Goal: Task Accomplishment & Management: Use online tool/utility

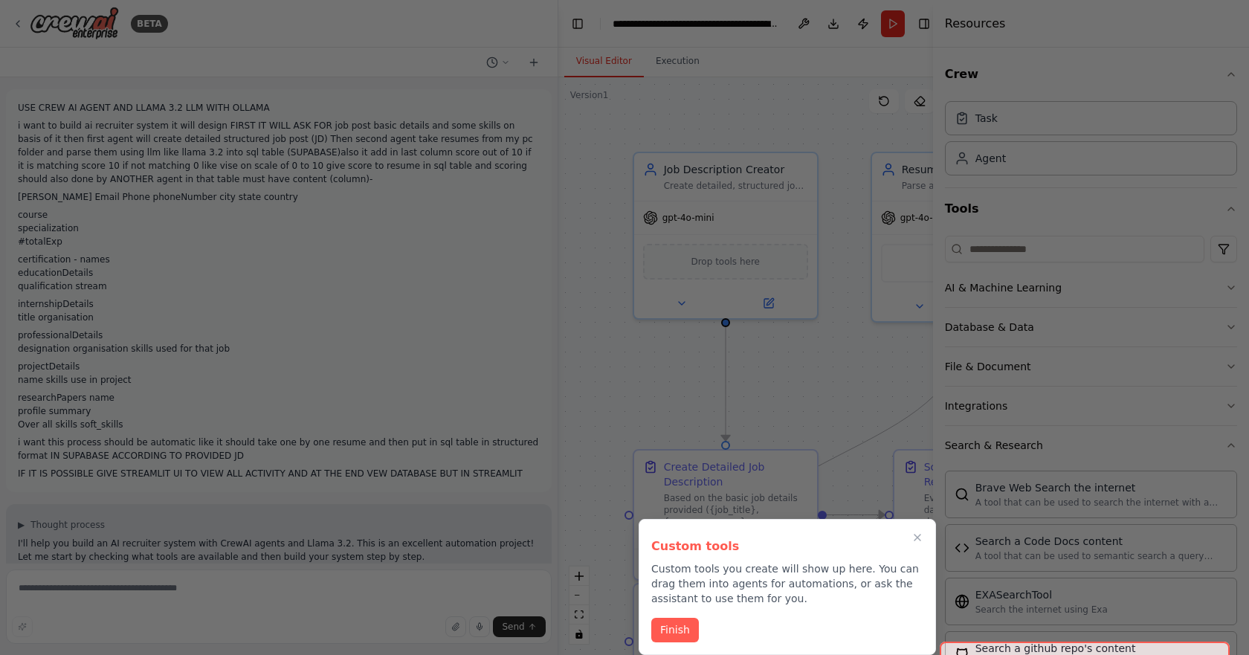
scroll to position [1450, 0]
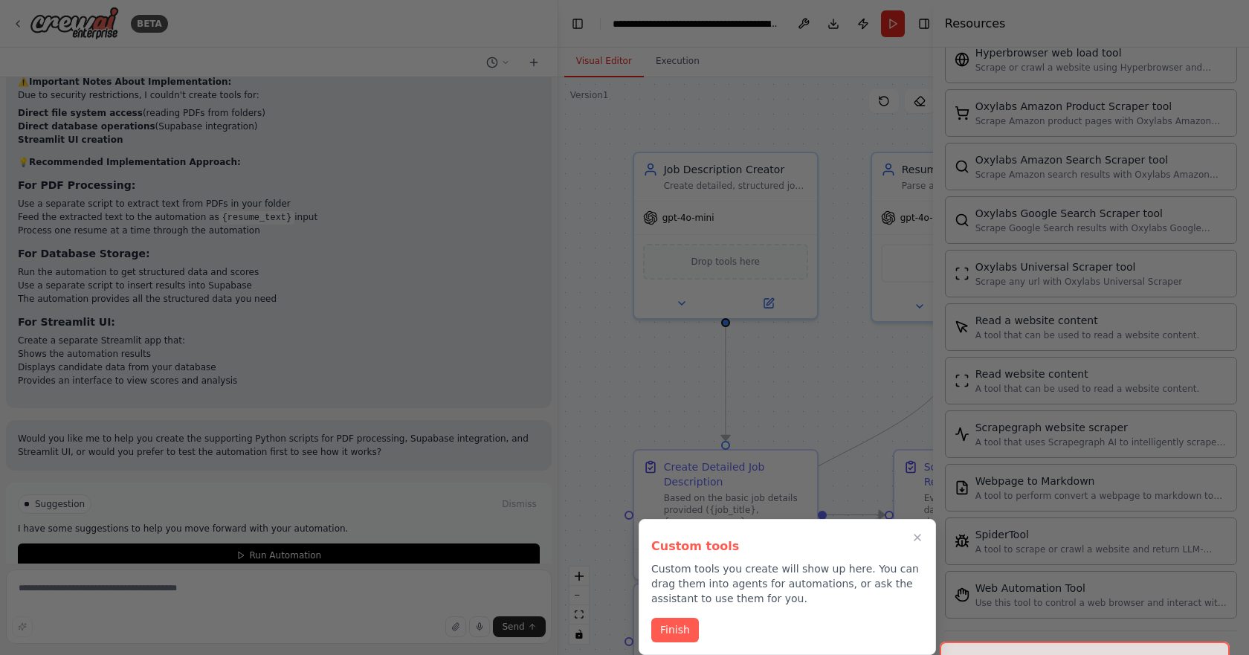
click at [813, 383] on div at bounding box center [624, 327] width 1249 height 655
click at [911, 535] on icon "Close walkthrough" at bounding box center [917, 537] width 13 height 13
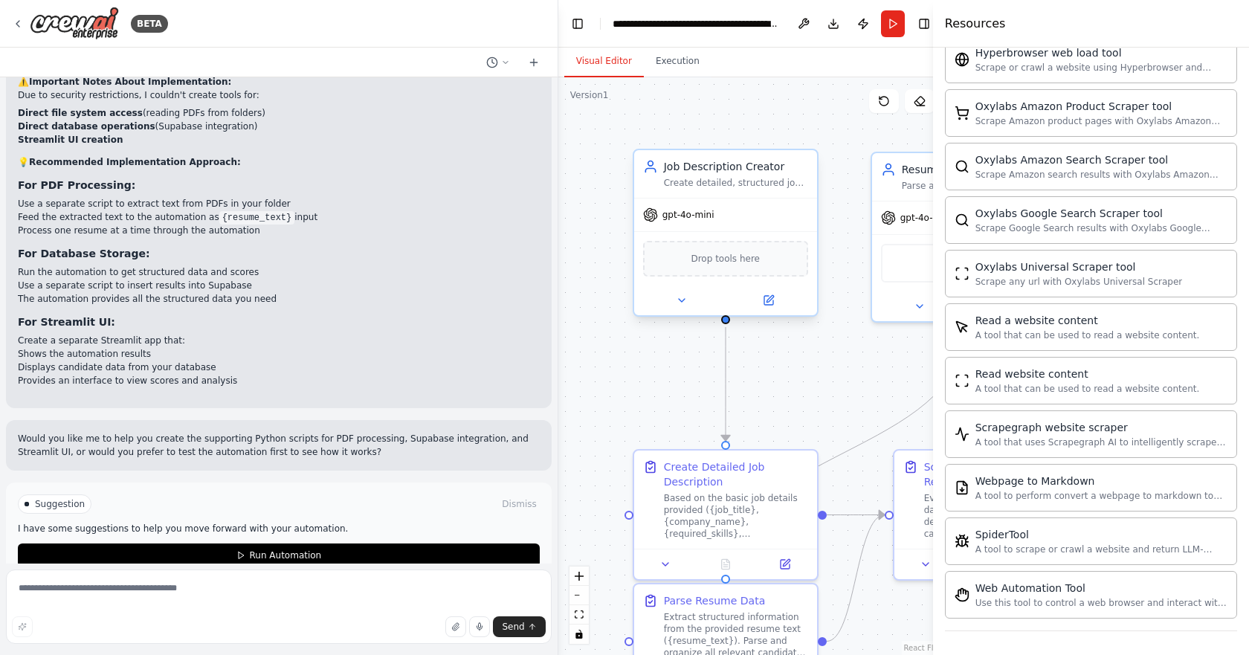
click at [728, 222] on div "gpt-4o-mini" at bounding box center [725, 215] width 183 height 33
click at [656, 222] on icon at bounding box center [650, 214] width 15 height 15
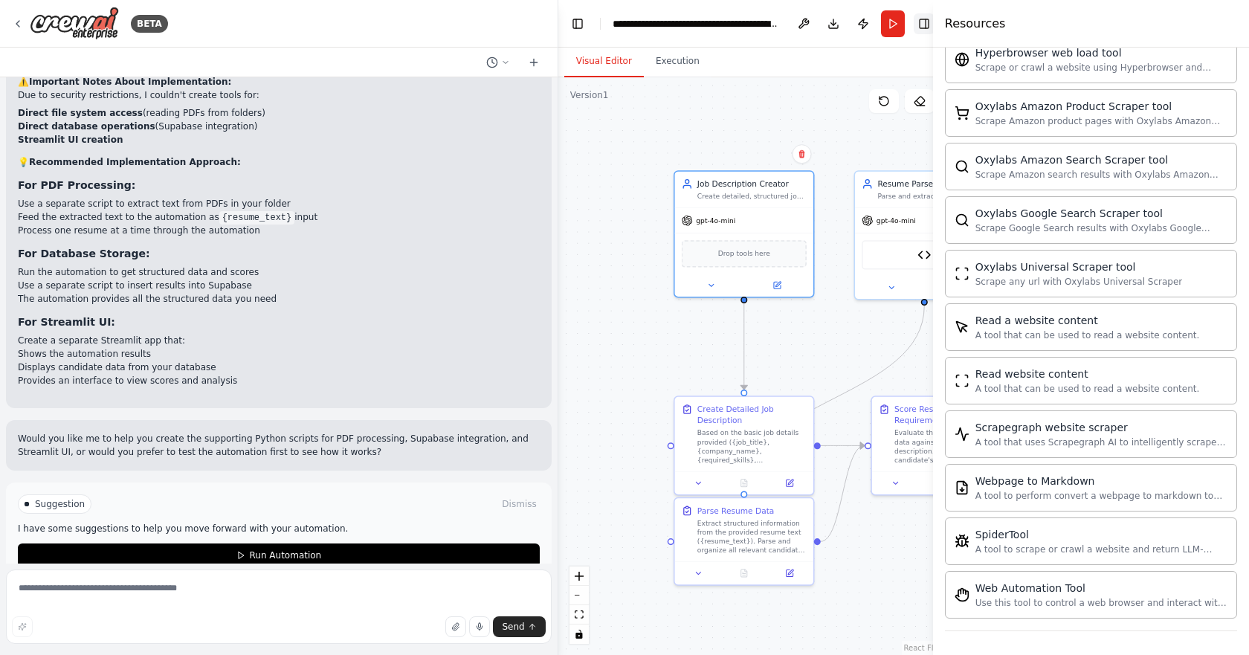
click at [918, 27] on button "Toggle Right Sidebar" at bounding box center [924, 23] width 21 height 21
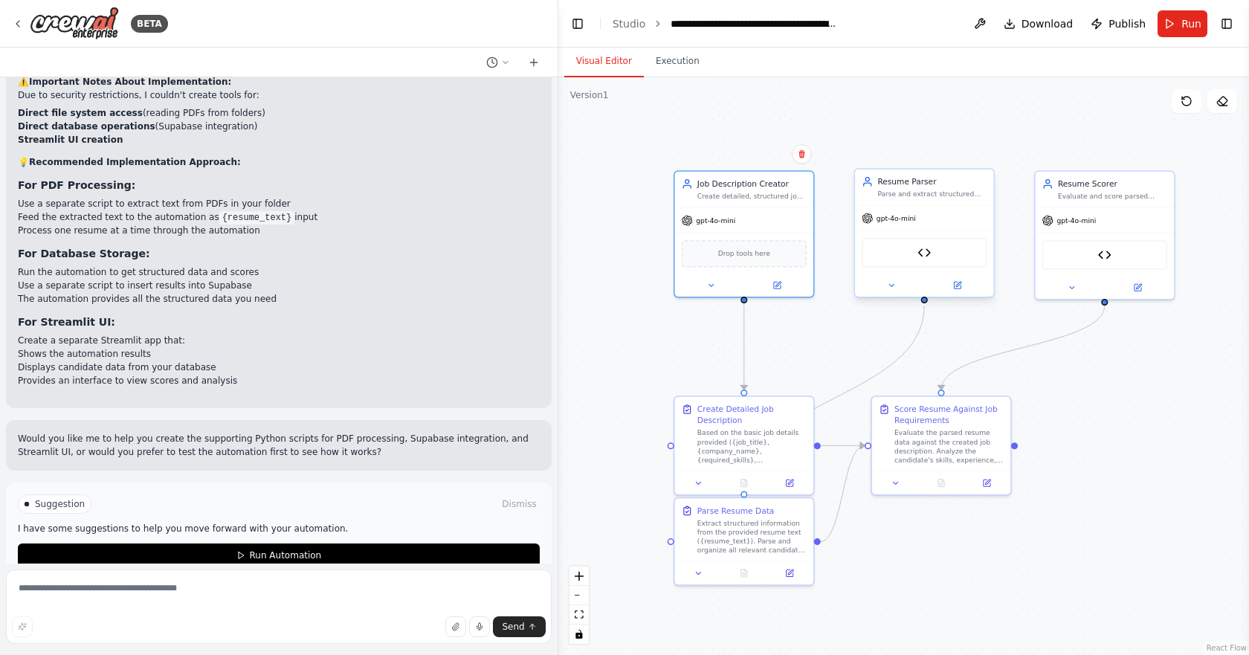
click at [915, 265] on div "Resume Parser Tool" at bounding box center [924, 252] width 125 height 29
click at [918, 259] on img at bounding box center [924, 252] width 13 height 13
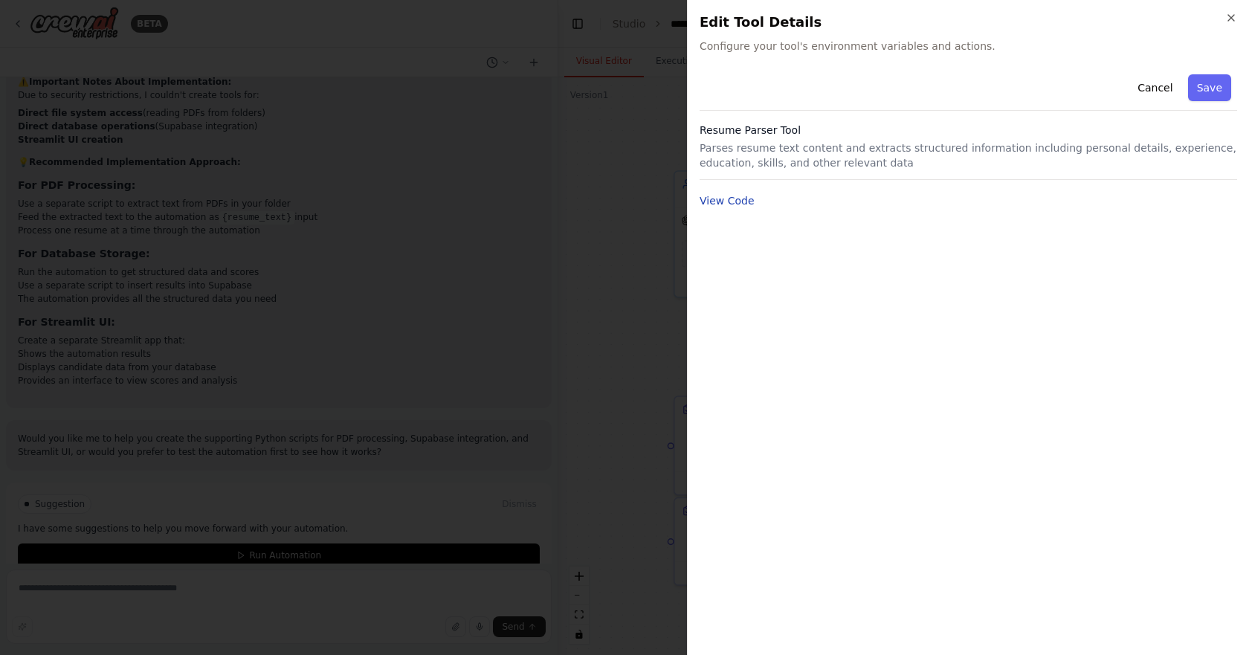
click at [738, 204] on button "View Code" at bounding box center [727, 200] width 55 height 15
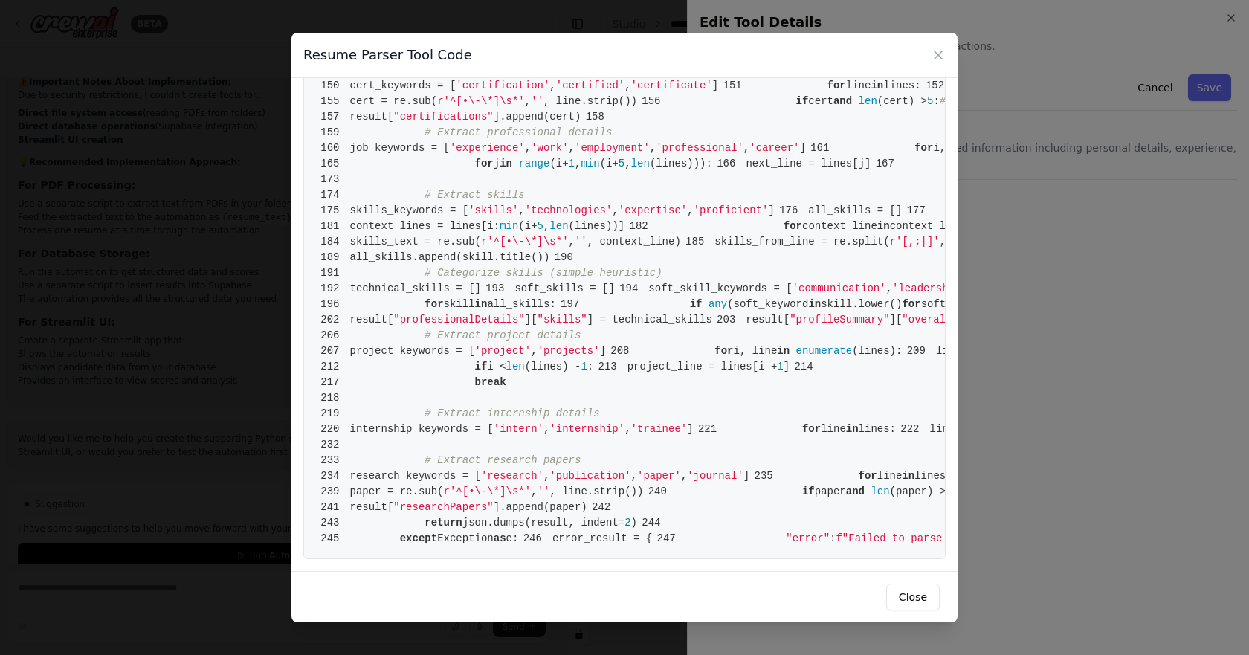
scroll to position [3736, 0]
click at [97, 321] on div "Resume Parser Tool Code 1 from [DOMAIN_NAME] import BaseTool 2 from pydantic im…" at bounding box center [624, 327] width 1249 height 655
click at [125, 320] on div "Resume Parser Tool Code 1 from [DOMAIN_NAME] import BaseTool 2 from pydantic im…" at bounding box center [624, 327] width 1249 height 655
click at [916, 607] on button "Close" at bounding box center [913, 597] width 54 height 27
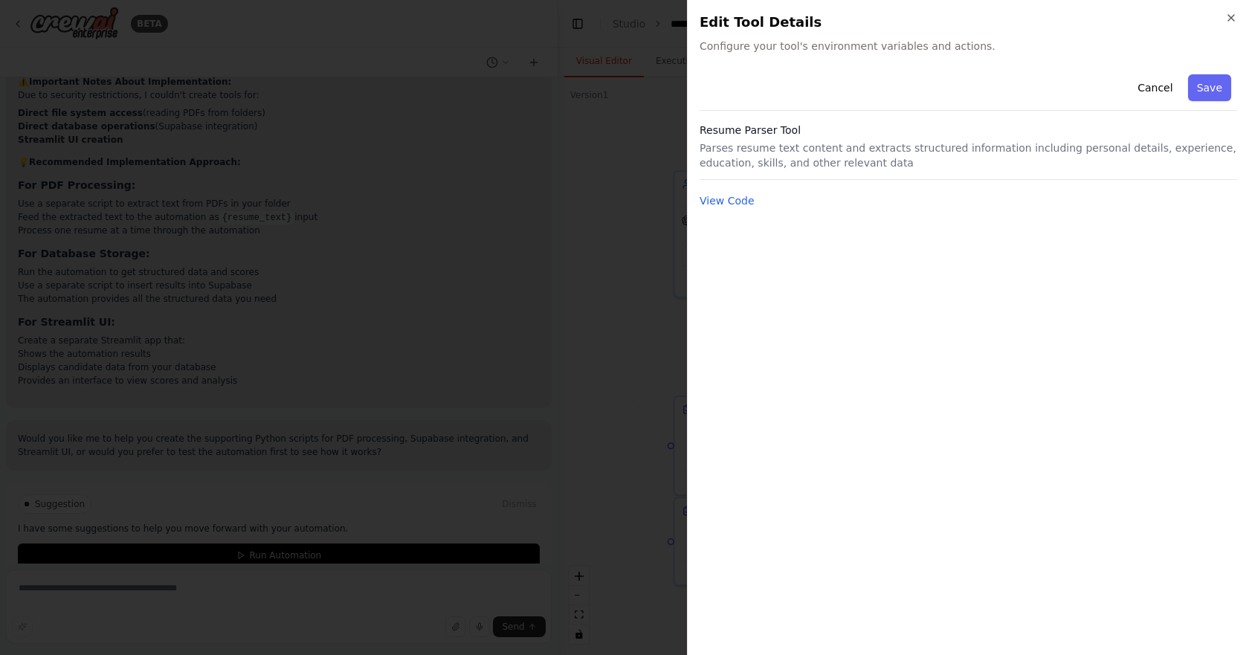
click at [1234, 11] on div "Close Edit Tool Details Configure your tool's environment variables and actions…" at bounding box center [968, 327] width 562 height 655
click at [1234, 20] on icon "button" at bounding box center [1231, 18] width 6 height 6
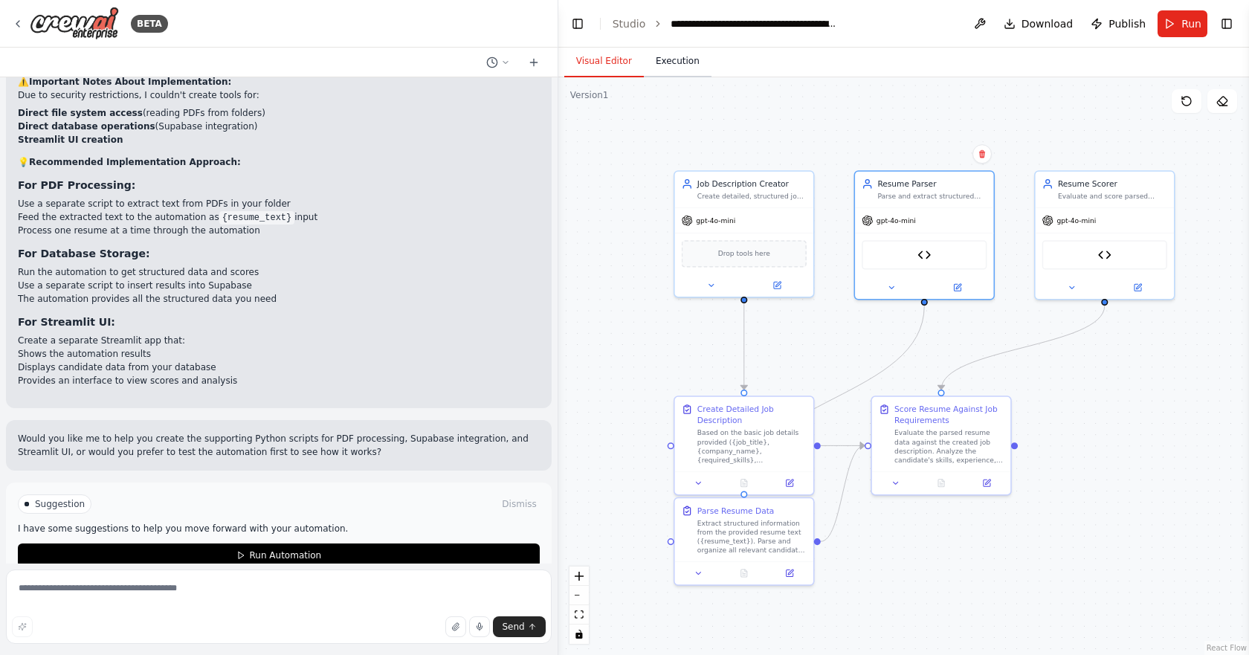
click at [664, 61] on button "Execution" at bounding box center [678, 61] width 68 height 31
click at [590, 57] on button "Visual Editor" at bounding box center [604, 61] width 80 height 31
click at [1056, 27] on span "Download" at bounding box center [1048, 23] width 52 height 15
click at [703, 294] on div "Job Description Creator Create detailed, structured job descriptions based on b…" at bounding box center [744, 231] width 141 height 127
click at [776, 286] on icon at bounding box center [776, 283] width 7 height 7
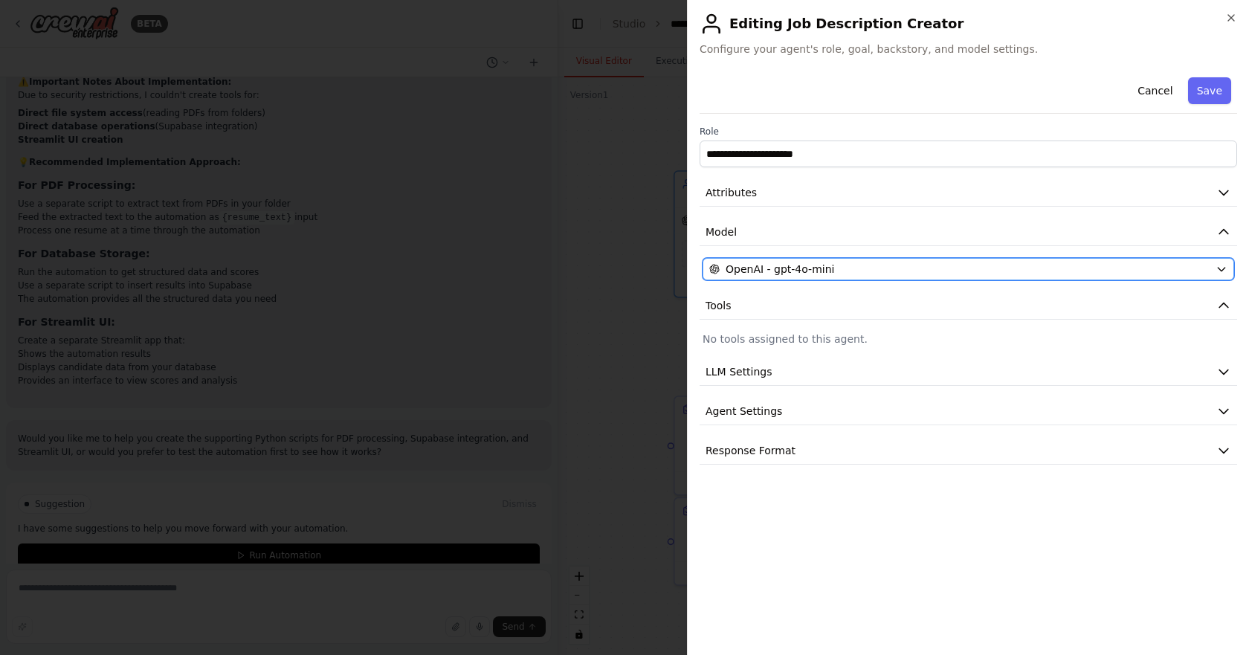
click at [844, 278] on button "OpenAI - gpt-4o-mini" at bounding box center [969, 269] width 532 height 22
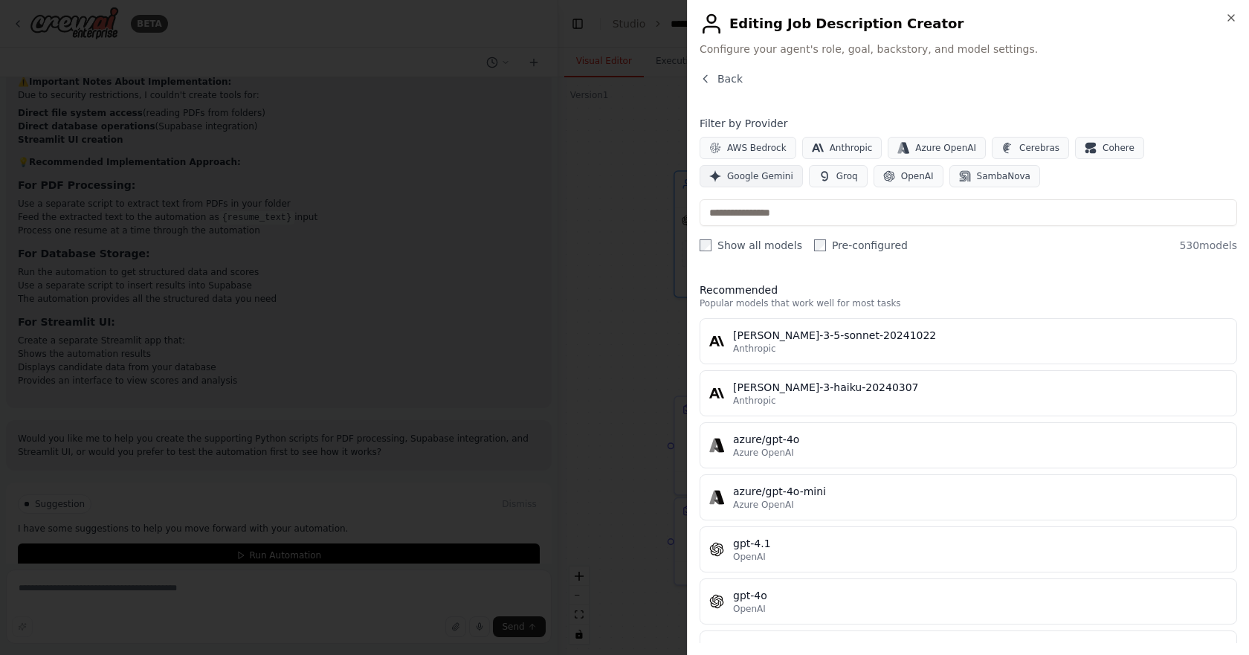
click at [793, 170] on span "Google Gemini" at bounding box center [760, 176] width 66 height 12
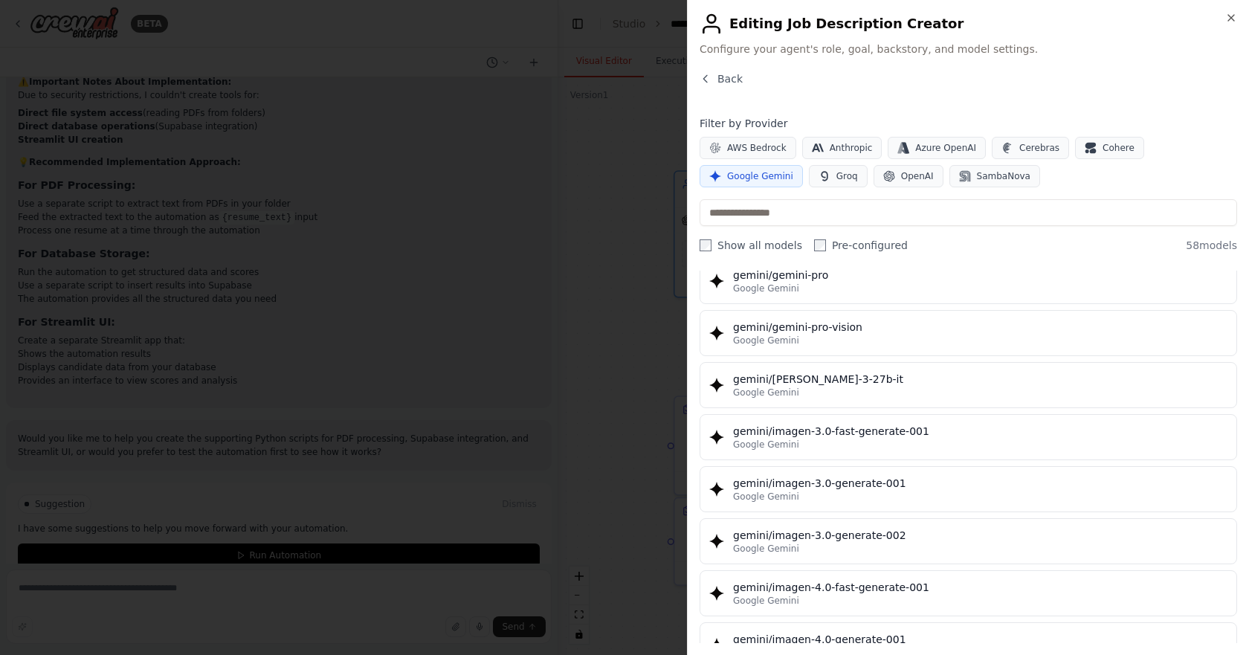
scroll to position [2700, 0]
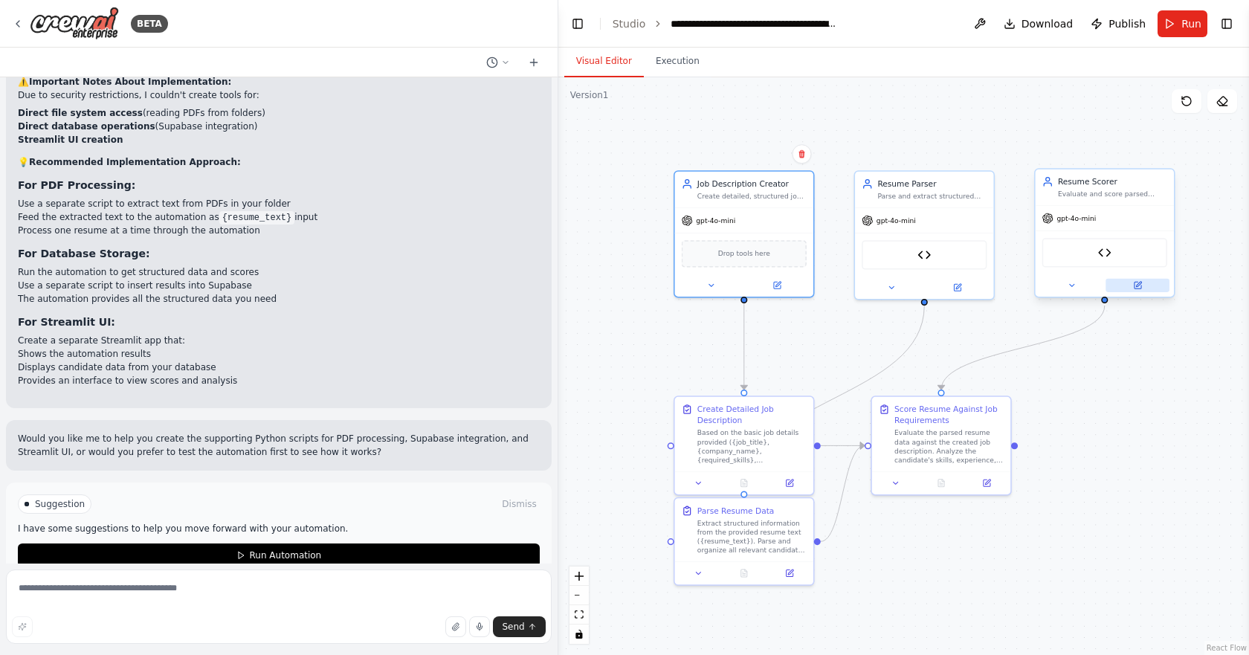
click at [1140, 287] on icon at bounding box center [1137, 285] width 7 height 7
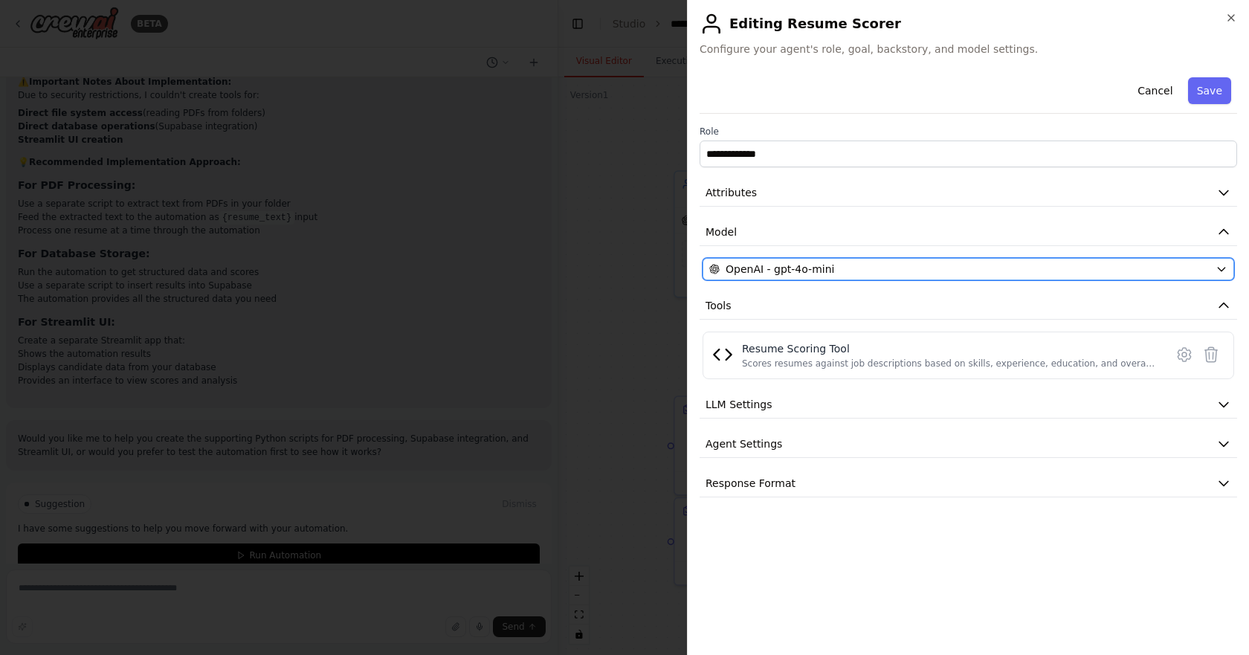
click at [1041, 273] on div "OpenAI - gpt-4o-mini" at bounding box center [959, 269] width 500 height 15
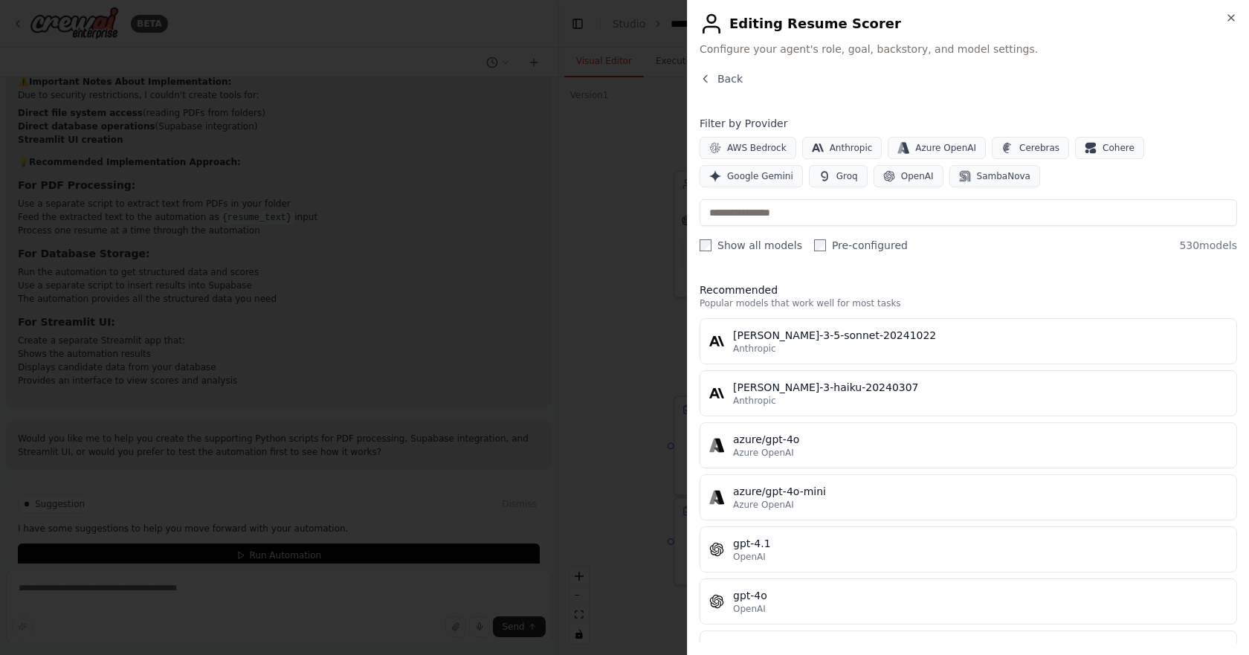
click at [1209, 247] on span "530 models" at bounding box center [1208, 245] width 58 height 15
click at [863, 213] on input "text" at bounding box center [969, 212] width 538 height 27
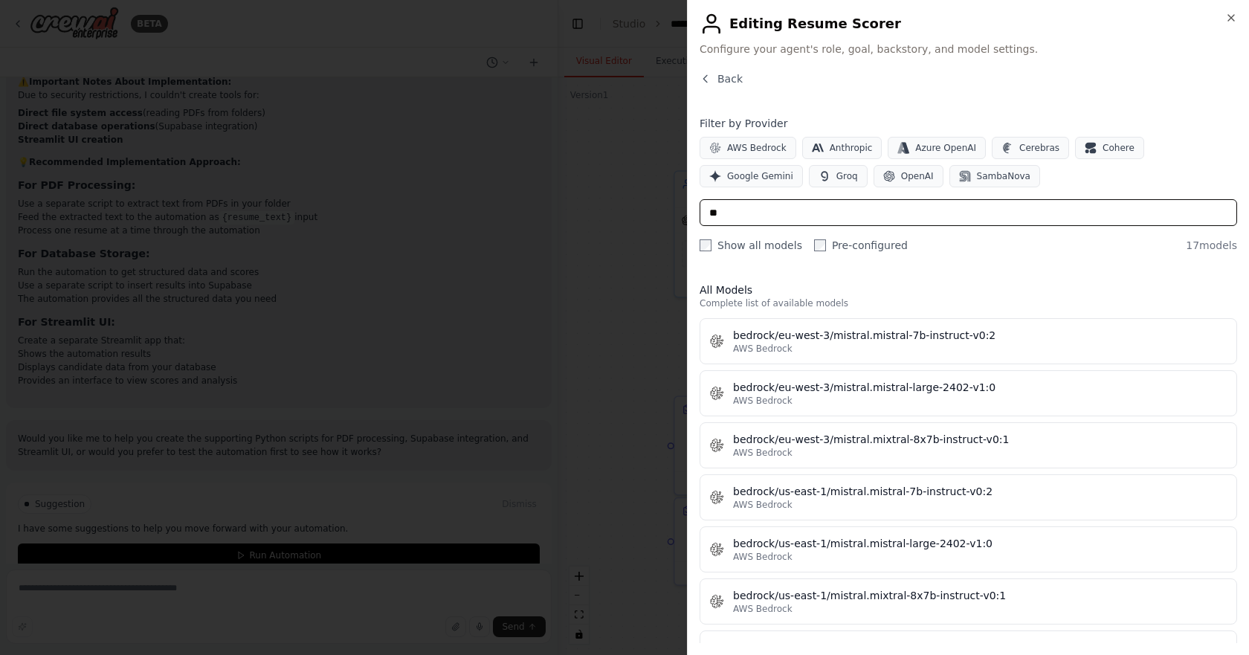
type input "*"
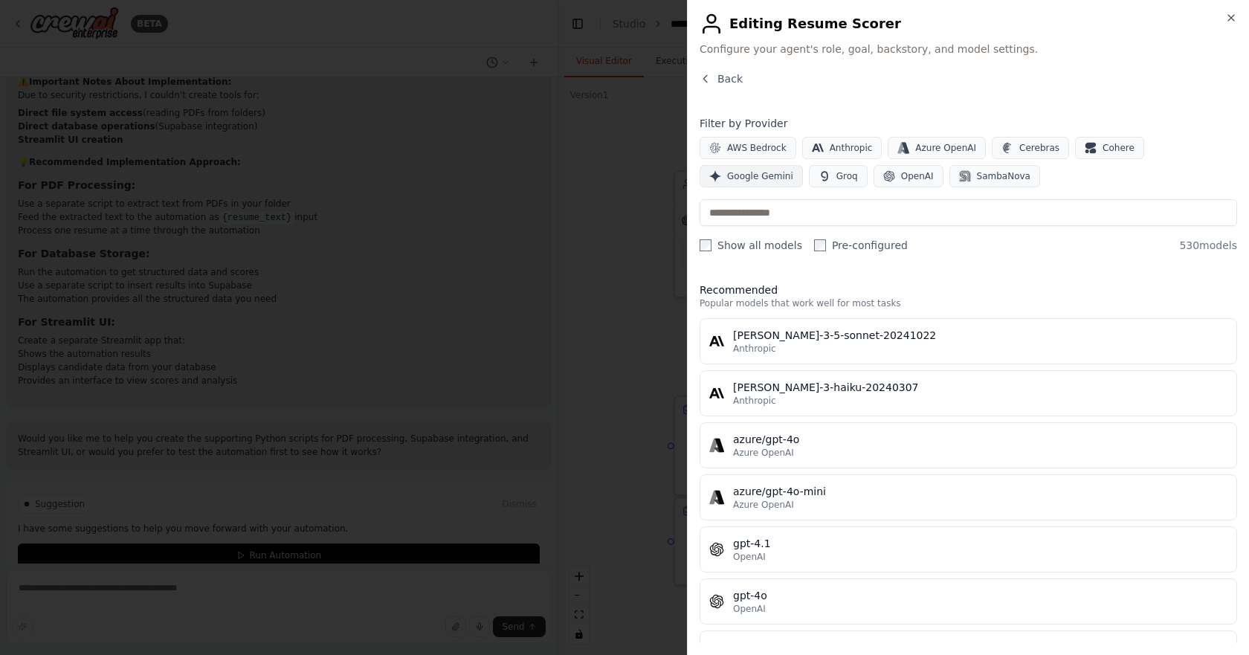
click at [793, 170] on span "Google Gemini" at bounding box center [760, 176] width 66 height 12
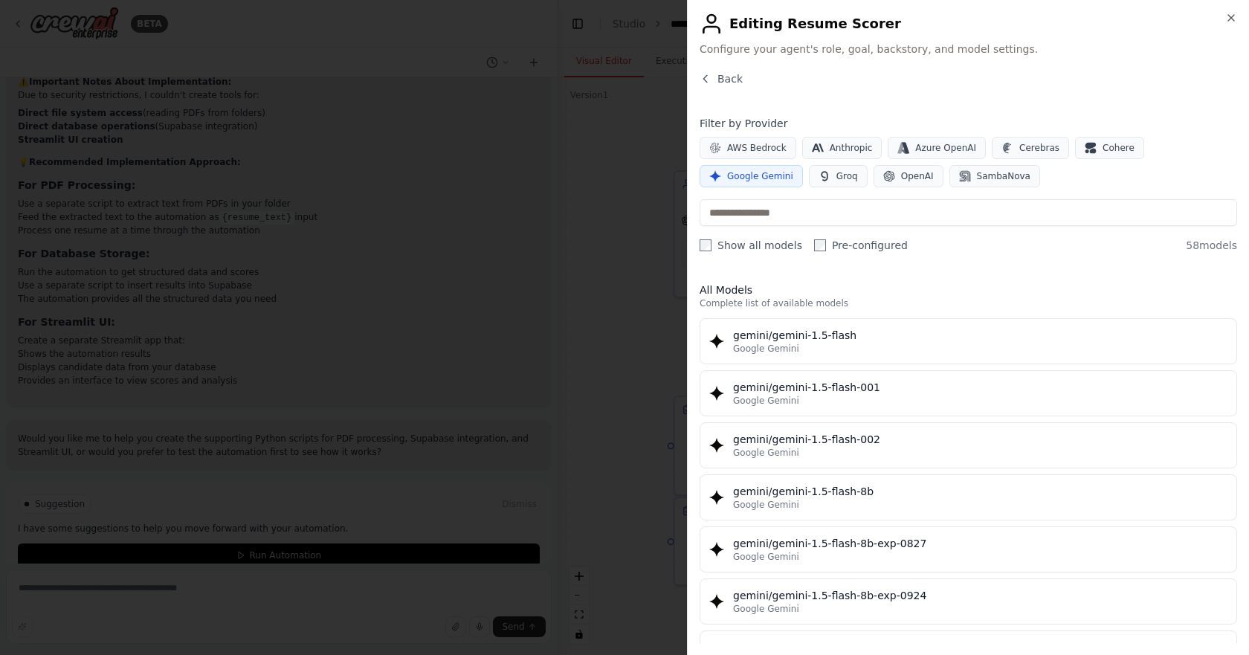
click at [697, 248] on div "Close Editing Resume Scorer Configure your agent's role, goal, backstory, and m…" at bounding box center [968, 327] width 562 height 655
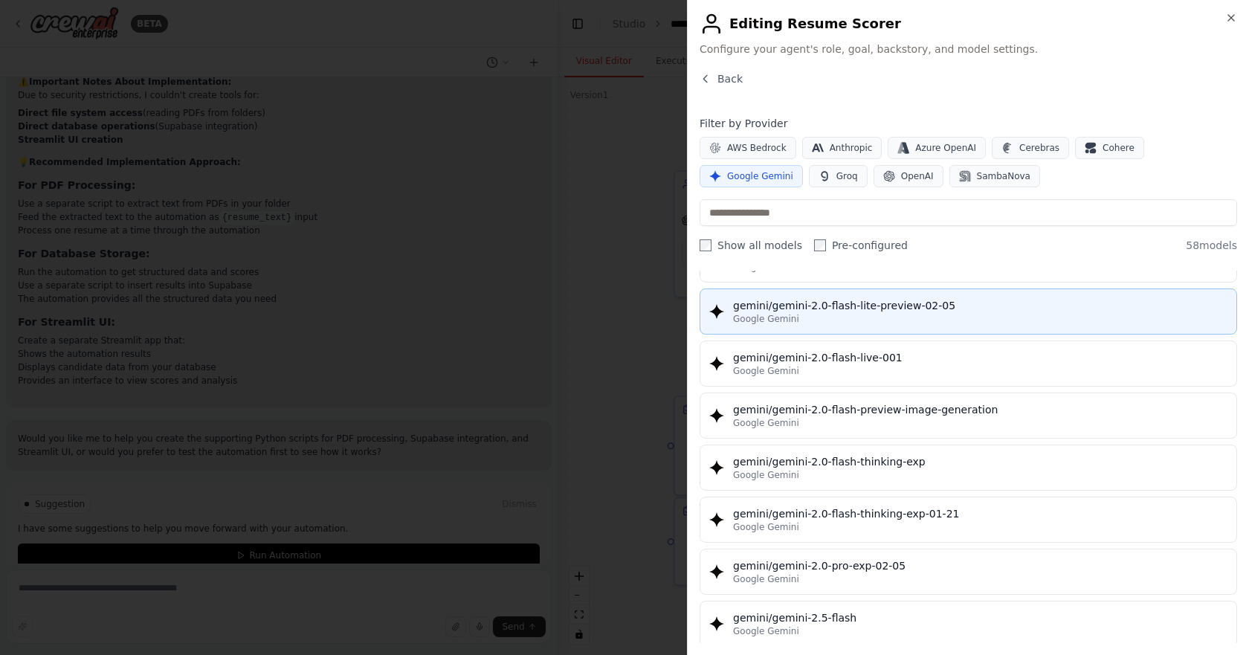
scroll to position [1041, 0]
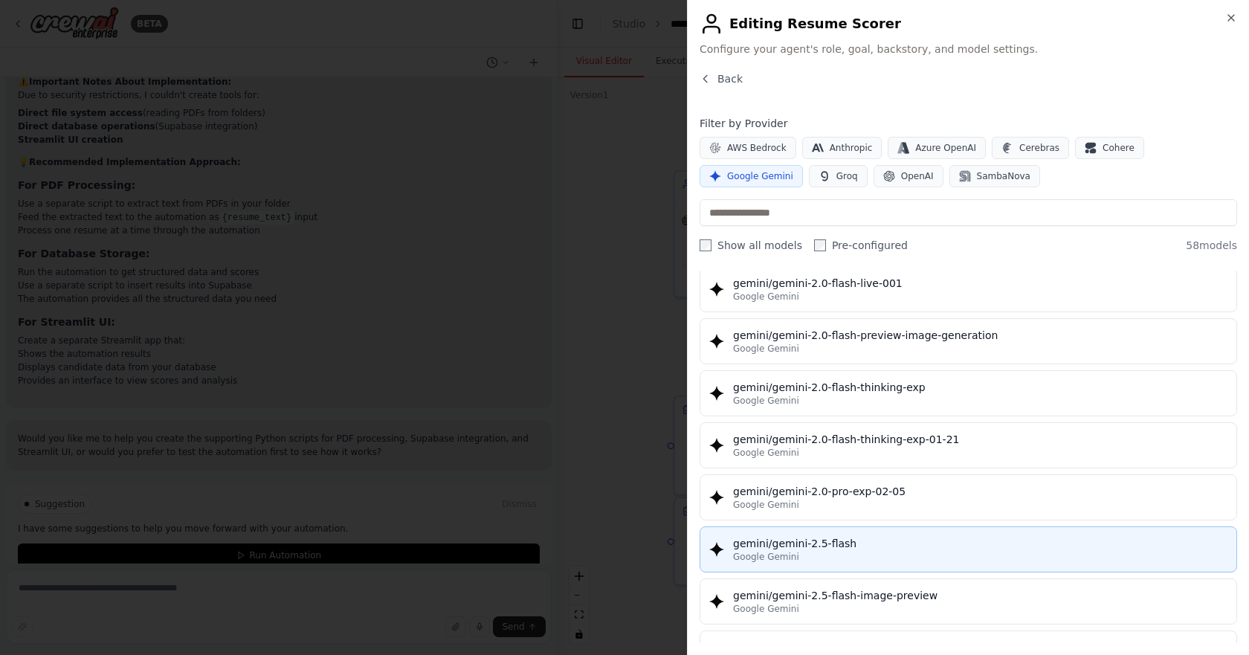
click at [843, 555] on div "Google Gemini" at bounding box center [980, 557] width 494 height 12
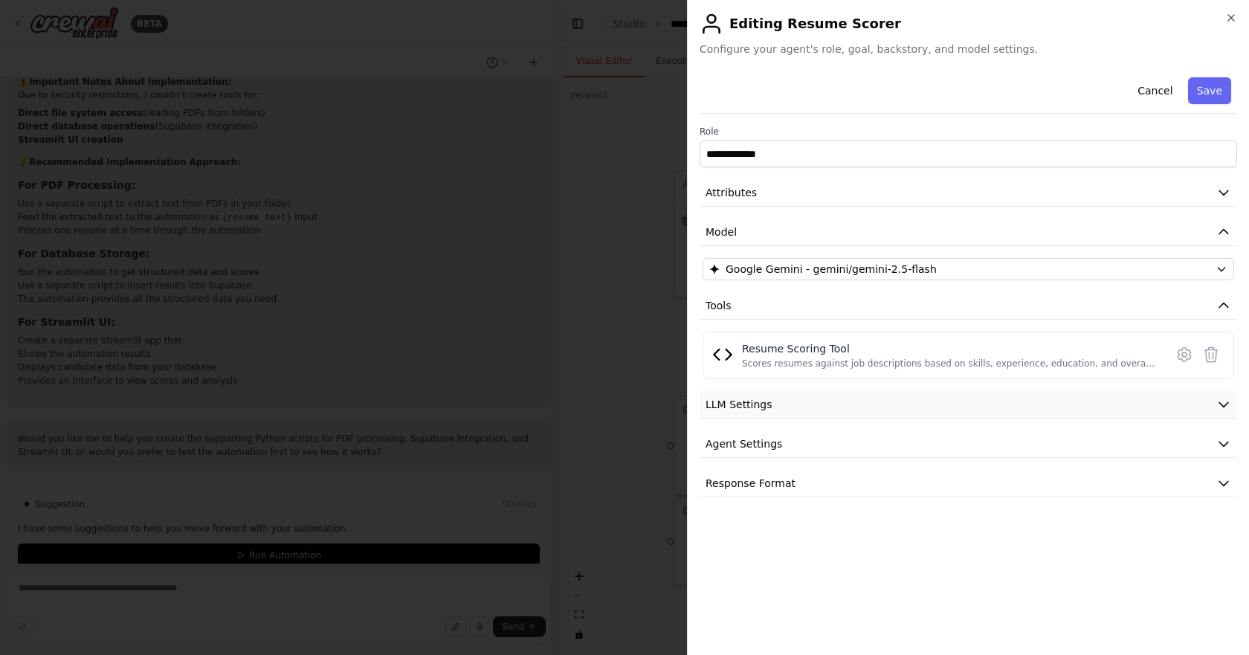
click at [899, 410] on button "LLM Settings" at bounding box center [969, 405] width 538 height 28
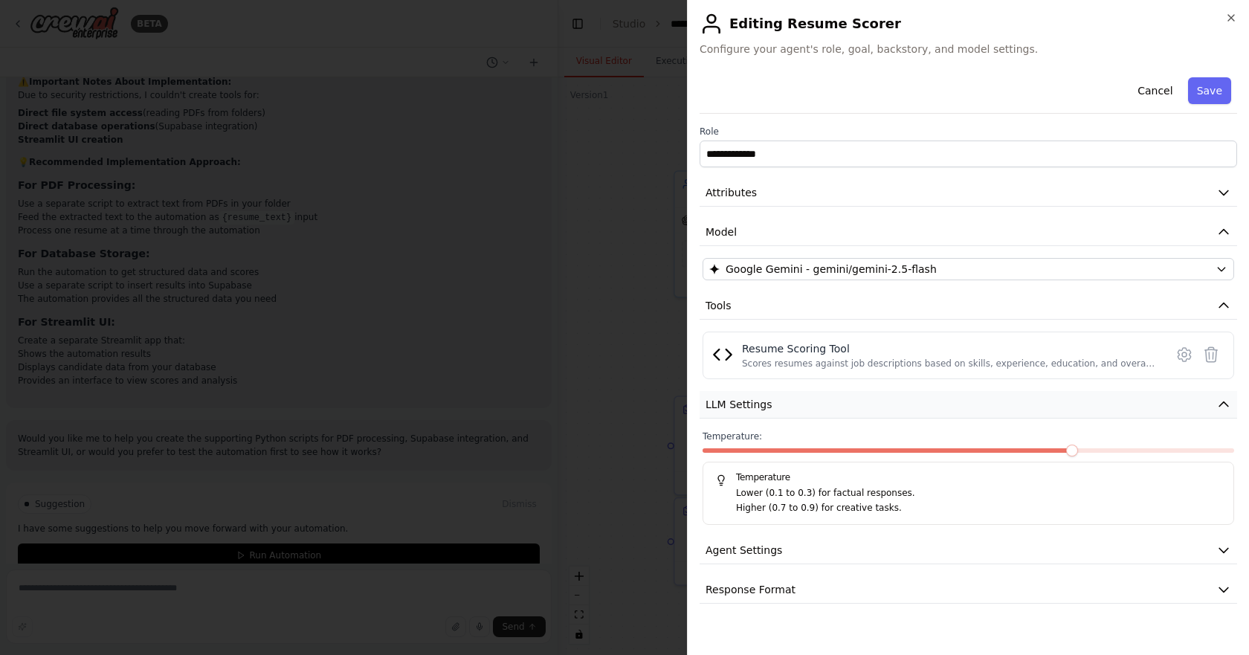
click at [899, 410] on button "LLM Settings" at bounding box center [969, 405] width 538 height 28
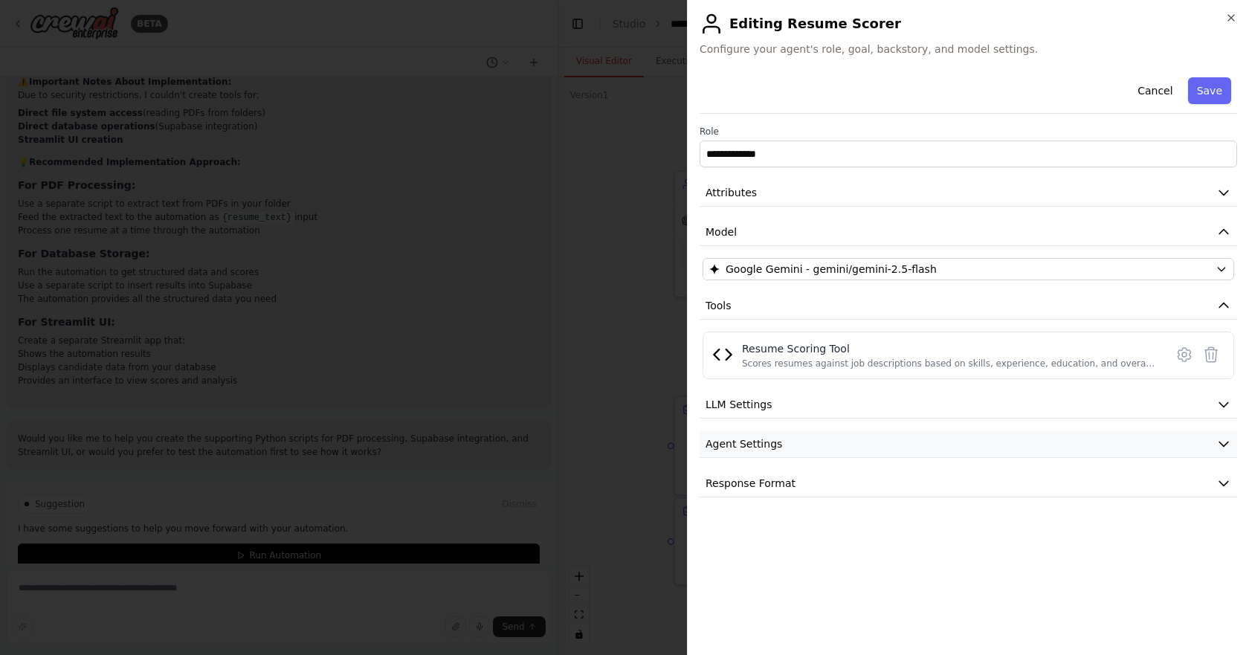
click at [898, 436] on button "Agent Settings" at bounding box center [969, 445] width 538 height 28
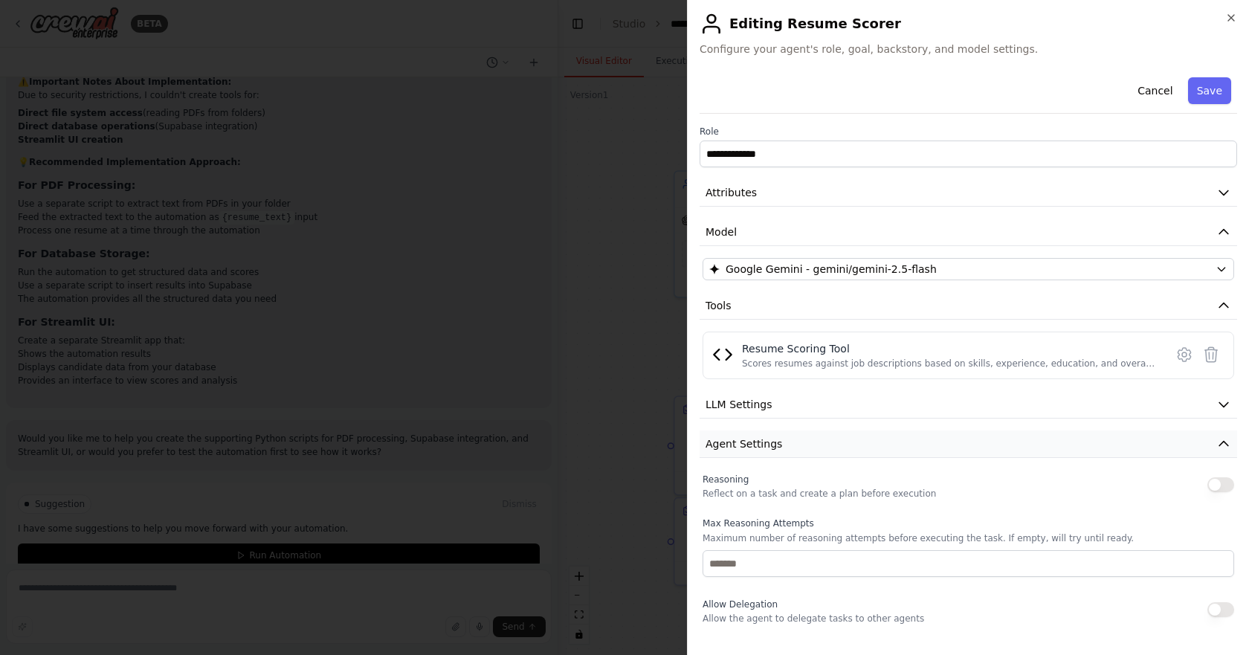
click at [898, 436] on button "Agent Settings" at bounding box center [969, 445] width 538 height 28
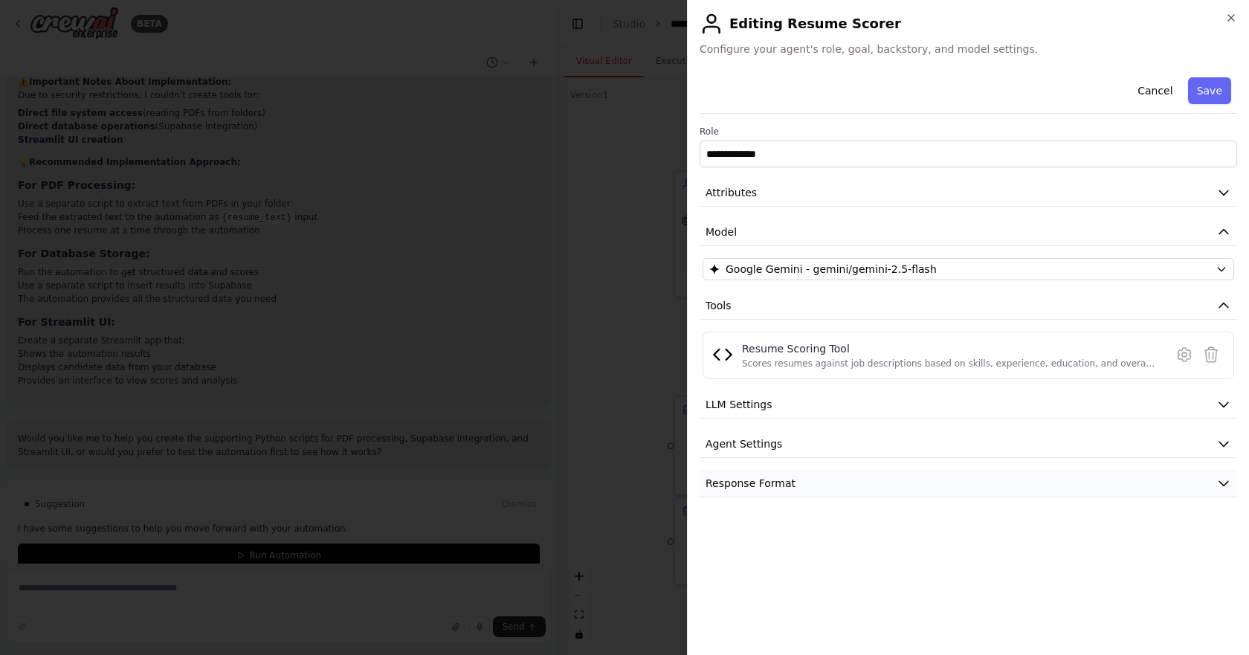
click at [899, 480] on button "Response Format" at bounding box center [969, 484] width 538 height 28
click at [1213, 91] on button "Save" at bounding box center [1209, 90] width 43 height 27
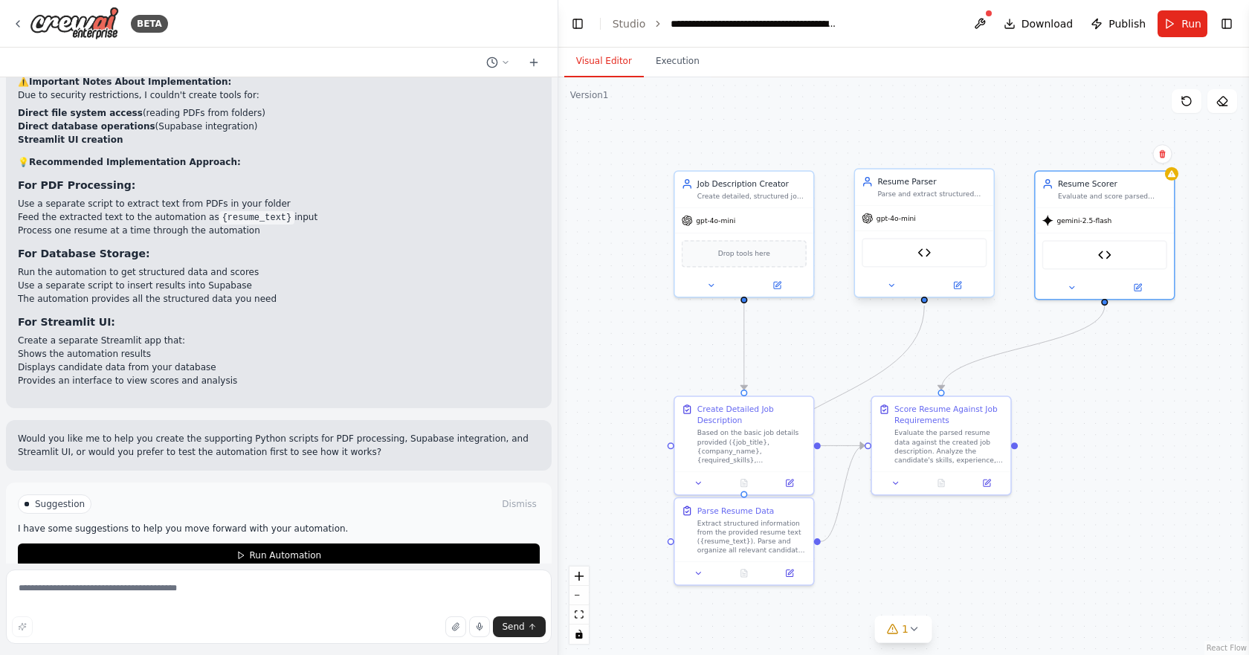
click at [923, 223] on div "gpt-4o-mini" at bounding box center [924, 218] width 138 height 25
click at [1141, 286] on icon at bounding box center [1137, 285] width 7 height 7
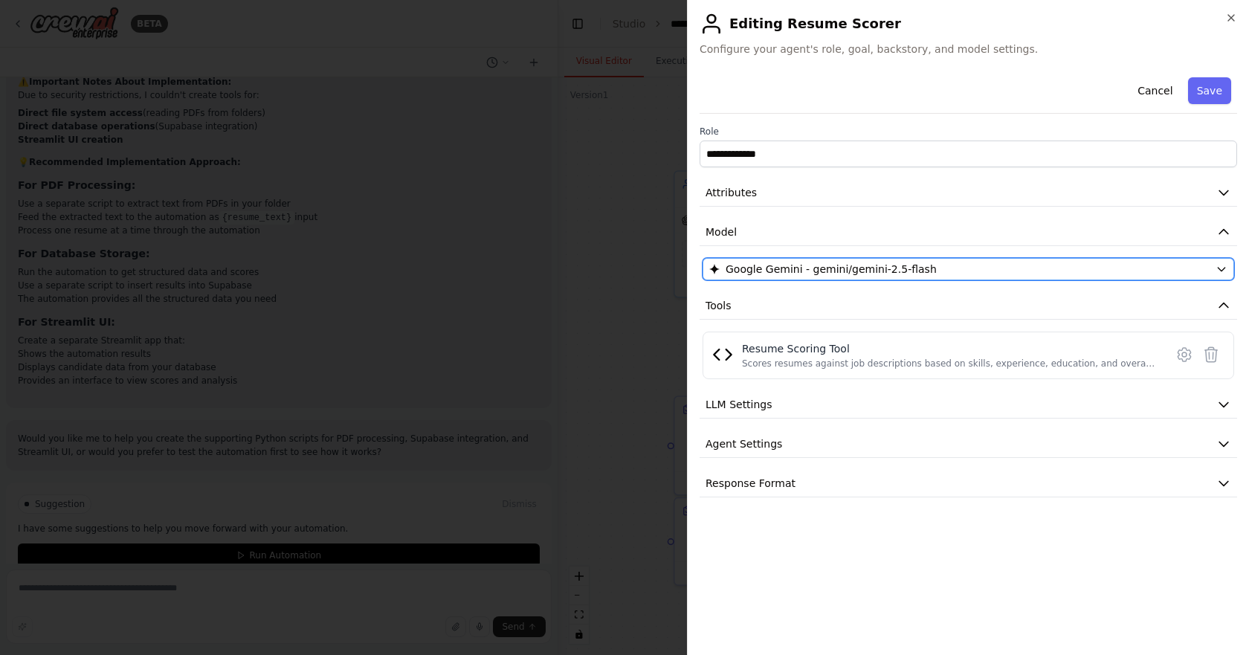
click at [929, 262] on div "Google Gemini - gemini/gemini-2.5-flash" at bounding box center [959, 269] width 500 height 15
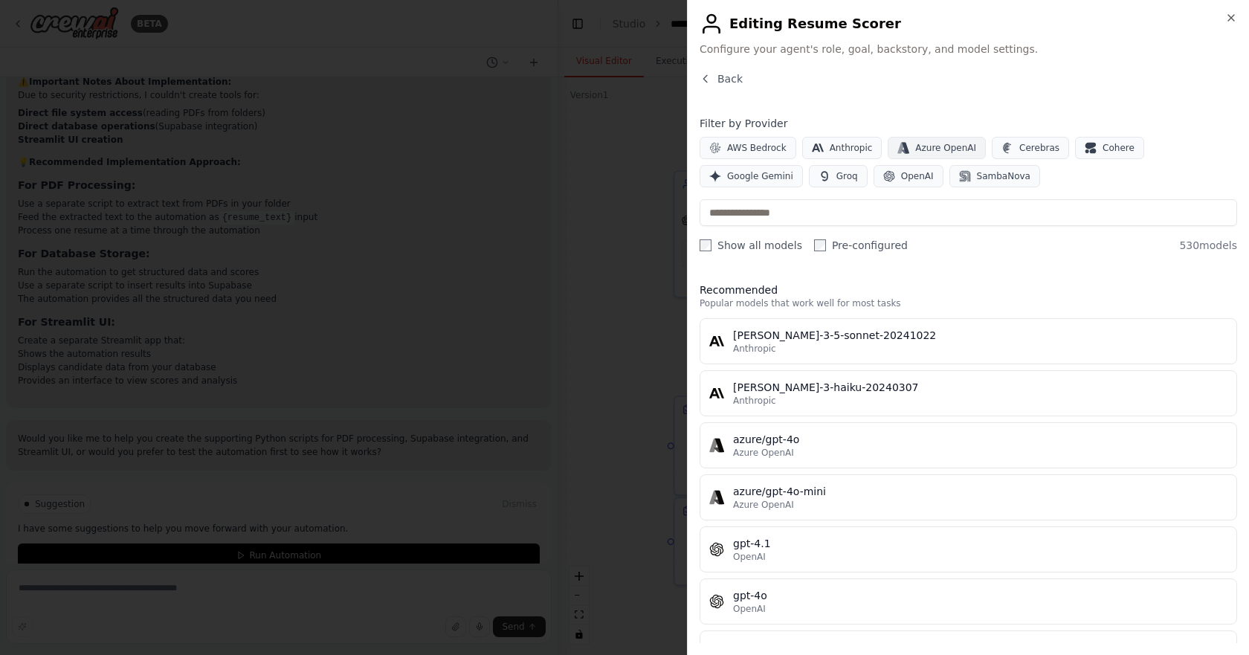
click at [937, 139] on button "Azure OpenAI" at bounding box center [937, 148] width 98 height 22
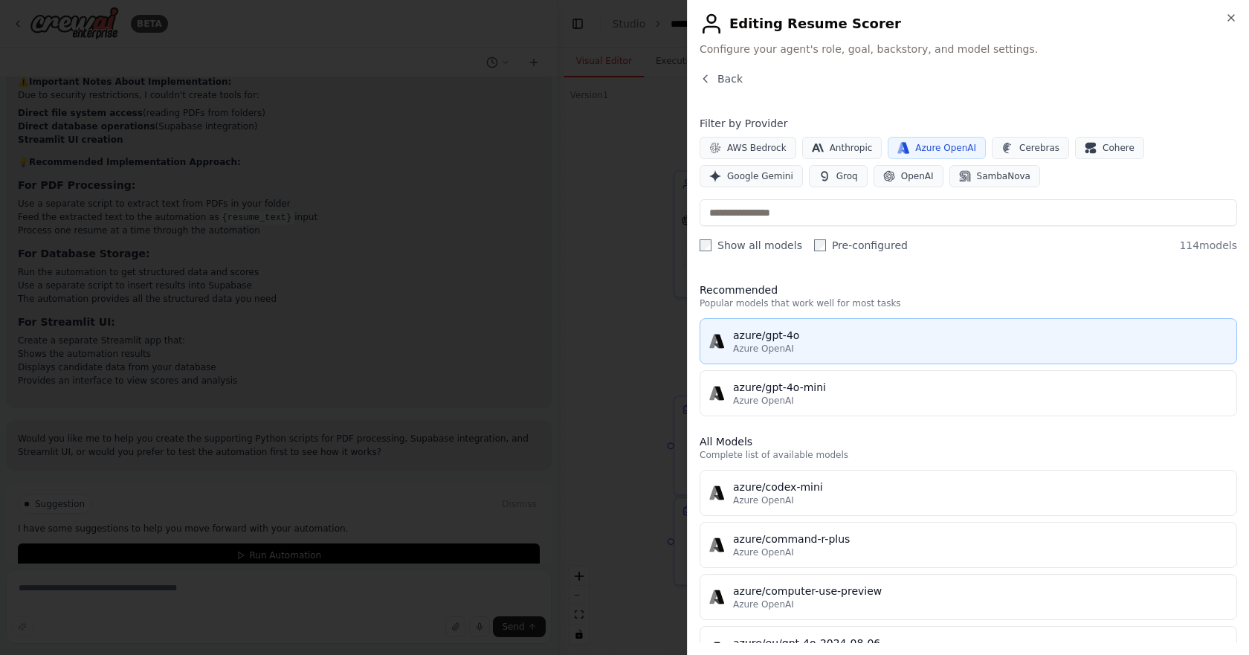
click at [918, 339] on div "azure/gpt-4o" at bounding box center [980, 335] width 494 height 15
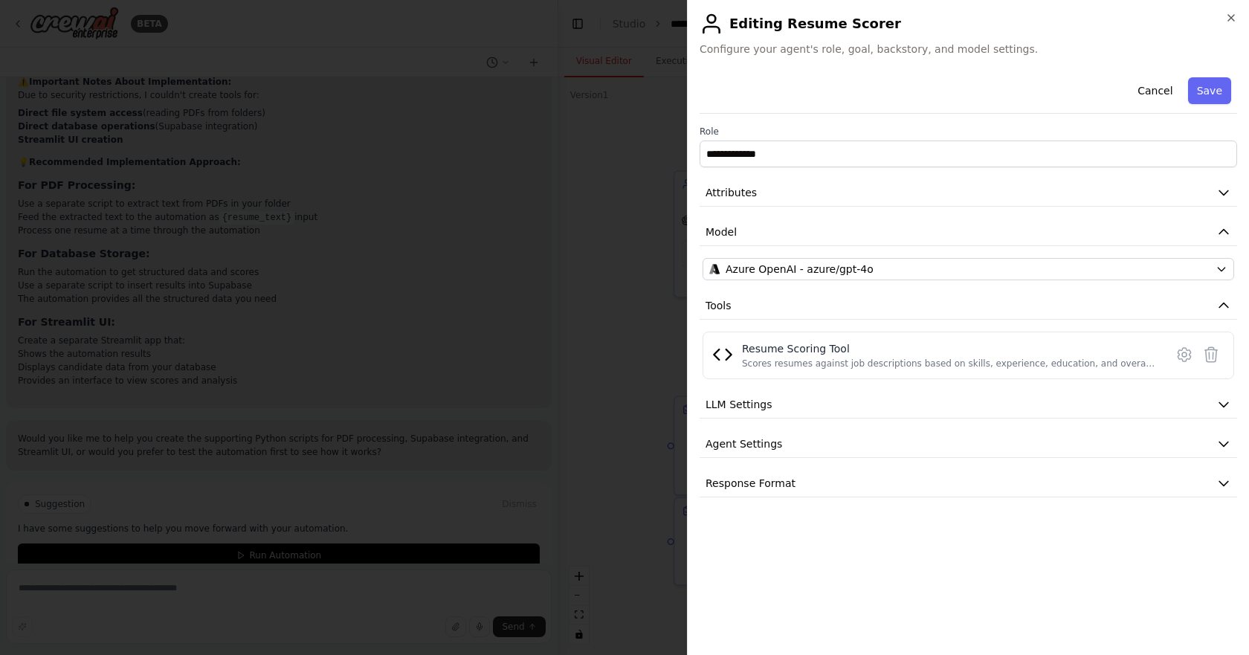
click at [693, 253] on div "**********" at bounding box center [968, 327] width 562 height 655
click at [1201, 94] on button "Save" at bounding box center [1209, 90] width 43 height 27
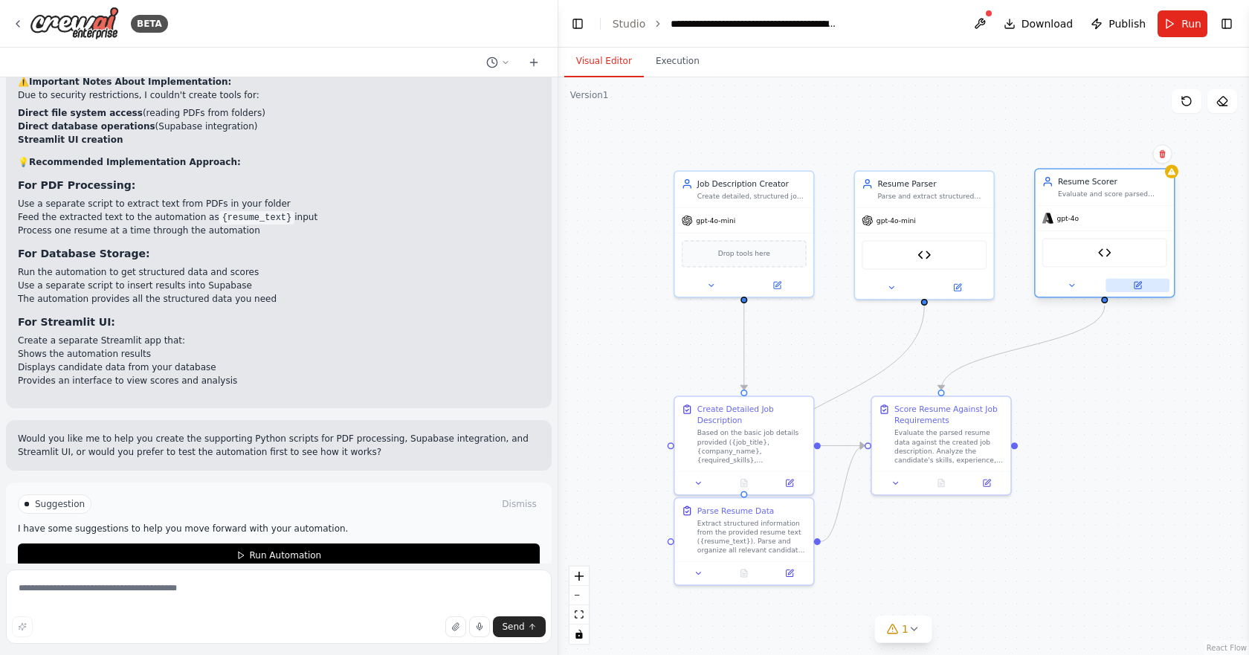
click at [1132, 288] on button at bounding box center [1138, 285] width 64 height 13
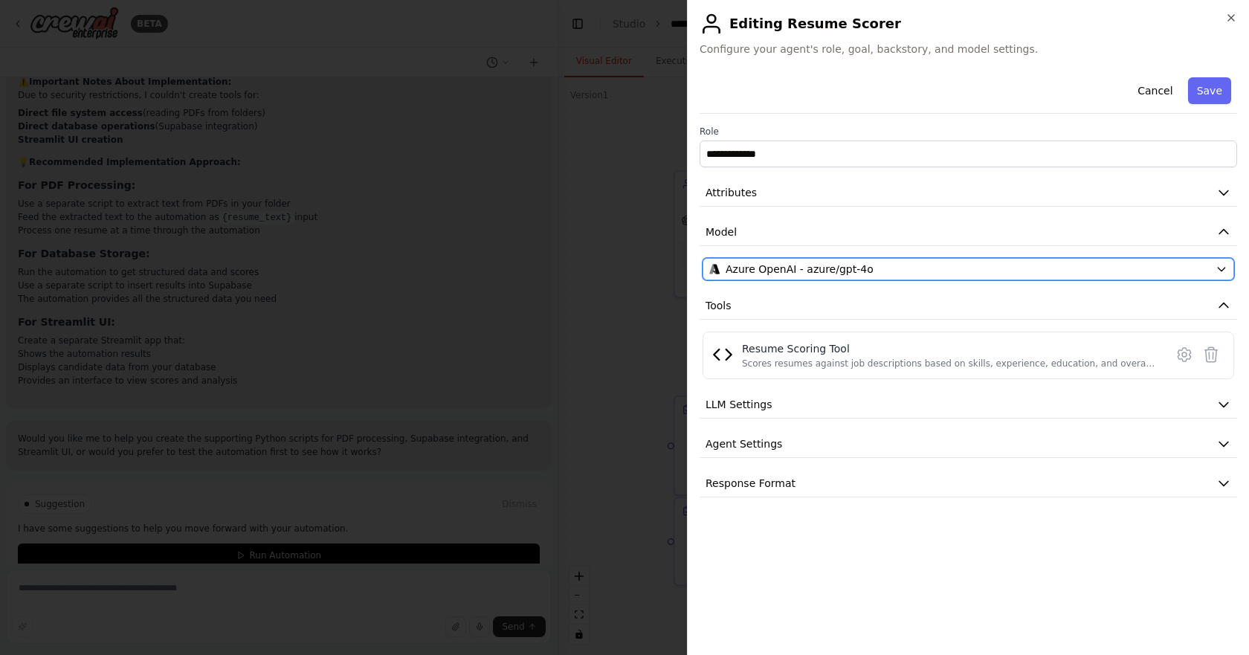
click at [923, 270] on div "Azure OpenAI - azure/gpt-4o" at bounding box center [959, 269] width 500 height 15
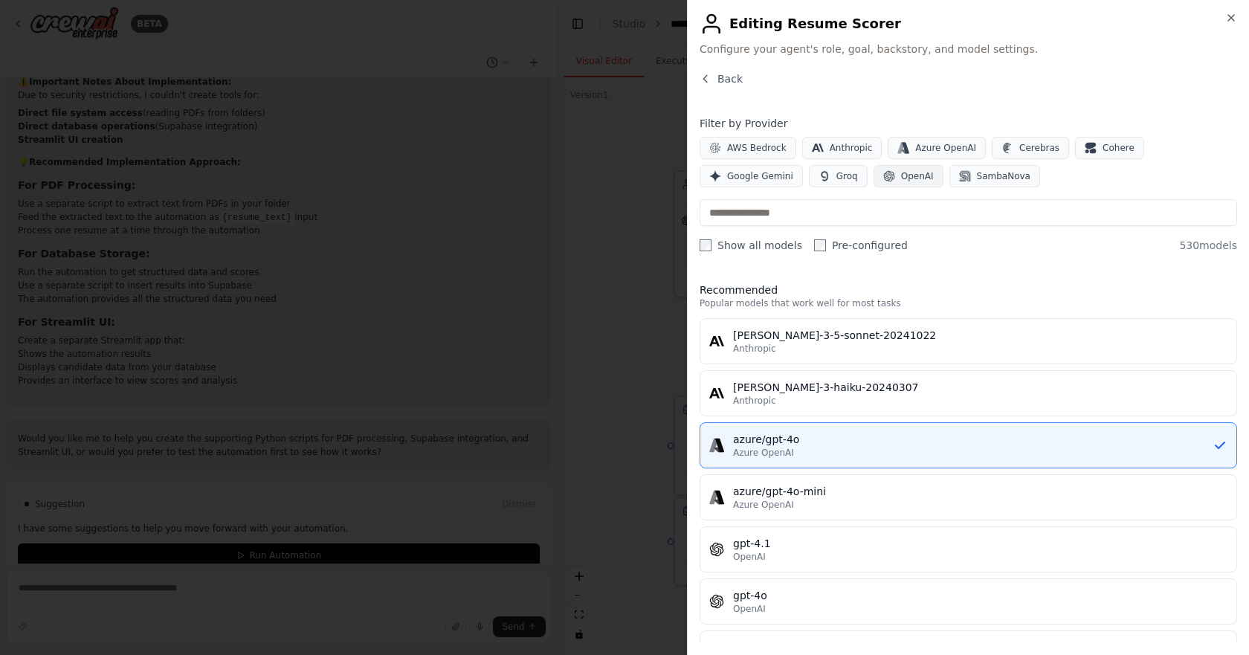
click at [883, 175] on icon "button" at bounding box center [889, 176] width 12 height 12
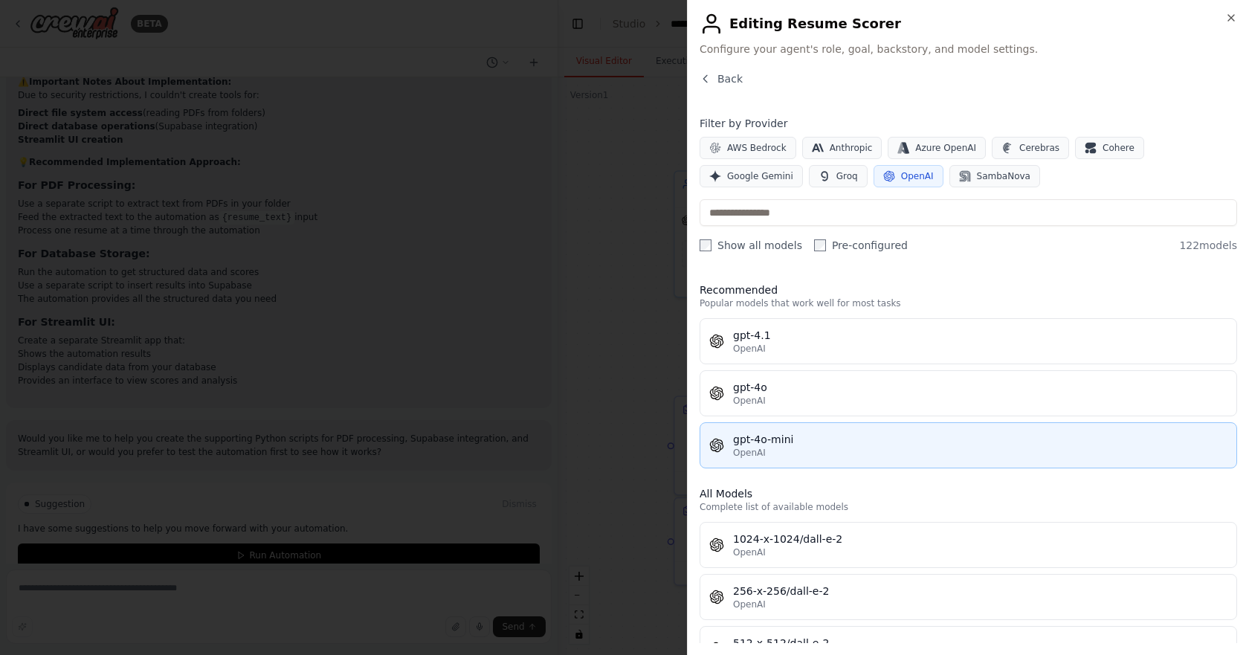
click at [825, 444] on div "gpt-4o-mini" at bounding box center [980, 439] width 494 height 15
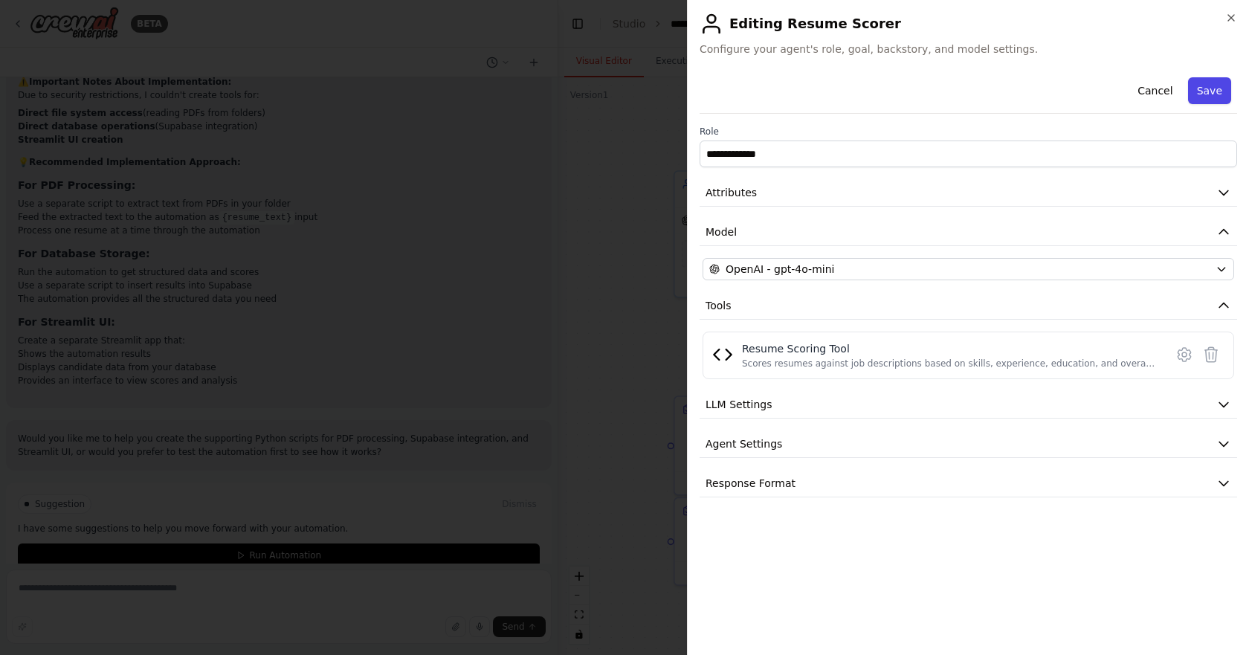
click at [1225, 87] on button "Save" at bounding box center [1209, 90] width 43 height 27
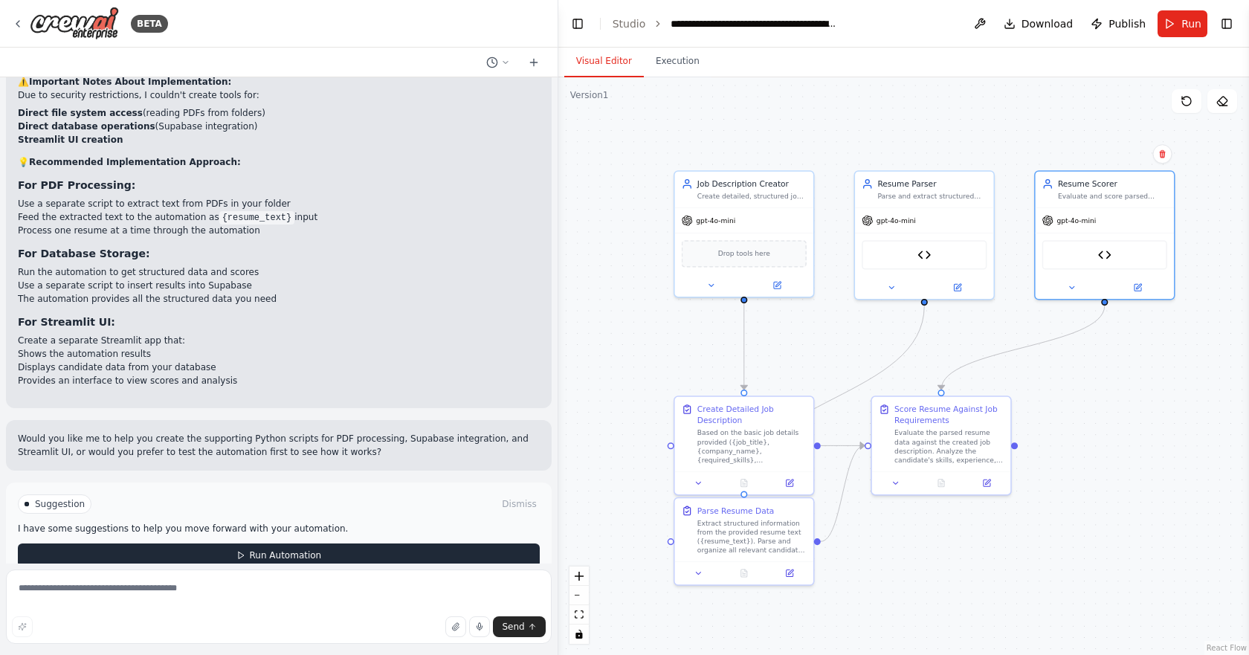
click at [416, 544] on button "Run Automation" at bounding box center [279, 556] width 522 height 24
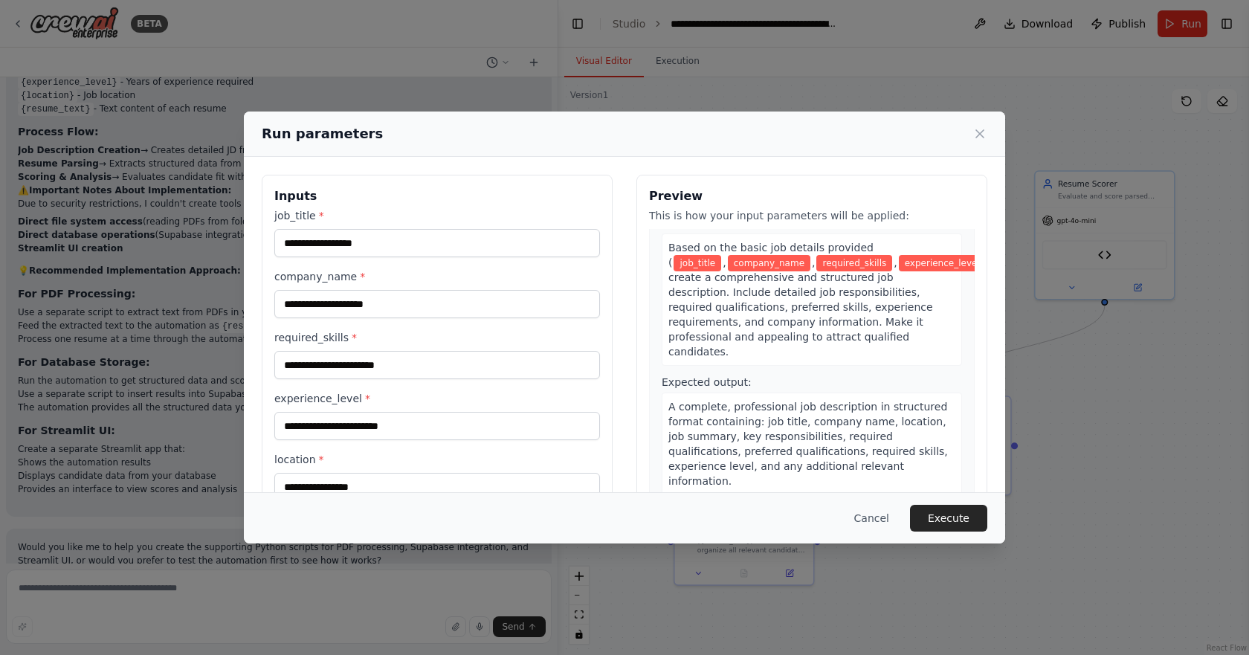
scroll to position [74, 0]
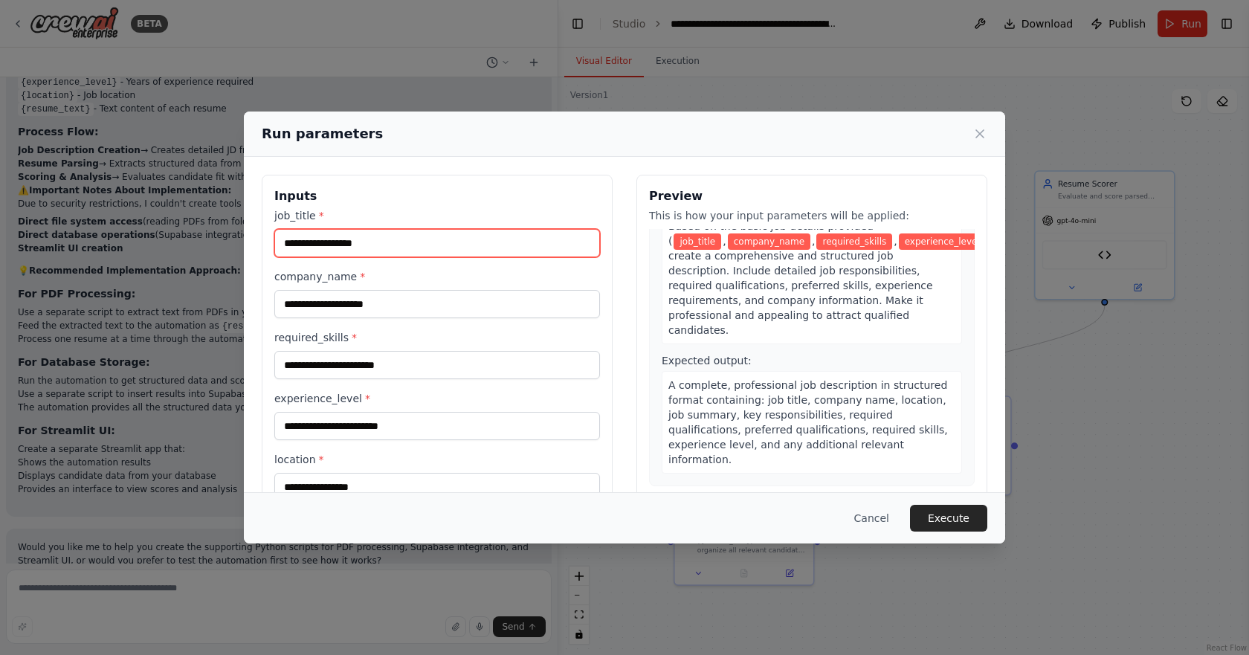
click at [403, 242] on input "job_title *" at bounding box center [437, 243] width 326 height 28
type input "**********"
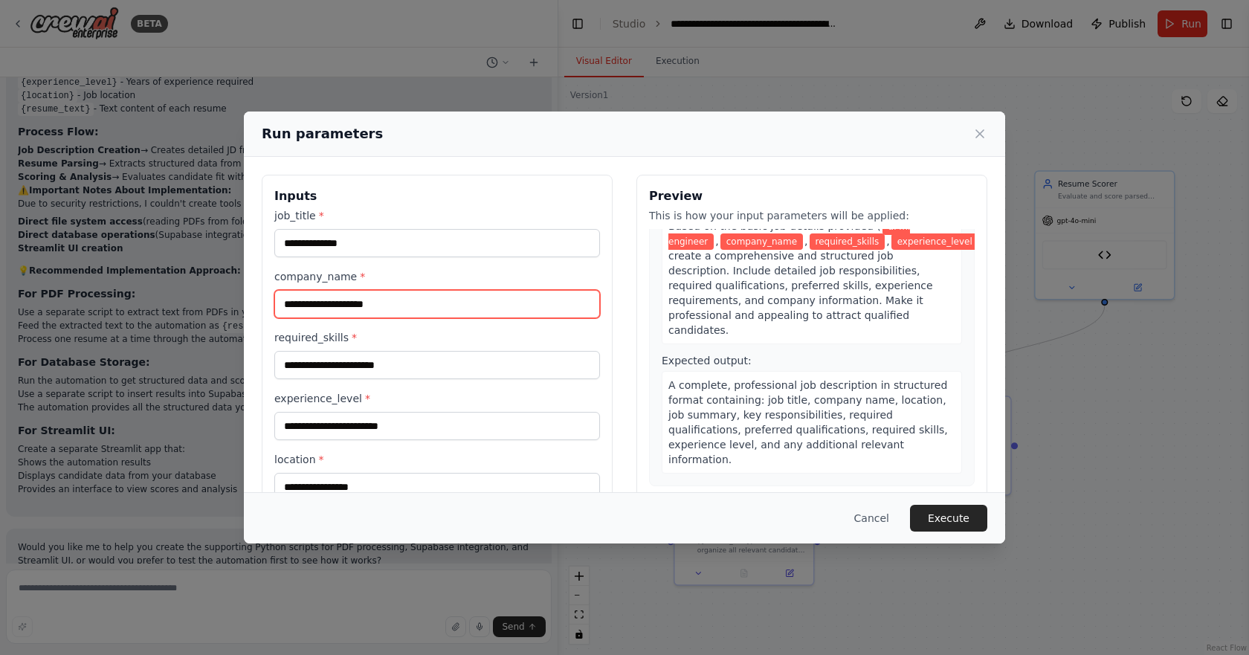
click at [416, 299] on input "company_name *" at bounding box center [437, 304] width 326 height 28
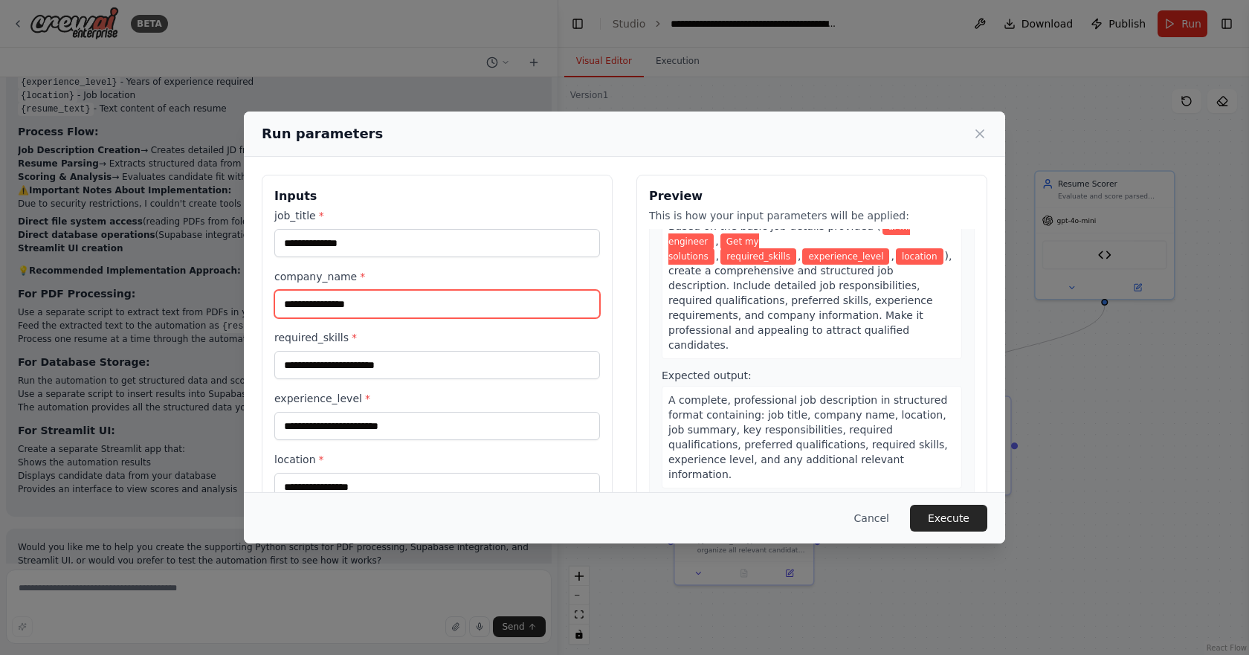
type input "**********"
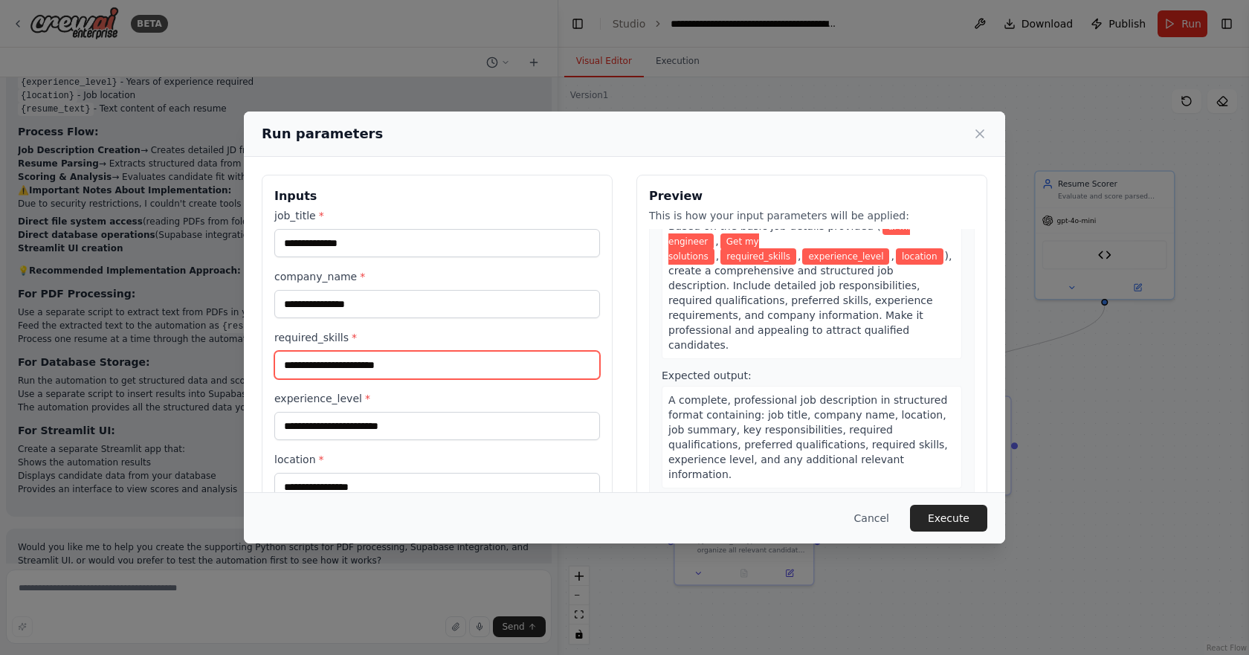
click at [413, 367] on input "required_skills *" at bounding box center [437, 365] width 326 height 28
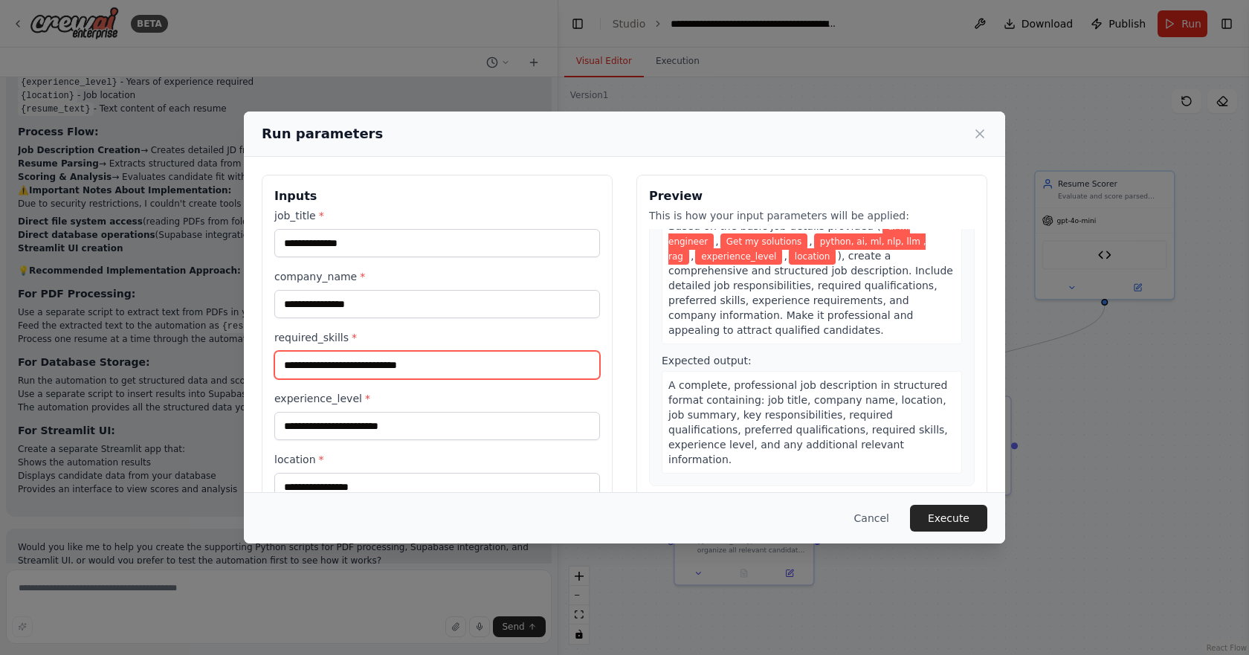
type input "**********"
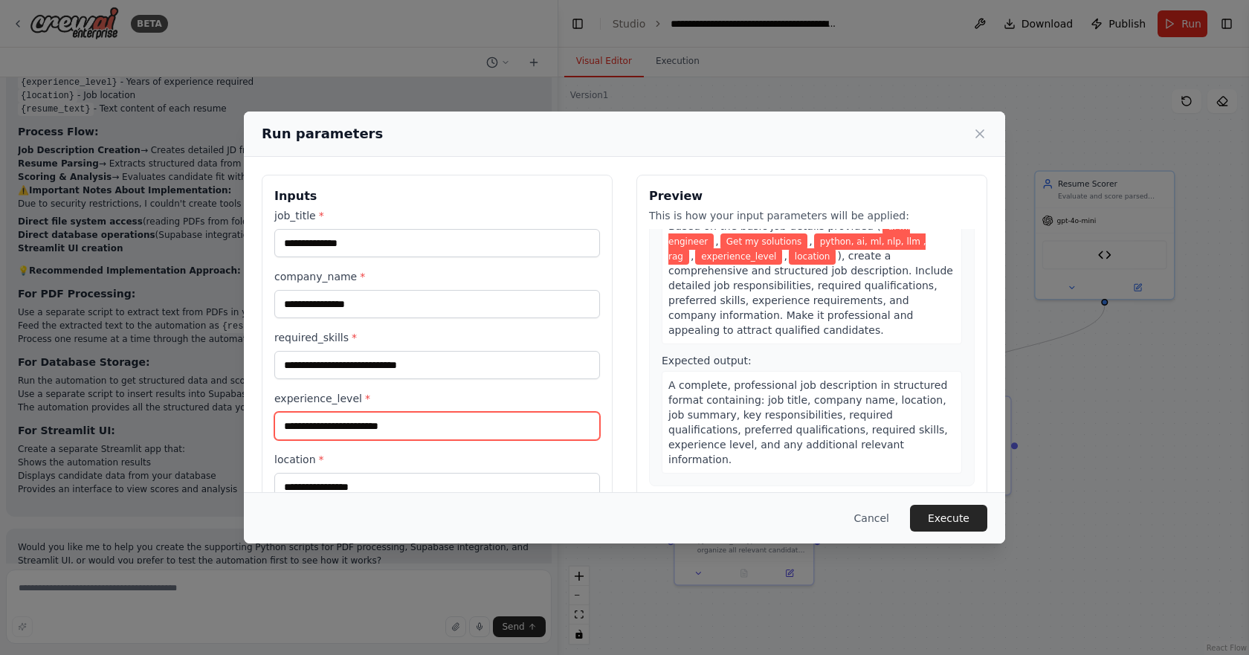
click at [353, 434] on input "experience_level *" at bounding box center [437, 426] width 326 height 28
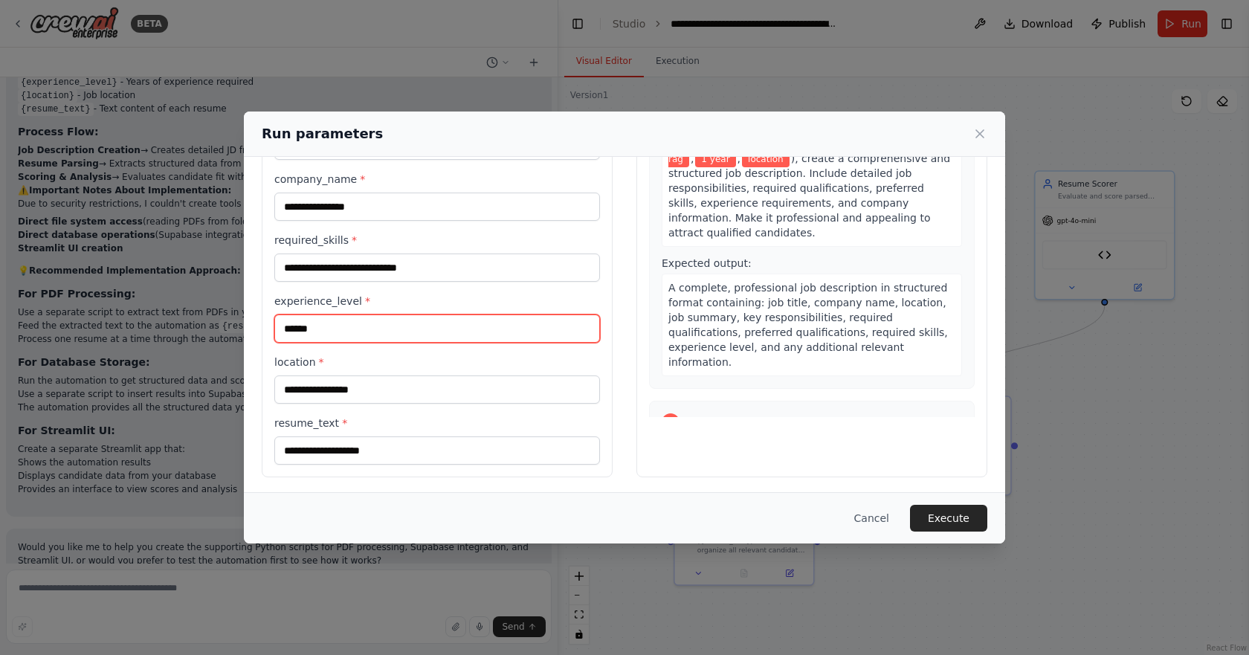
scroll to position [100, 0]
type input "******"
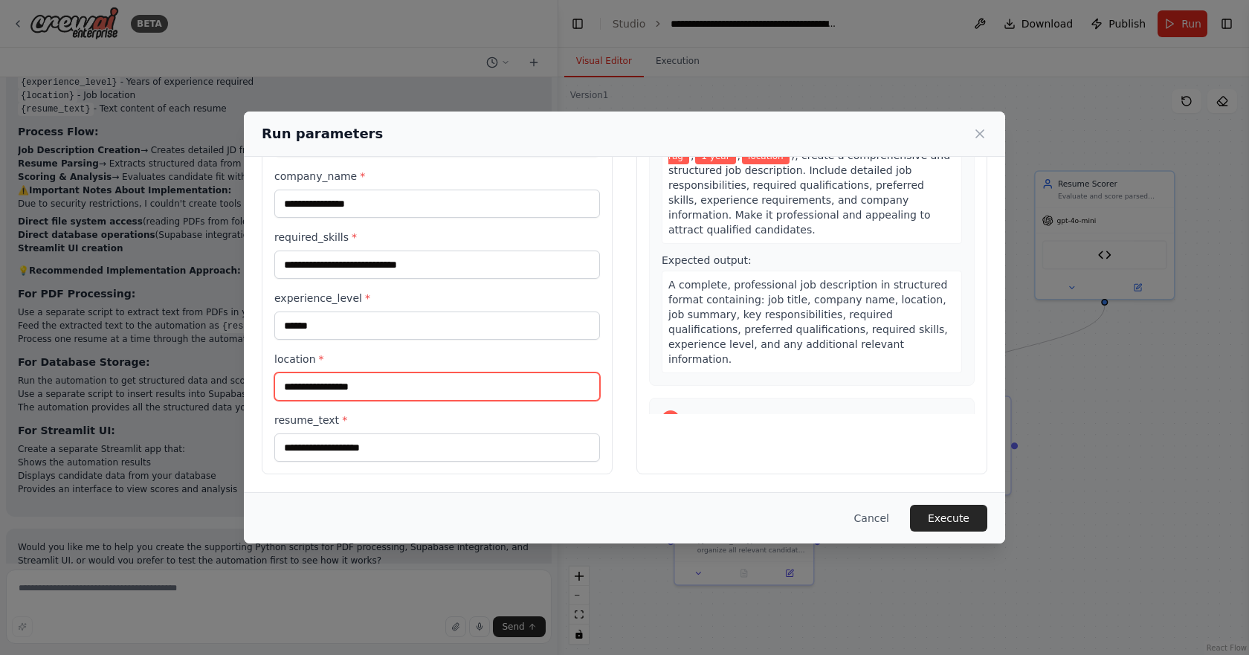
click at [393, 389] on input "location *" at bounding box center [437, 387] width 326 height 28
type input "****"
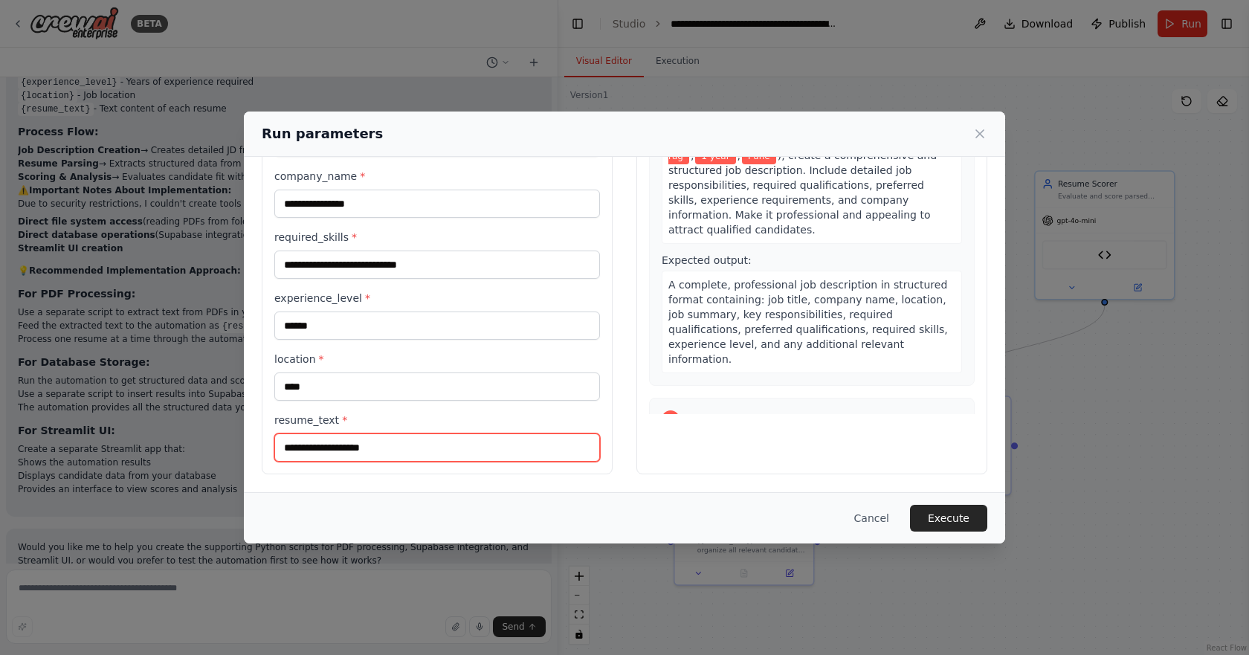
click at [371, 460] on input "resume_text *" at bounding box center [437, 447] width 326 height 28
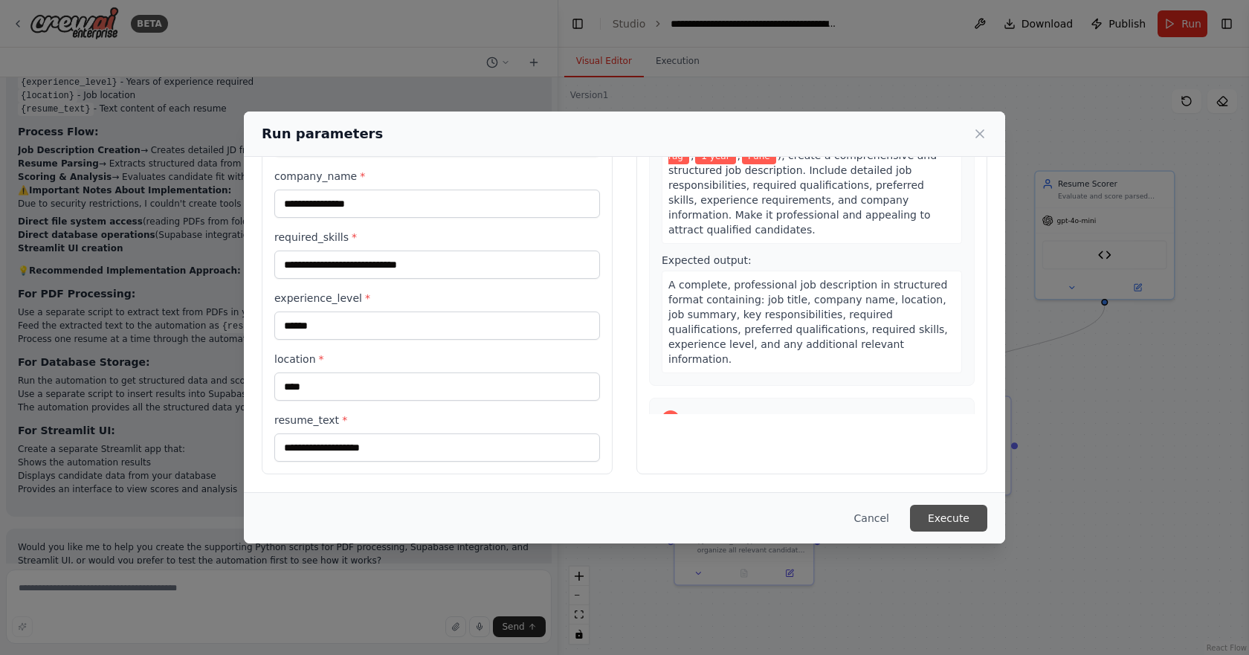
click at [943, 511] on button "Execute" at bounding box center [948, 518] width 77 height 27
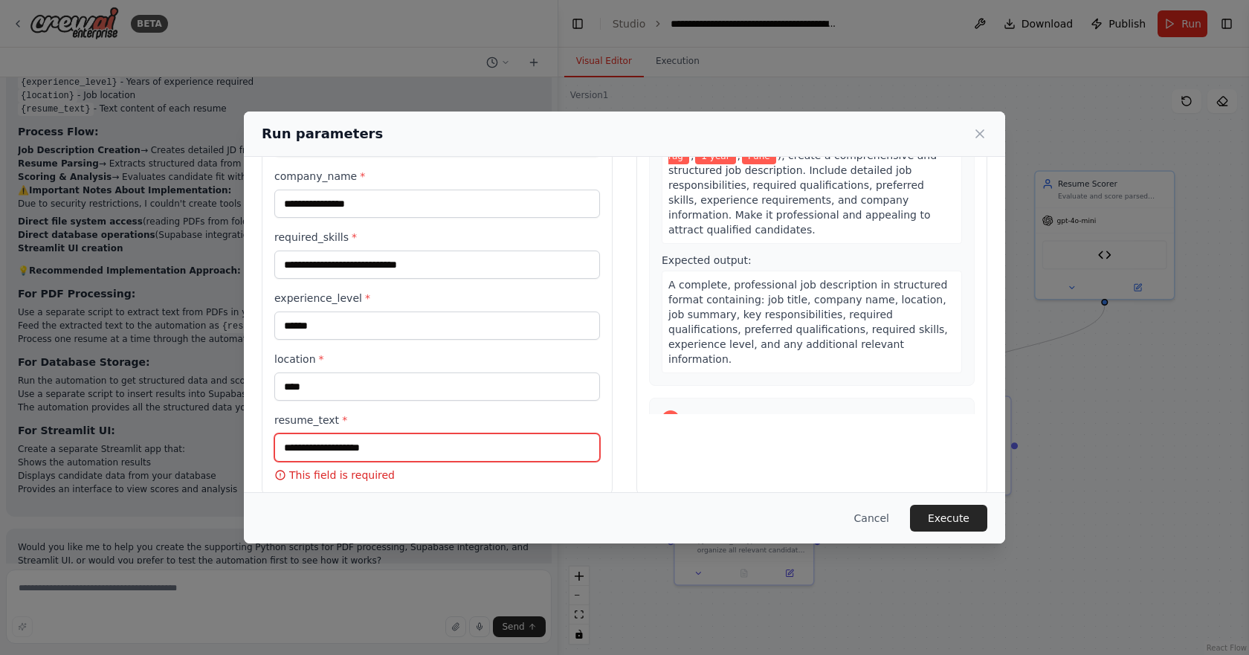
click at [408, 449] on input "resume_text *" at bounding box center [437, 447] width 326 height 28
type input "*"
paste input "**********"
type input "**********"
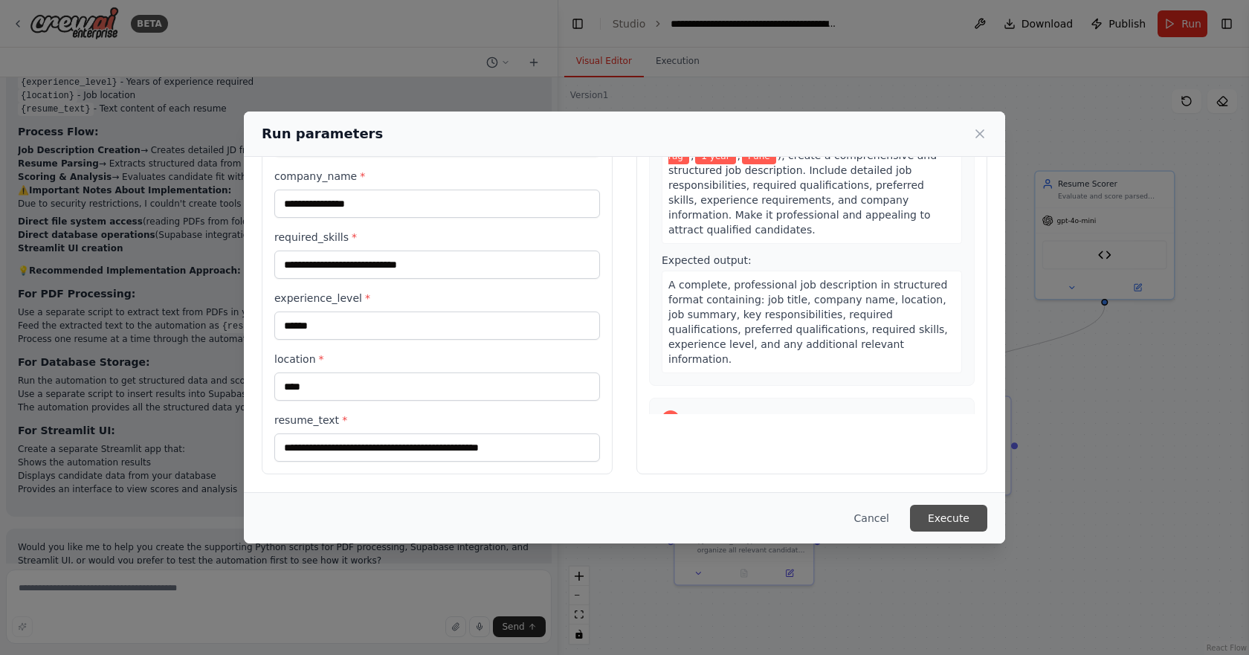
click at [938, 517] on button "Execute" at bounding box center [948, 518] width 77 height 27
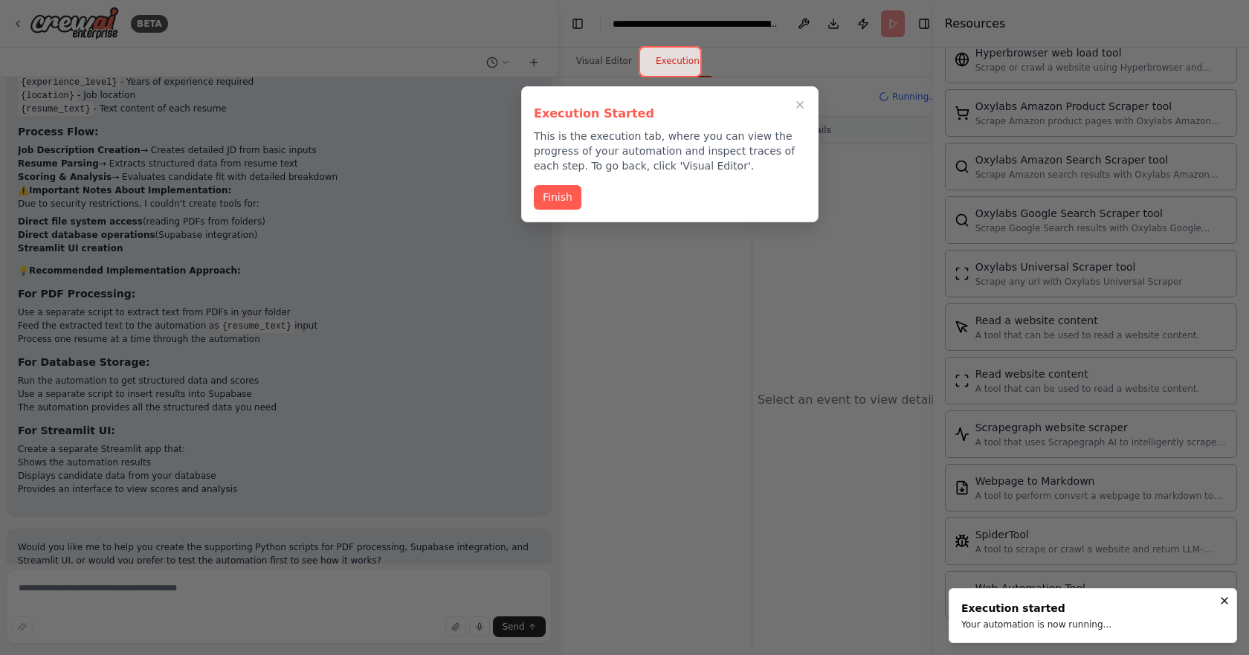
scroll to position [3390, 0]
click at [578, 199] on button "Finish" at bounding box center [558, 196] width 48 height 25
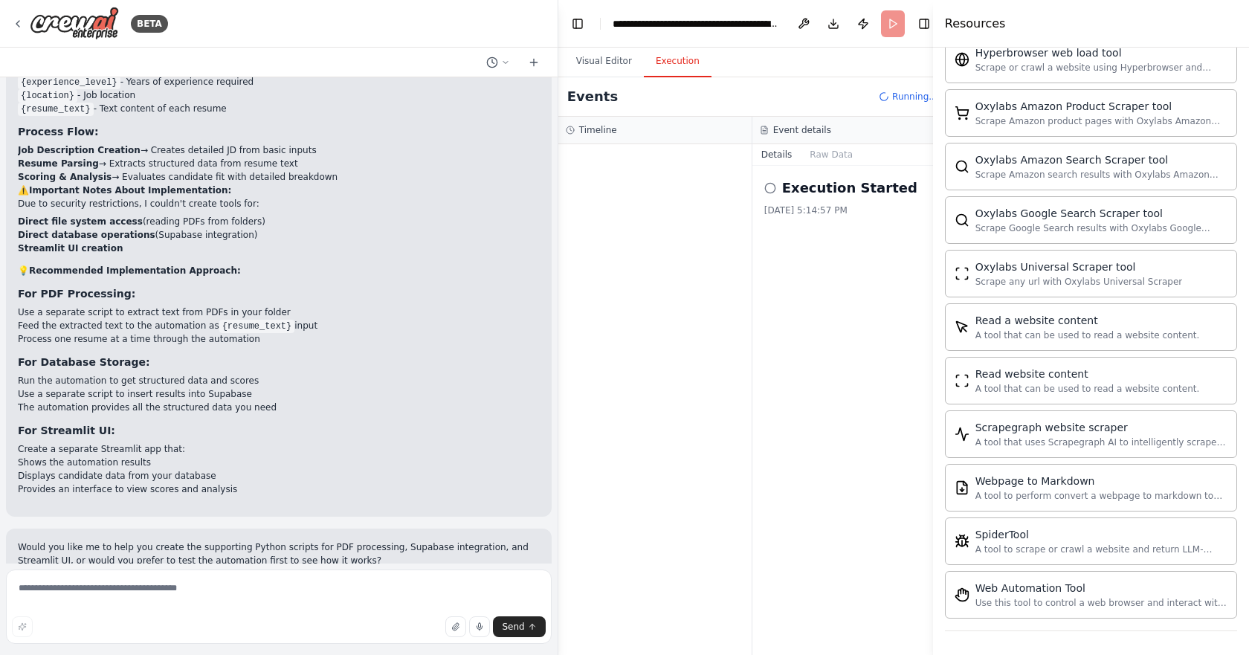
click at [927, 30] on button "Toggle Sidebar" at bounding box center [933, 327] width 12 height 655
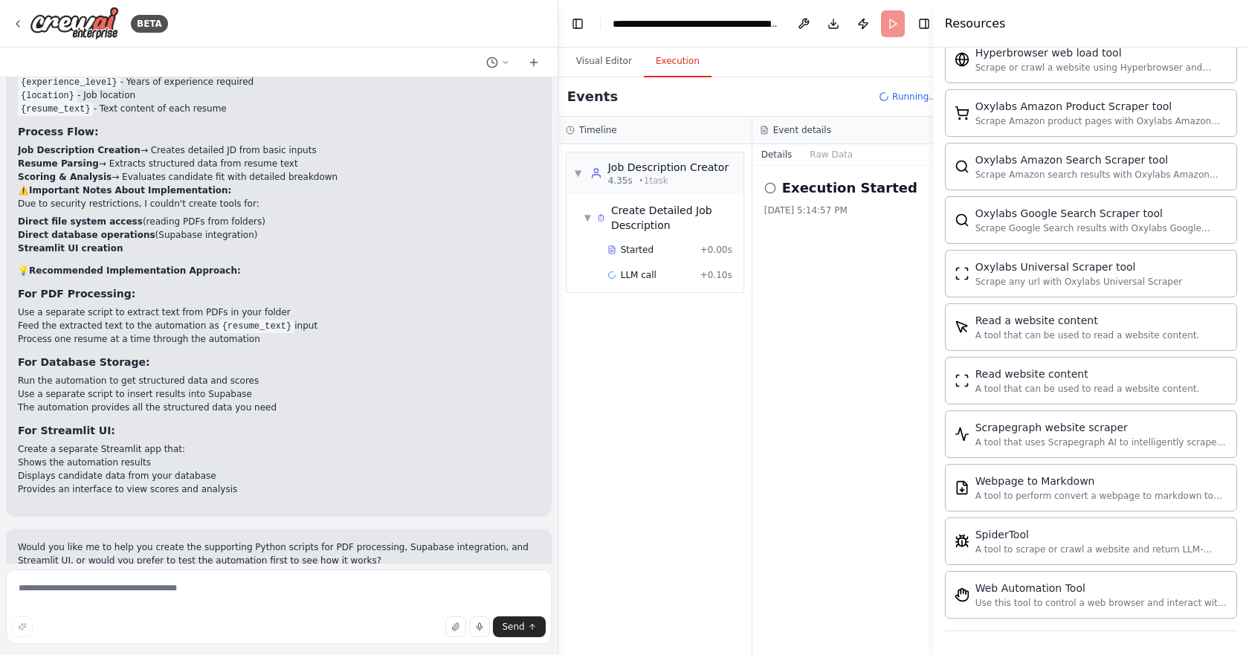
click at [927, 25] on button "Toggle Sidebar" at bounding box center [933, 327] width 12 height 655
click at [923, 19] on button "Toggle Right Sidebar" at bounding box center [924, 23] width 21 height 21
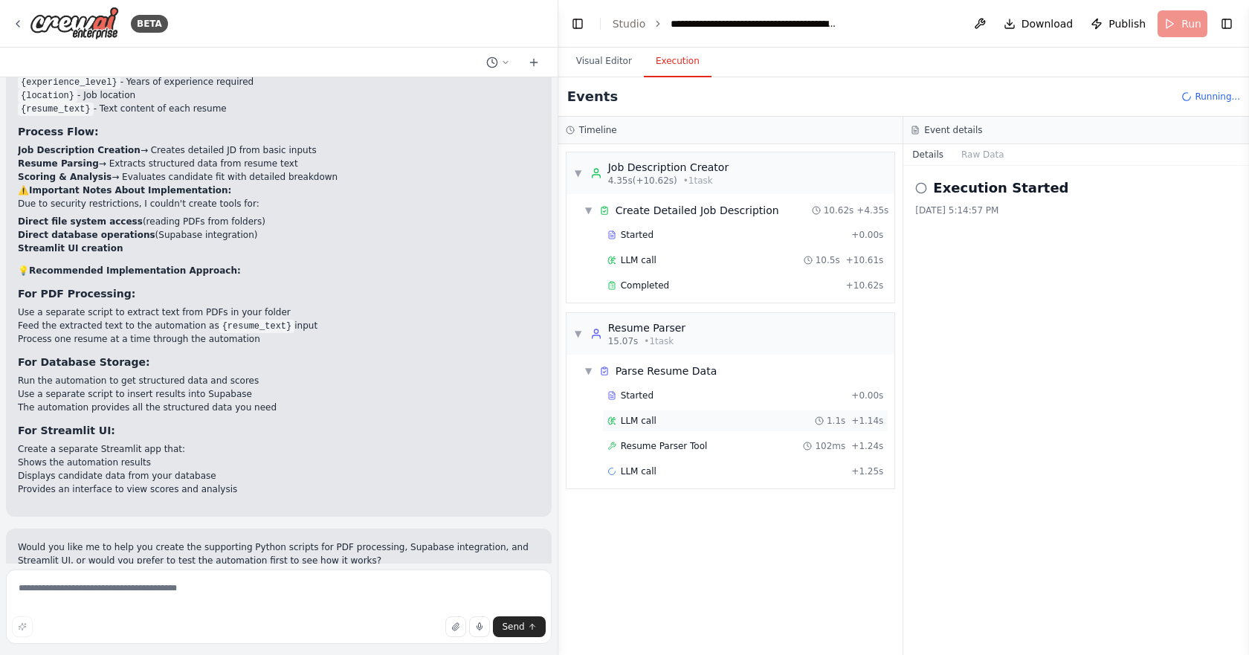
click at [726, 425] on div "LLM call 1.1s + 1.14s" at bounding box center [745, 421] width 277 height 12
click at [729, 448] on div "Resume Parser Tool 102ms + 1.24s" at bounding box center [745, 446] width 277 height 12
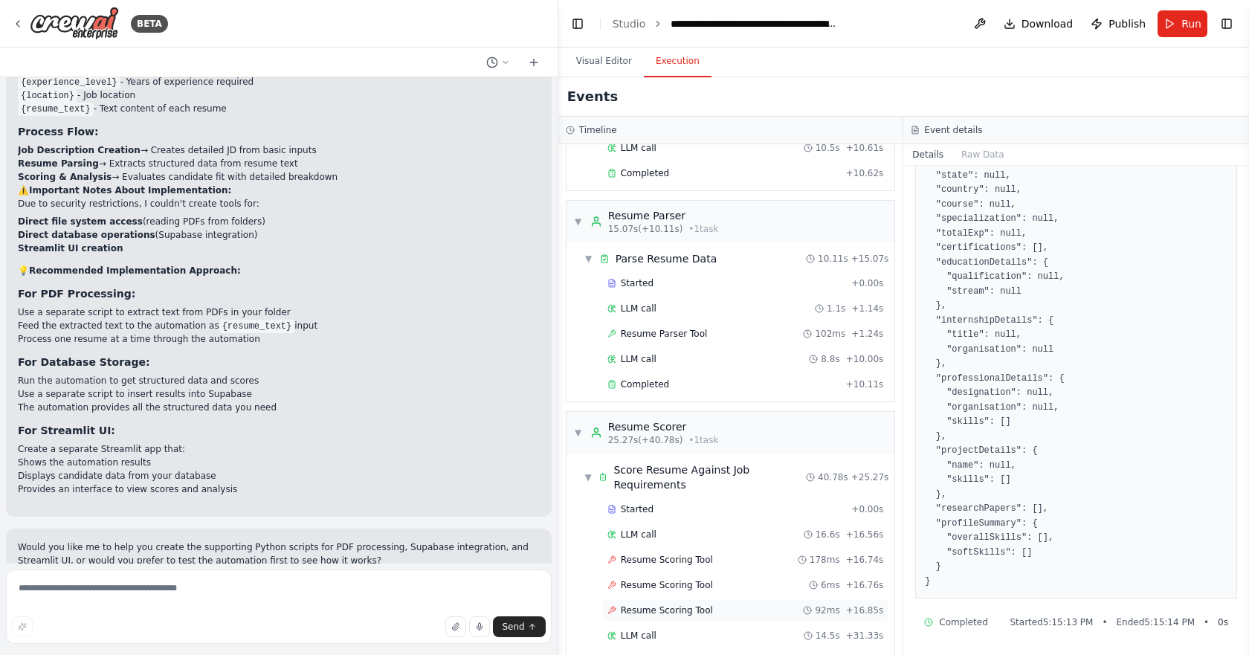
scroll to position [203, 0]
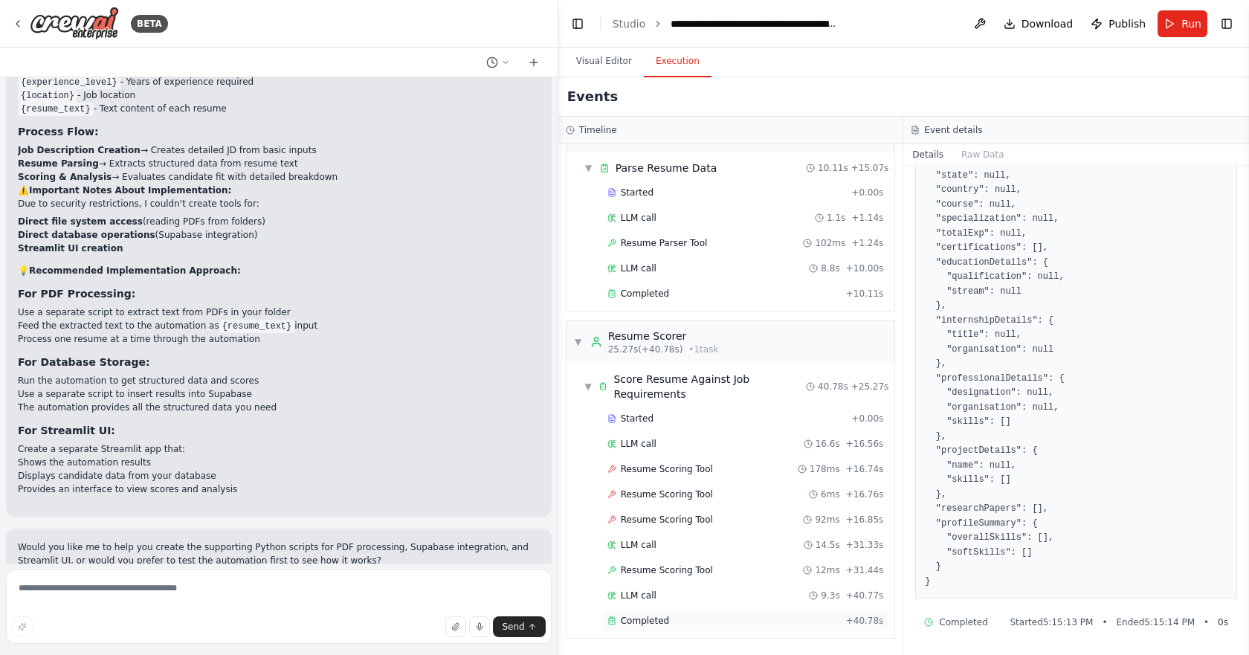
click at [816, 622] on div "Completed" at bounding box center [723, 621] width 233 height 12
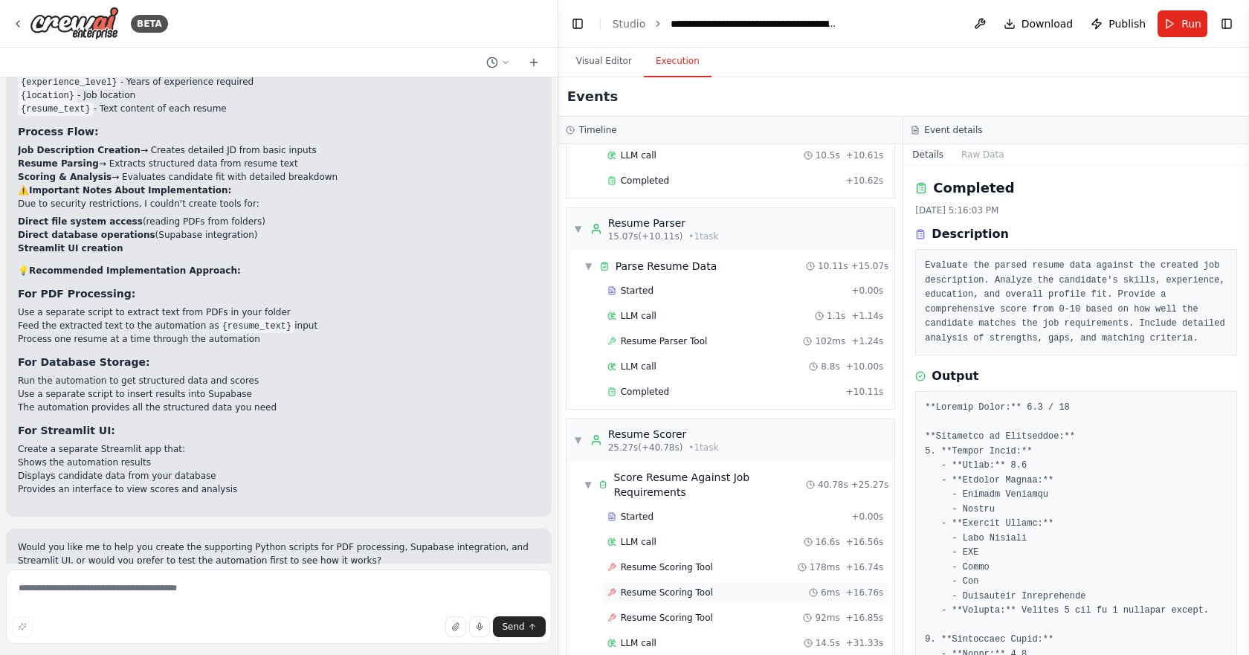
scroll to position [0, 0]
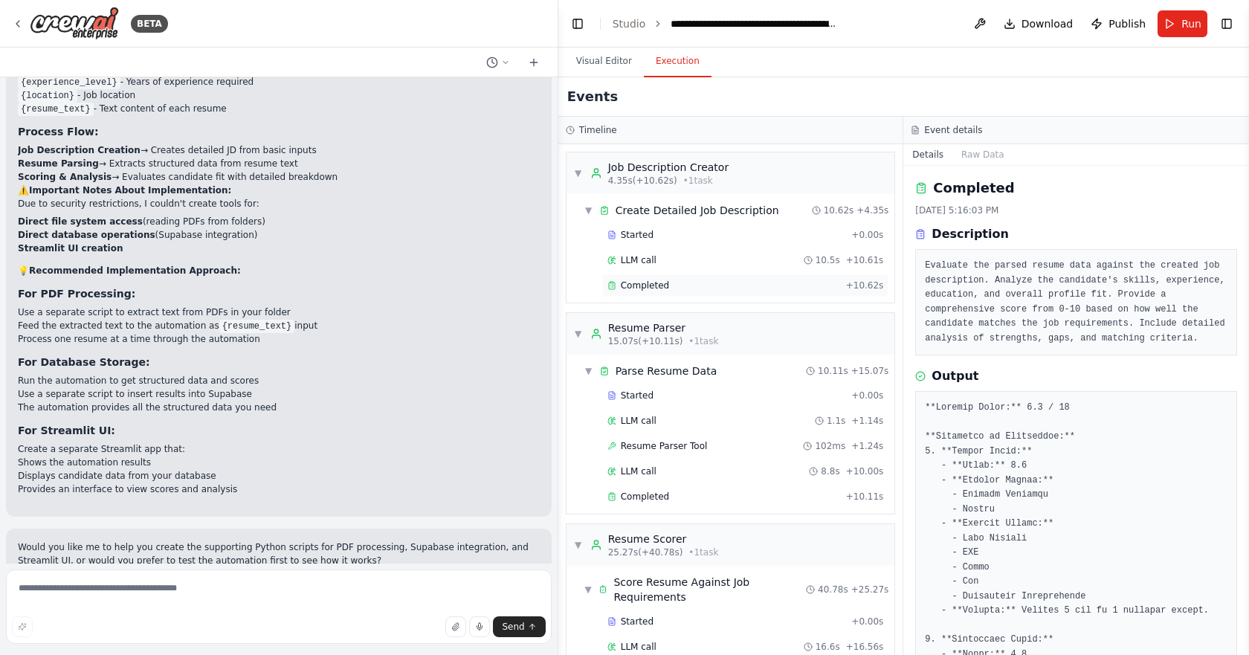
click at [699, 288] on div "Completed" at bounding box center [723, 286] width 233 height 12
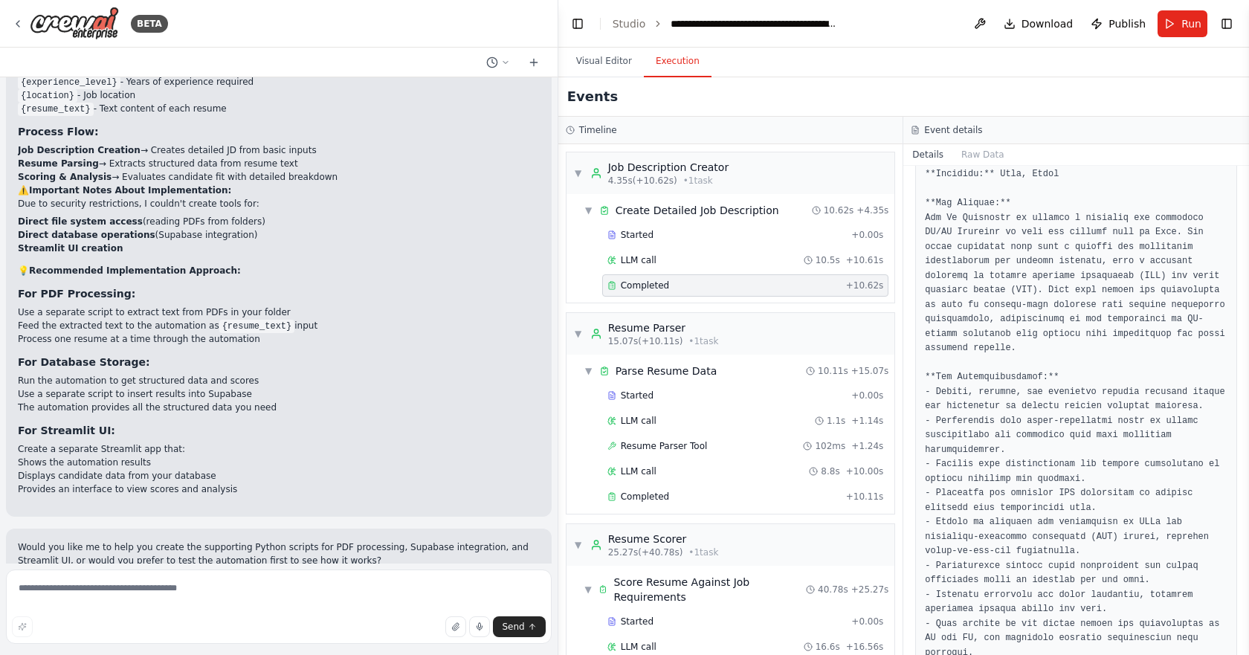
scroll to position [346, 0]
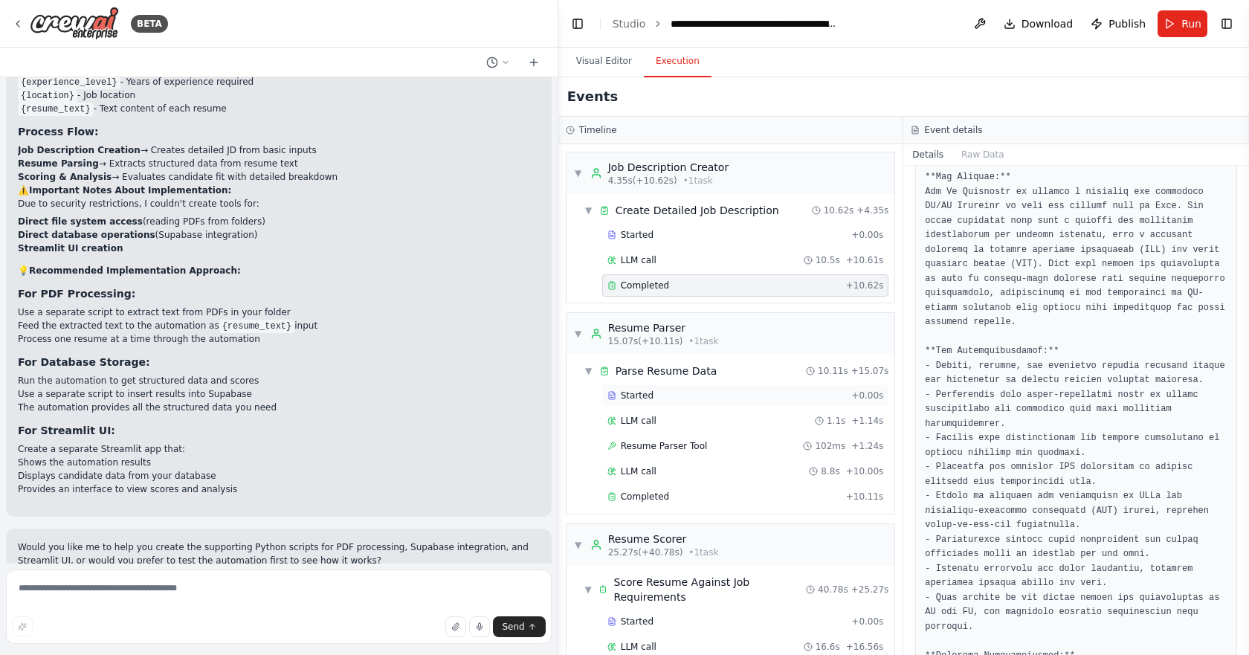
click at [720, 398] on div "Started" at bounding box center [726, 396] width 239 height 12
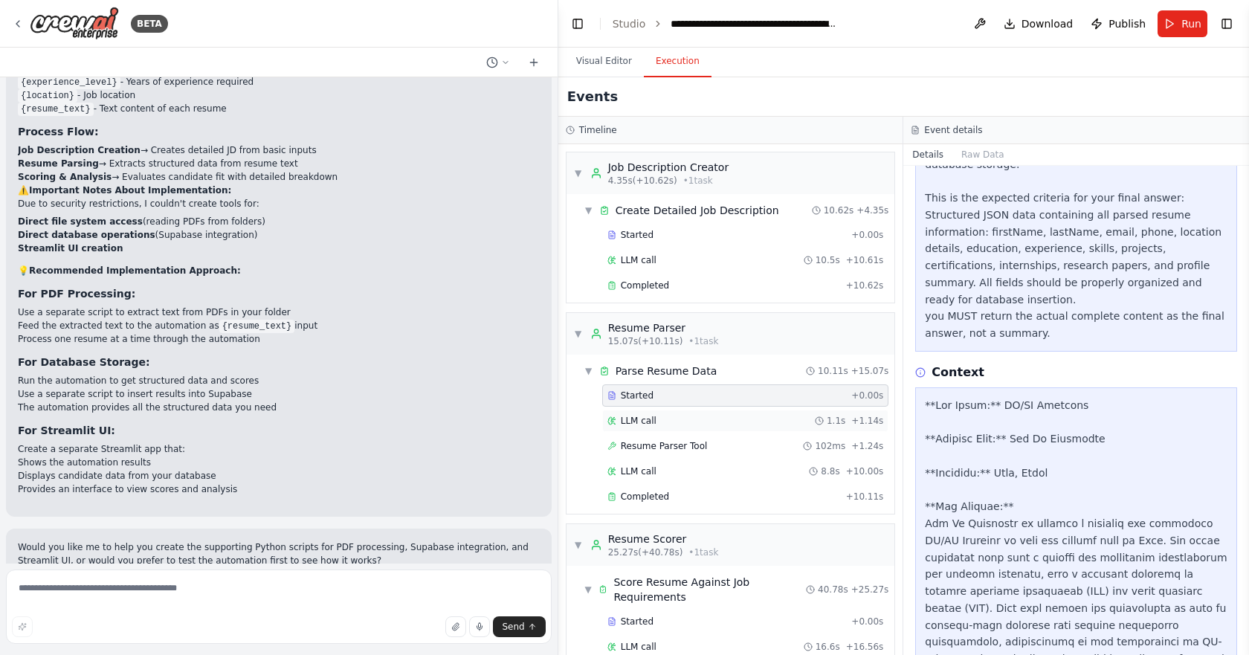
click at [726, 420] on div "LLM call 1.1s + 1.14s" at bounding box center [745, 421] width 277 height 12
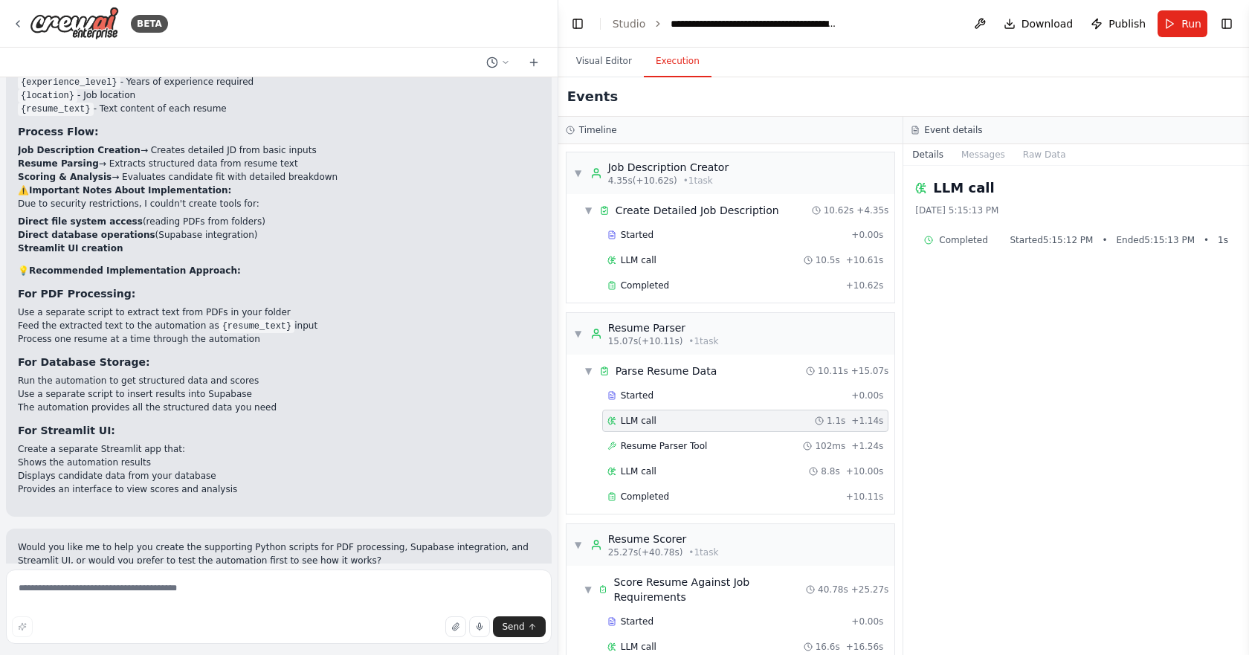
click at [726, 410] on div "LLM call 1.1s + 1.14s" at bounding box center [745, 421] width 287 height 22
click at [729, 389] on div "Started + 0.00s" at bounding box center [745, 395] width 287 height 22
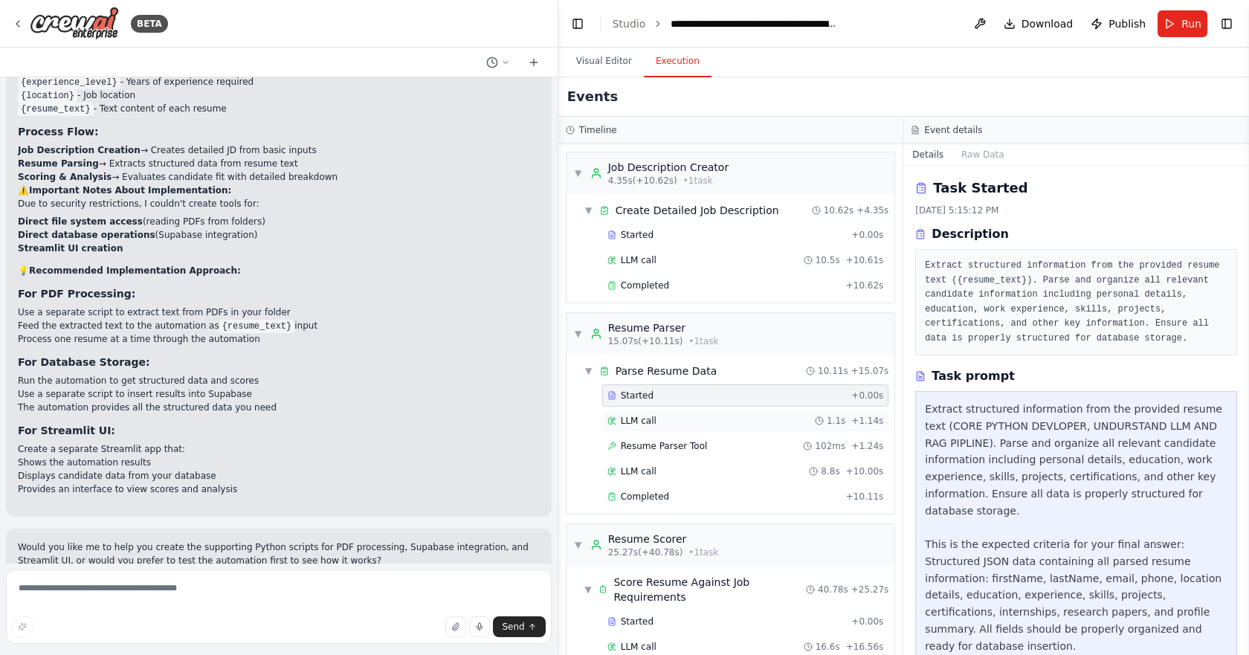
click at [734, 423] on div "LLM call 1.1s + 1.14s" at bounding box center [745, 421] width 277 height 12
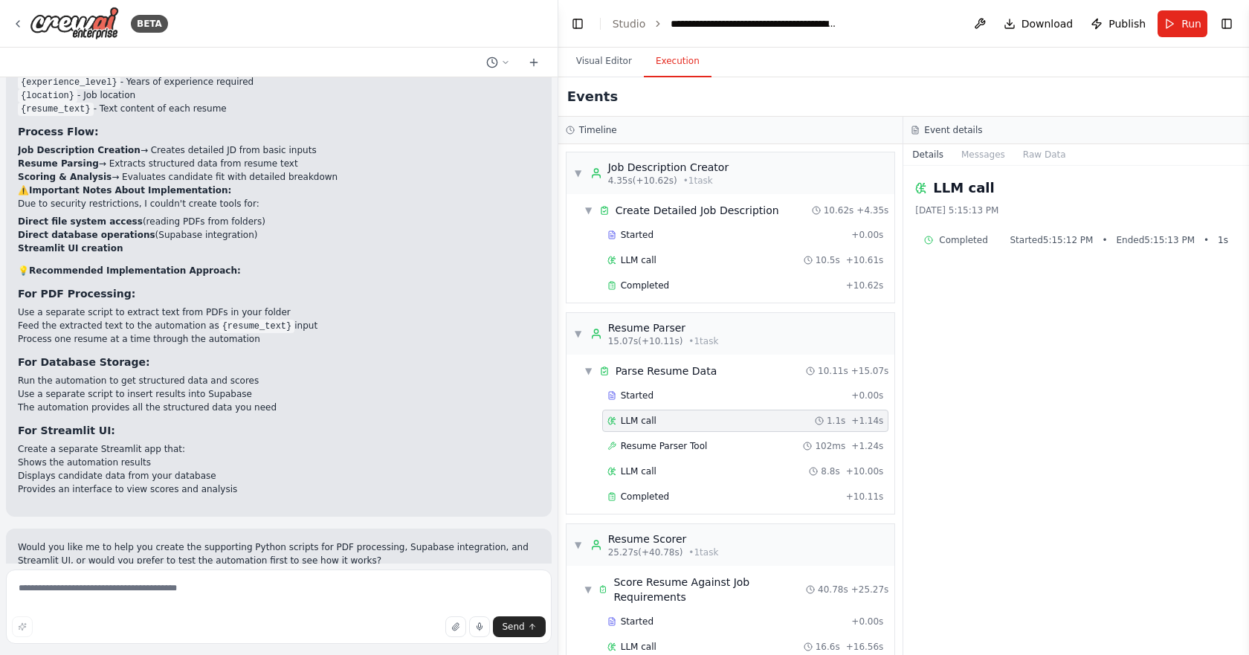
click at [734, 460] on div "Started + 0.00s LLM call 1.1s + 1.14s Resume Parser Tool 102ms + 1.24s LLM call…" at bounding box center [736, 447] width 317 height 126
click at [732, 479] on div "LLM call 8.8s + 10.00s" at bounding box center [745, 471] width 287 height 22
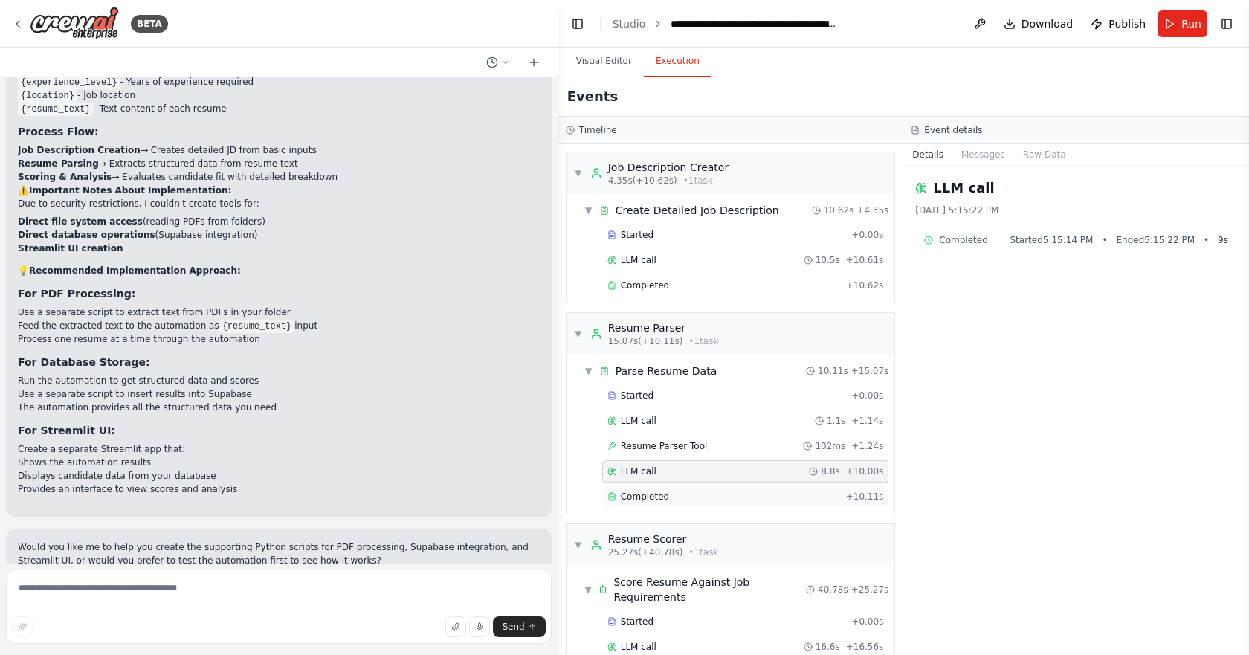
click at [741, 500] on div "Completed" at bounding box center [723, 497] width 233 height 12
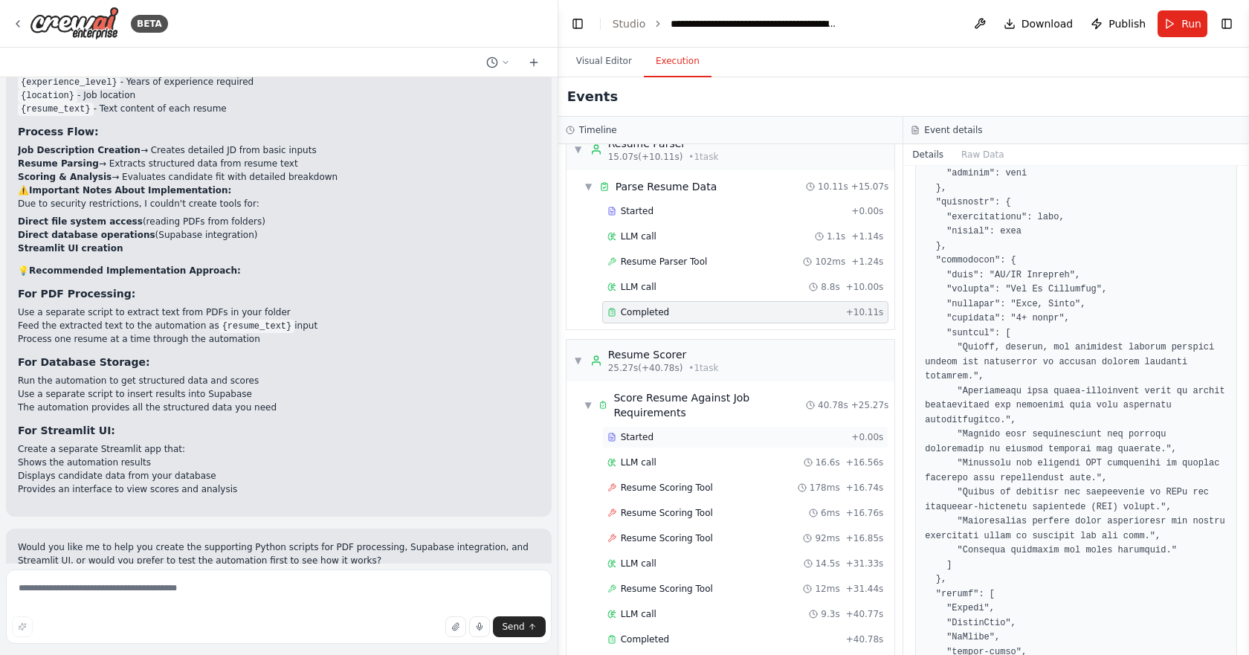
scroll to position [203, 0]
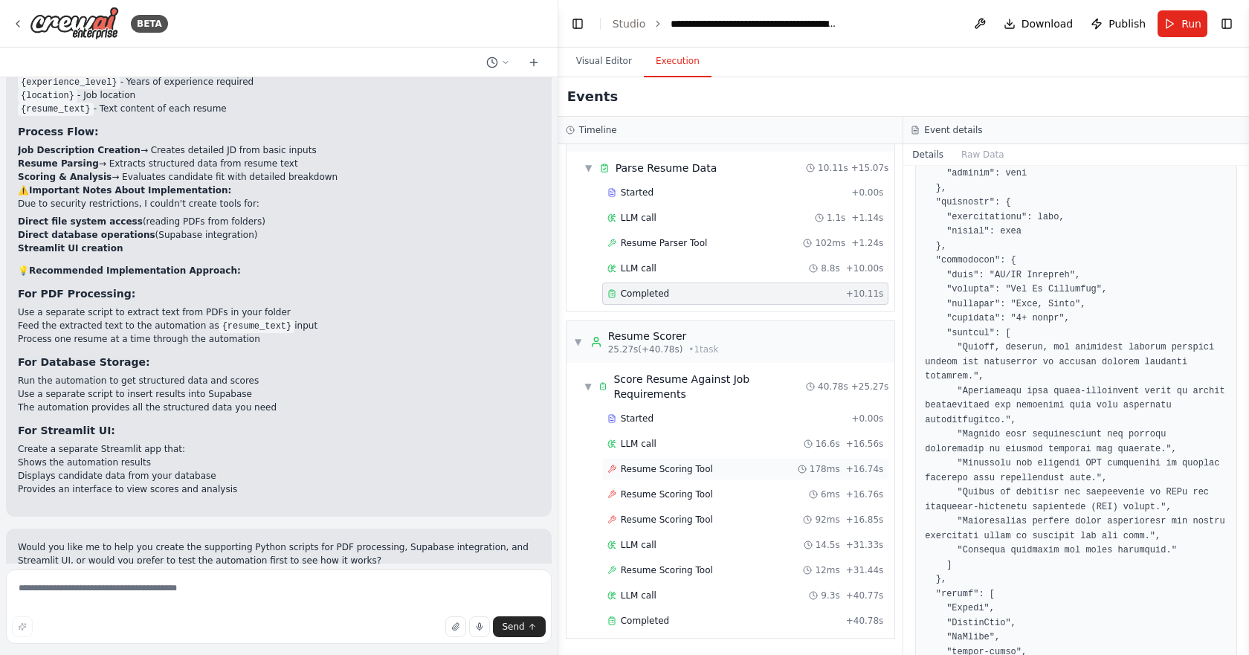
click at [666, 471] on span "Resume Scoring Tool" at bounding box center [667, 469] width 92 height 12
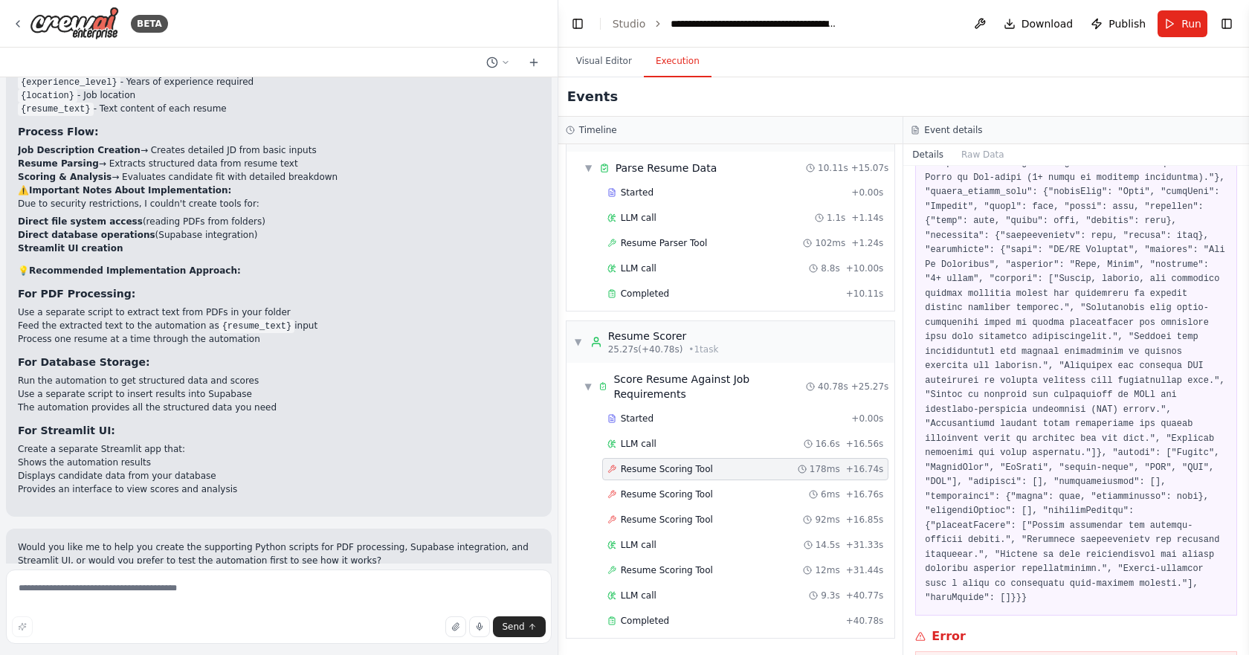
scroll to position [859, 0]
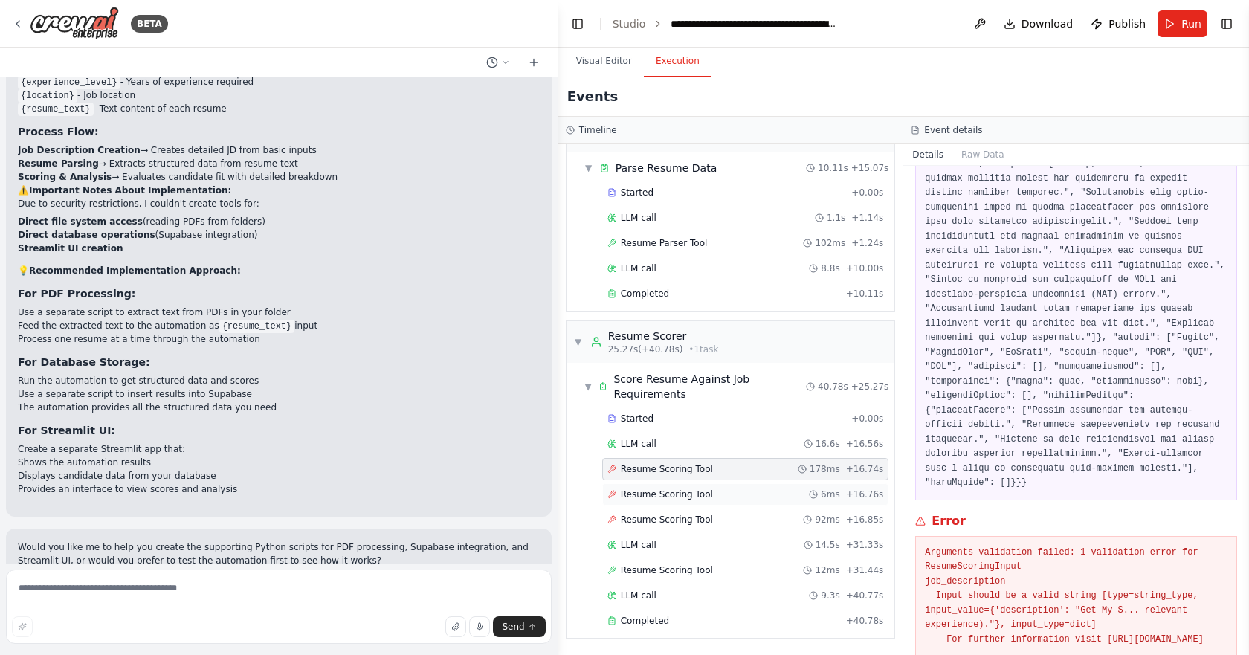
click at [764, 497] on div "Resume Scoring Tool 6ms + 16.76s" at bounding box center [745, 495] width 277 height 12
click at [765, 525] on div "Resume Scoring Tool 92ms + 16.85s" at bounding box center [745, 520] width 277 height 12
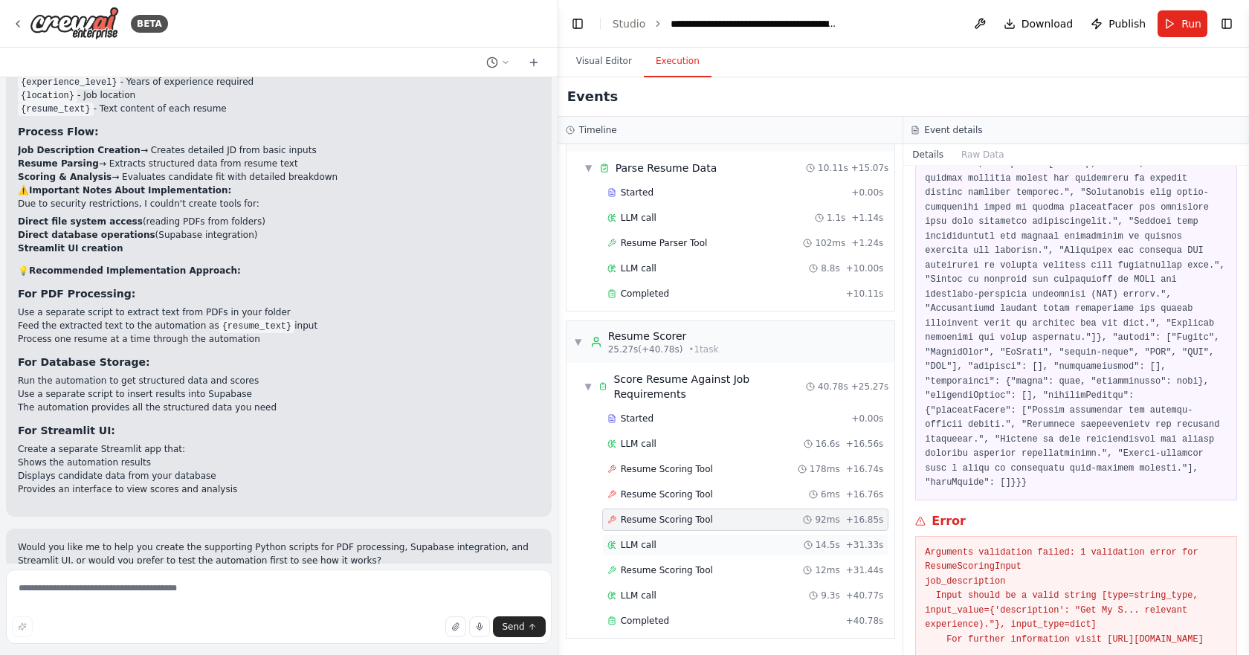
click at [768, 541] on div "LLM call 14.5s + 31.33s" at bounding box center [745, 545] width 277 height 12
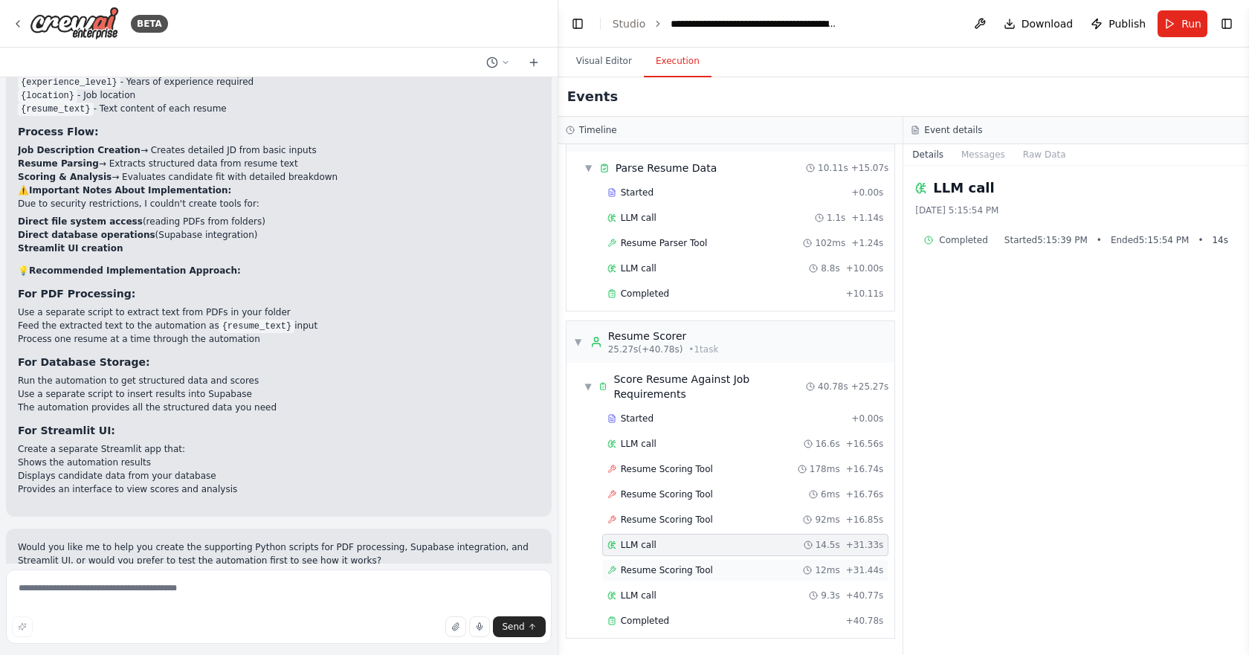
click at [750, 575] on div "Resume Scoring Tool 12ms + 31.44s" at bounding box center [745, 570] width 277 height 12
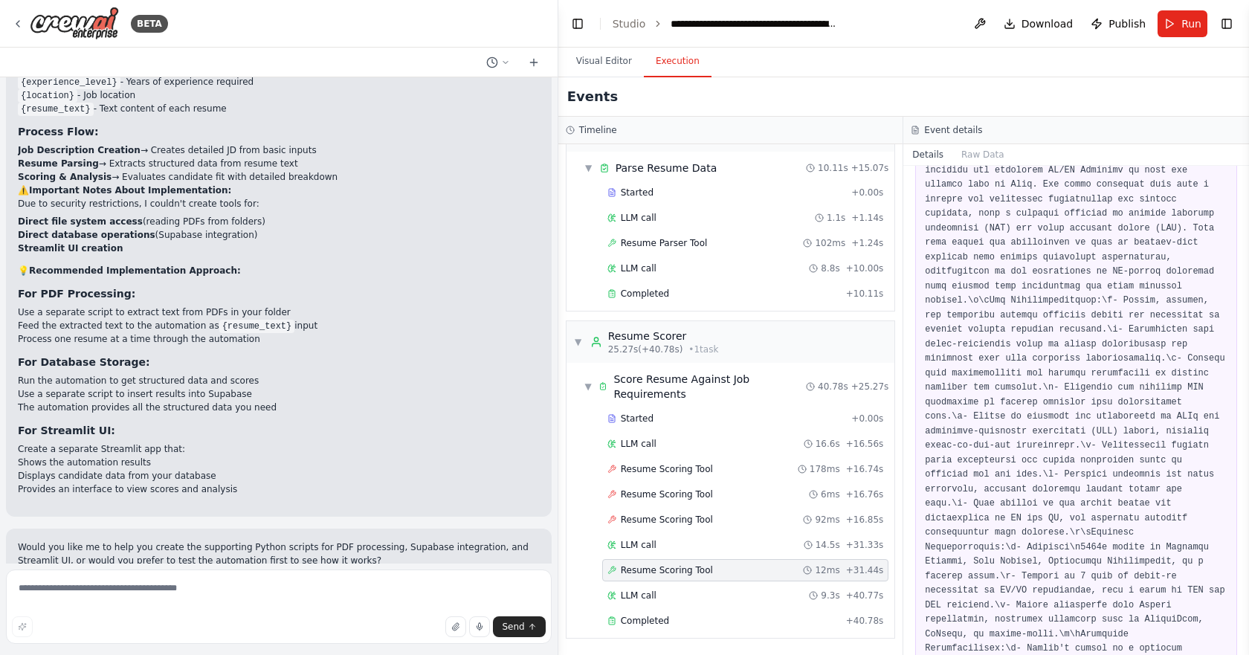
scroll to position [84, 0]
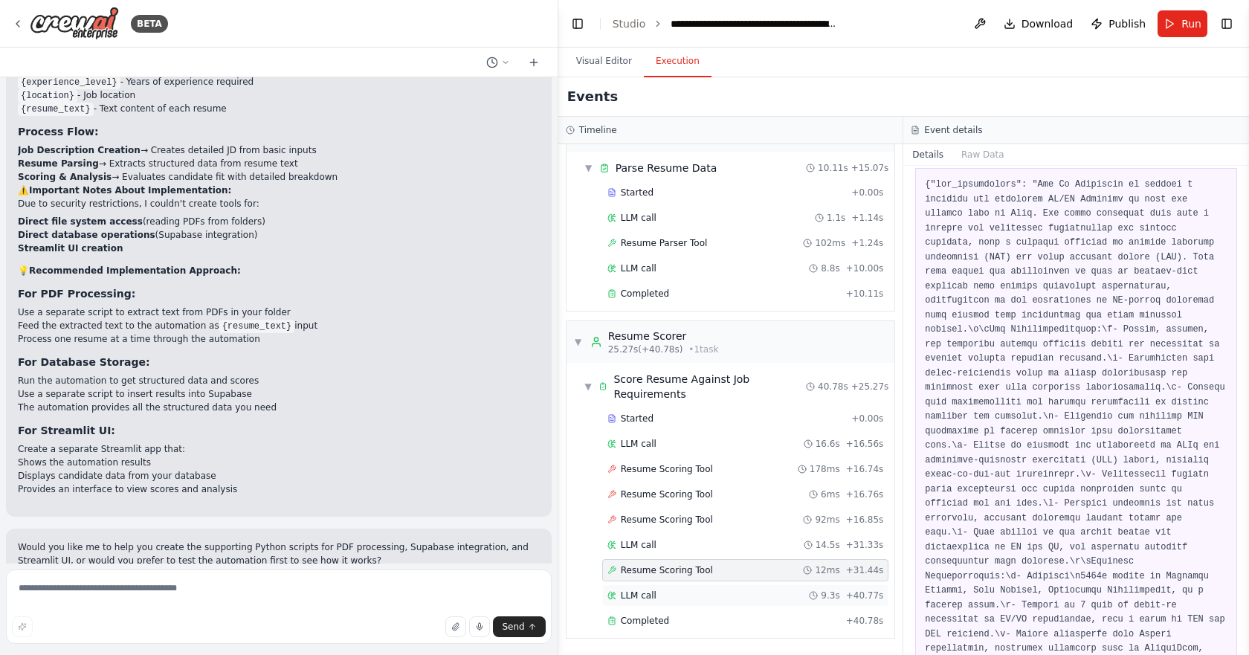
click at [717, 591] on div "LLM call 9.3s + 40.77s" at bounding box center [745, 596] width 277 height 12
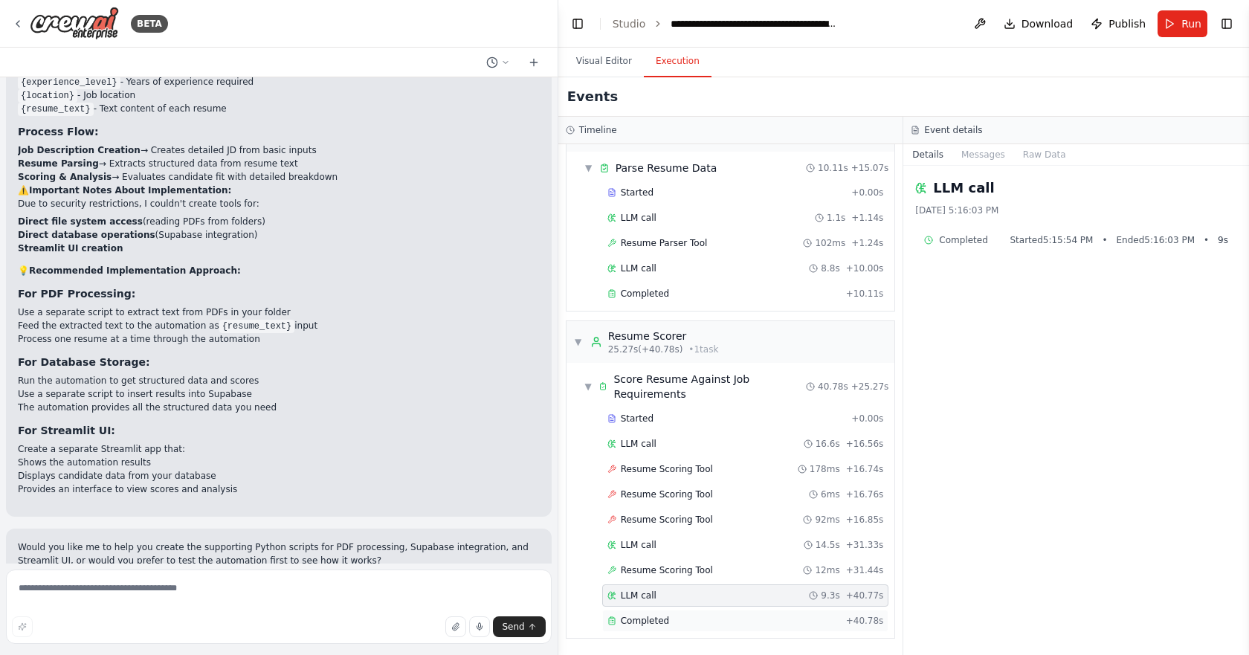
click at [726, 625] on div "Completed" at bounding box center [723, 621] width 233 height 12
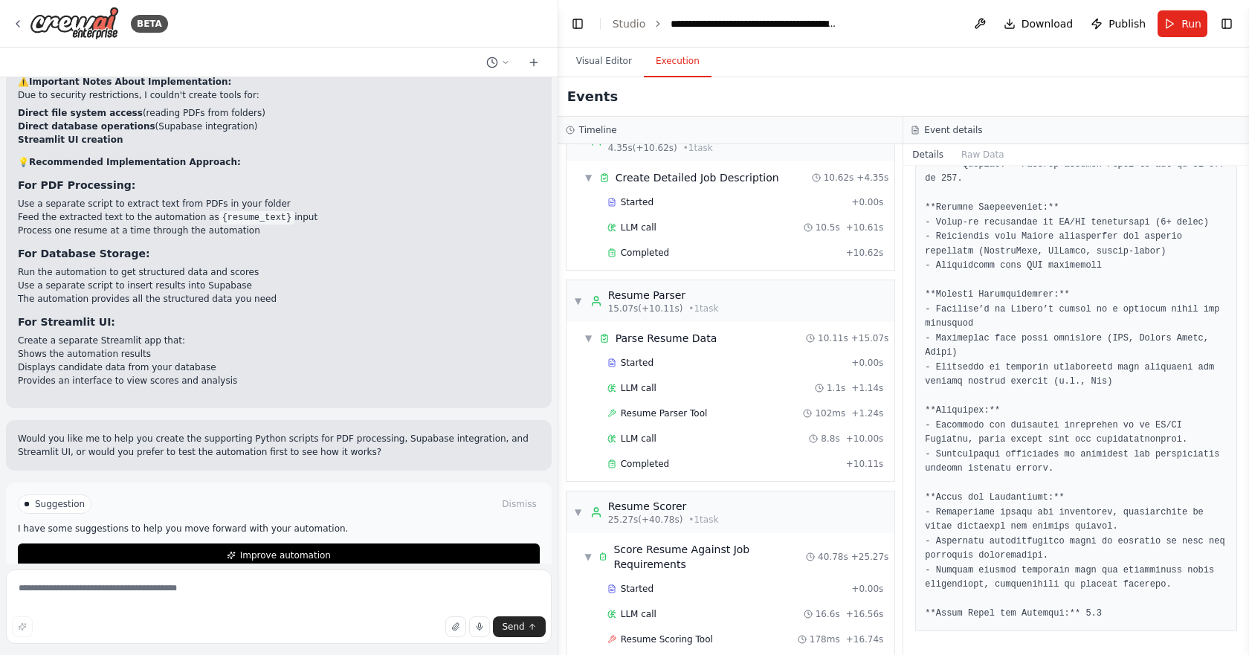
scroll to position [0, 0]
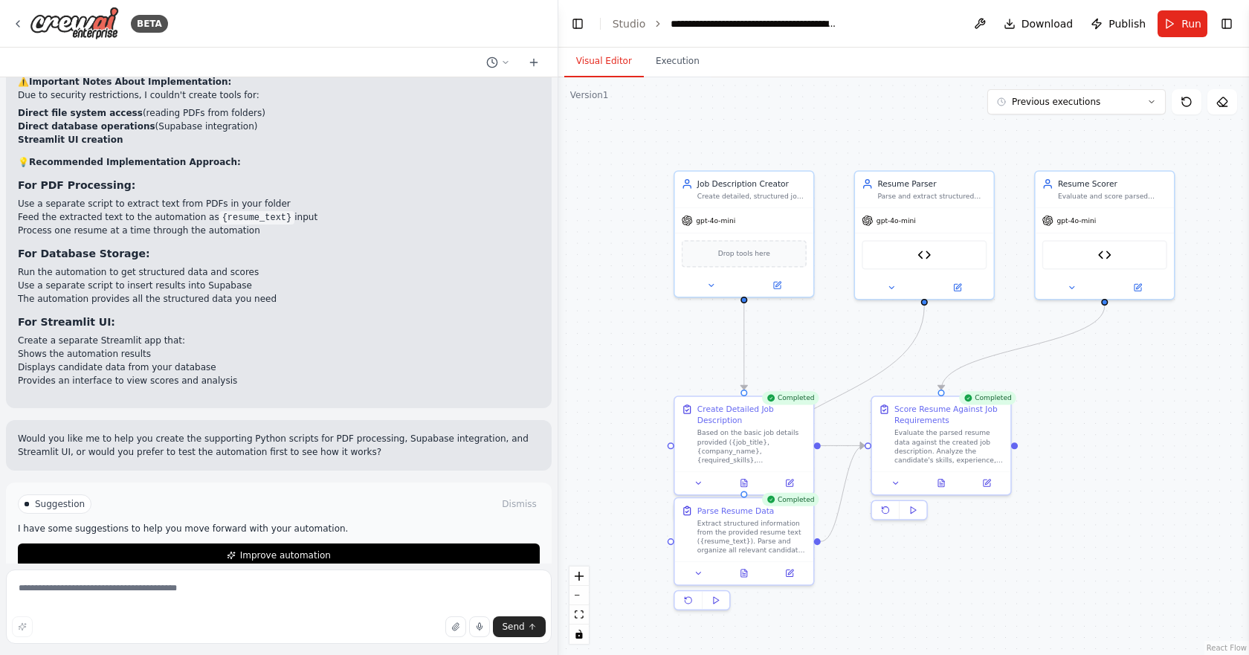
click at [620, 57] on button "Visual Editor" at bounding box center [604, 61] width 80 height 31
click at [1155, 114] on button "Previous executions" at bounding box center [1076, 101] width 178 height 25
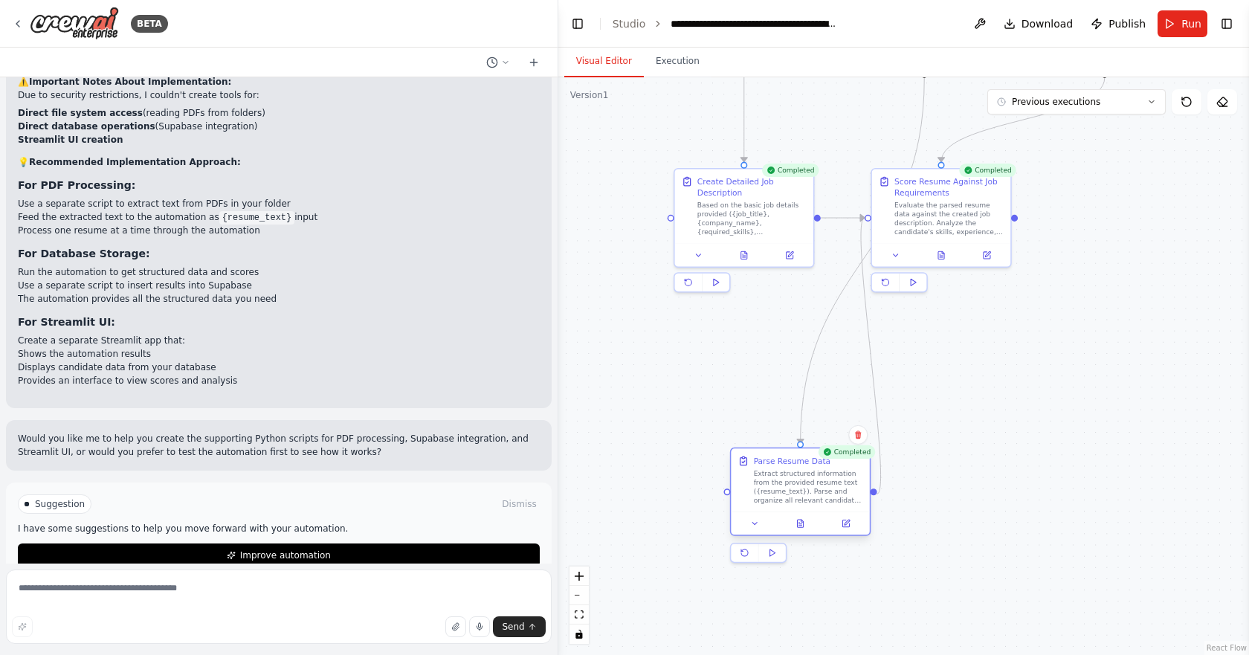
drag, startPoint x: 742, startPoint y: 551, endPoint x: 797, endPoint y: 504, distance: 72.3
click at [797, 504] on div "Extract structured information from the provided resume text ({resume_text}). P…" at bounding box center [807, 487] width 109 height 36
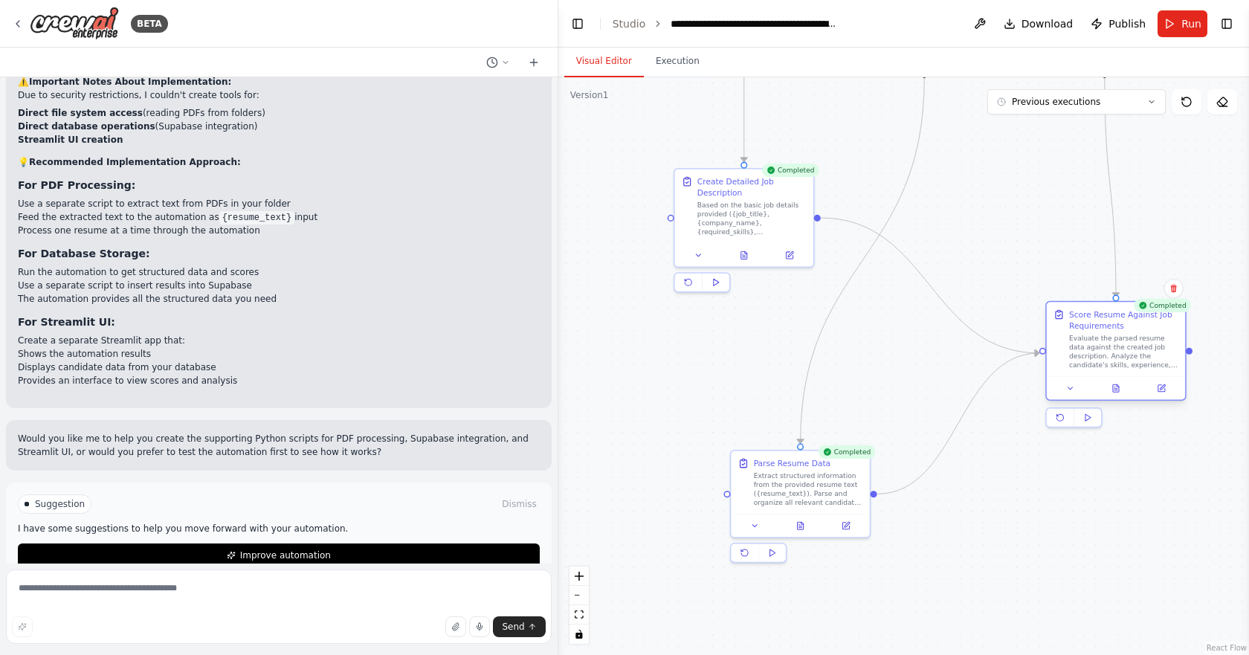
drag, startPoint x: 910, startPoint y: 221, endPoint x: 1083, endPoint y: 357, distance: 220.3
click at [1083, 357] on div "Evaluate the parsed resume data against the created job description. Analyze th…" at bounding box center [1123, 352] width 109 height 36
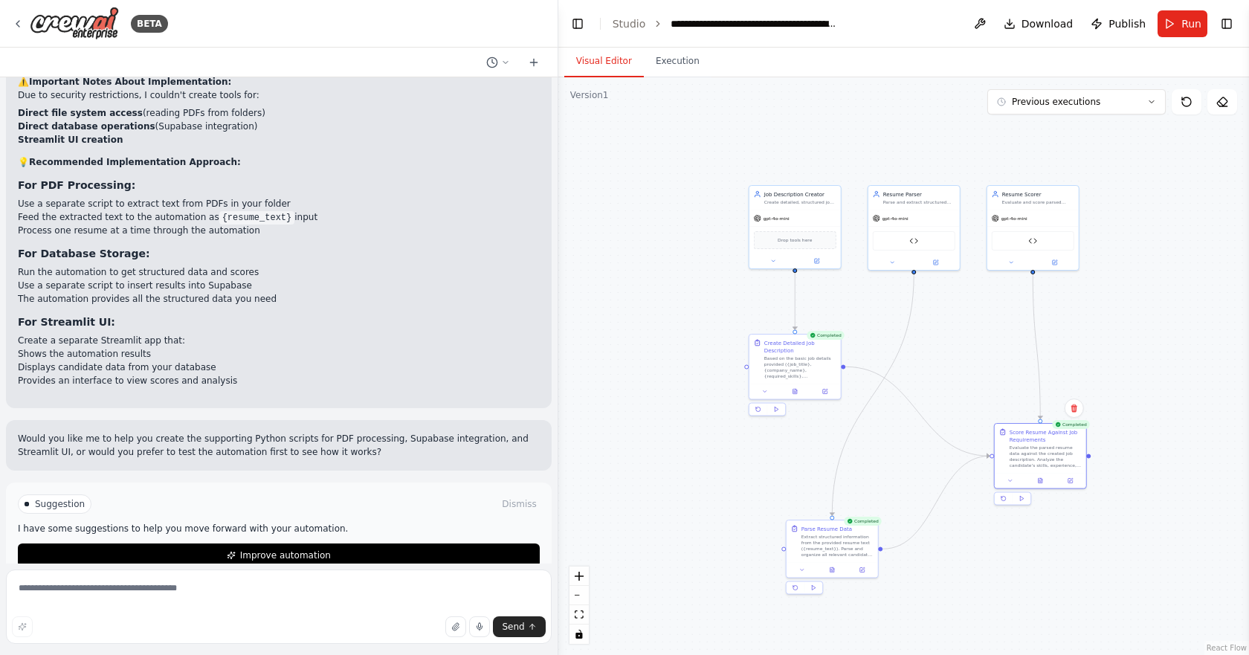
drag, startPoint x: 920, startPoint y: 384, endPoint x: 911, endPoint y: 438, distance: 54.3
click at [911, 438] on div ".deletable-edge-delete-btn { width: 20px; height: 20px; border: 0px solid #ffff…" at bounding box center [903, 366] width 691 height 578
drag, startPoint x: 926, startPoint y: 208, endPoint x: 637, endPoint y: 300, distance: 302.9
click at [637, 300] on div "gpt-4o-mini" at bounding box center [623, 306] width 91 height 16
drag, startPoint x: 809, startPoint y: 558, endPoint x: 591, endPoint y: 510, distance: 223.0
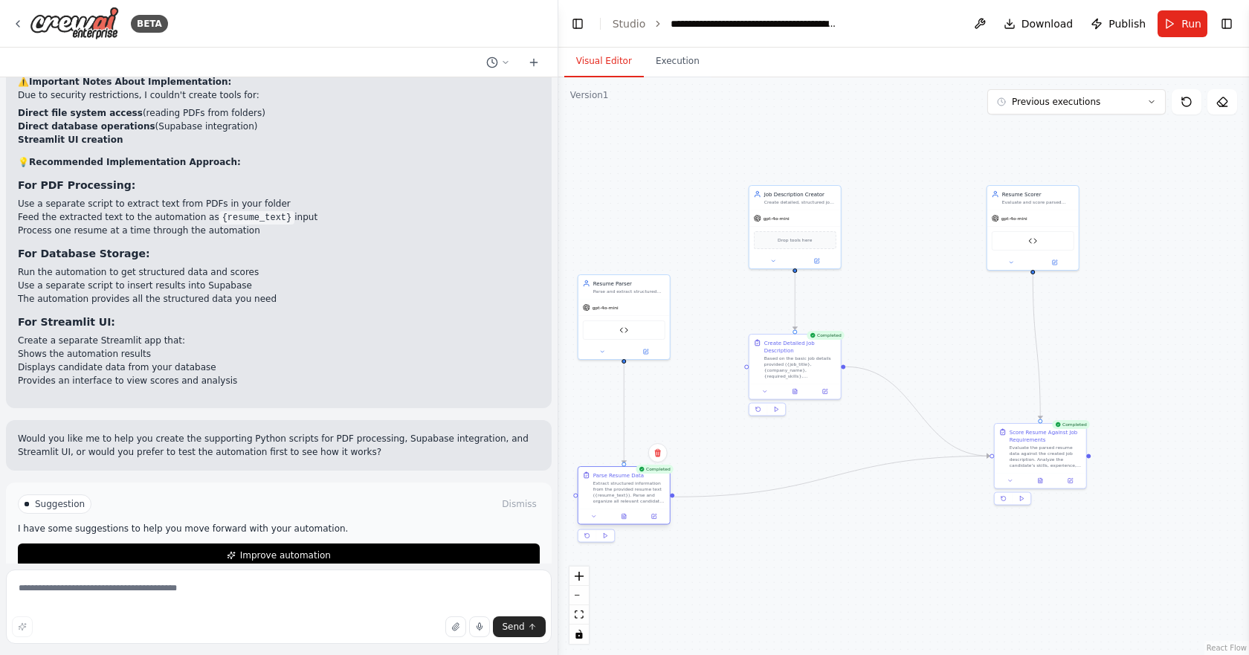
click at [591, 510] on div "Parse Resume Data Extract structured information from the provided resume text …" at bounding box center [623, 495] width 93 height 59
drag, startPoint x: 799, startPoint y: 380, endPoint x: 783, endPoint y: 400, distance: 25.9
click at [783, 400] on div "Create Detailed Job Description Based on the basic job details provided ({job_t…" at bounding box center [779, 379] width 91 height 49
drag, startPoint x: 783, startPoint y: 400, endPoint x: 799, endPoint y: 385, distance: 21.6
click at [799, 385] on div "Based on the basic job details provided ({job_title}, {company_name}, {required…" at bounding box center [800, 373] width 72 height 24
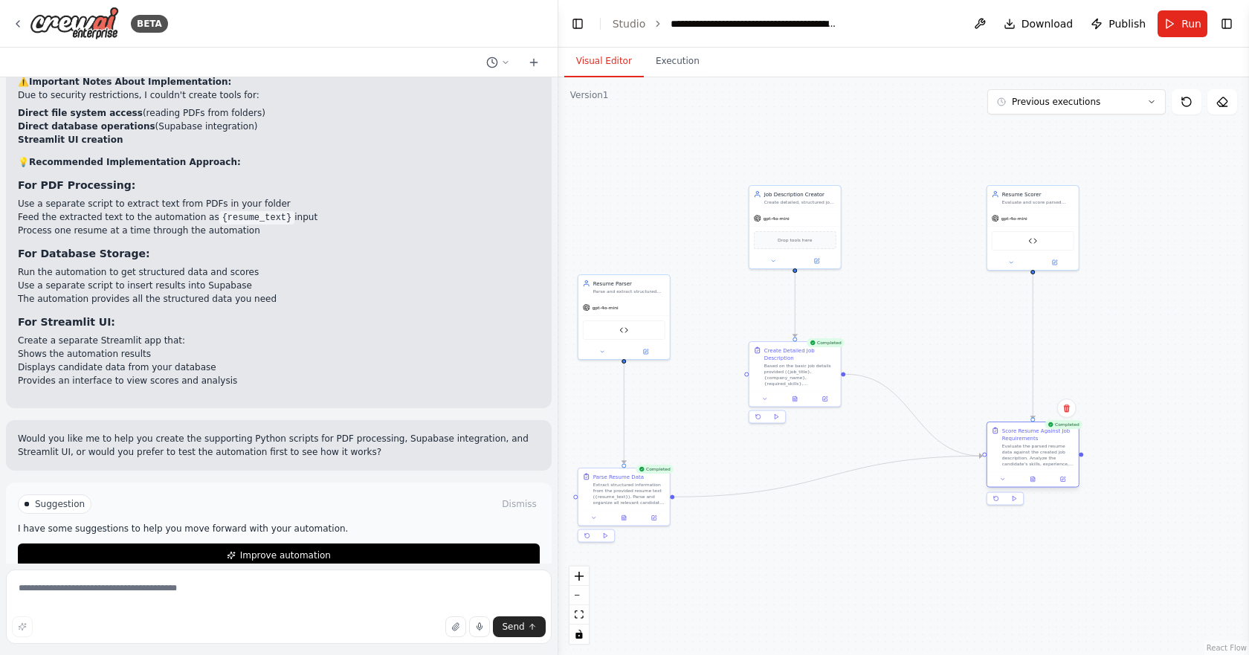
drag, startPoint x: 1059, startPoint y: 473, endPoint x: 1048, endPoint y: 473, distance: 11.2
click at [1048, 473] on div at bounding box center [1032, 479] width 91 height 16
drag, startPoint x: 804, startPoint y: 386, endPoint x: 805, endPoint y: 371, distance: 14.9
click at [805, 371] on div "Create Detailed Job Description Based on the basic job details provided ({job_t…" at bounding box center [794, 350] width 91 height 49
drag, startPoint x: 1032, startPoint y: 465, endPoint x: 1031, endPoint y: 508, distance: 43.1
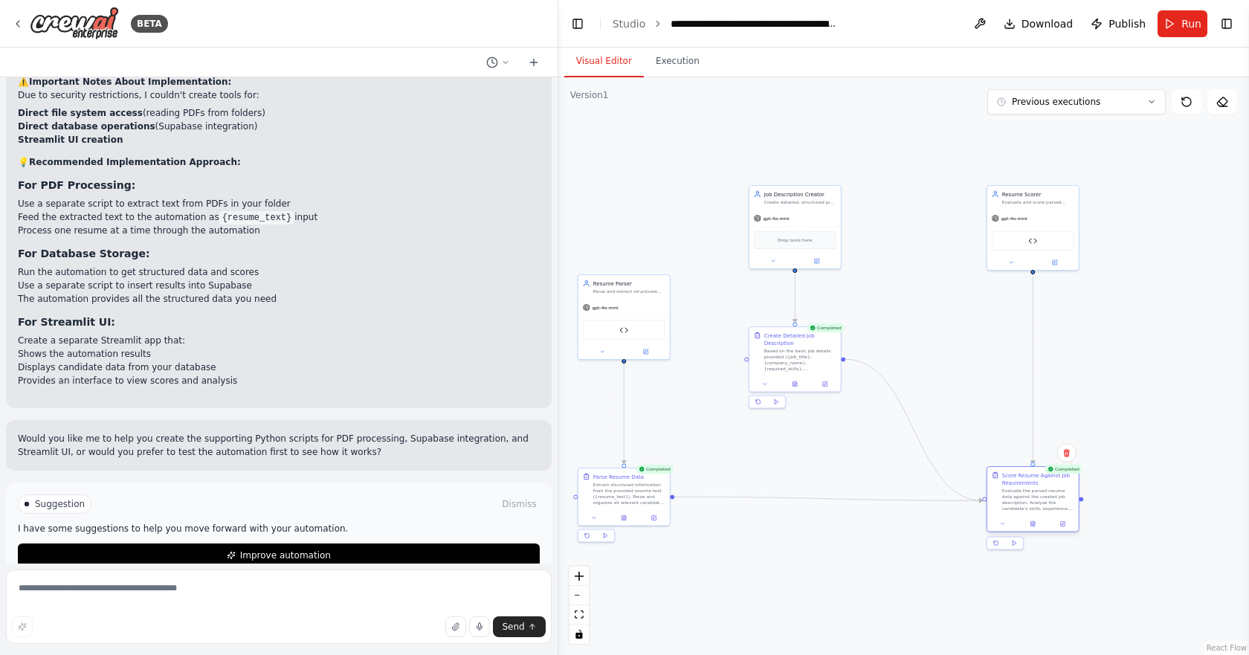
click at [1031, 508] on div "Evaluate the parsed resume data against the created job description. Analyze th…" at bounding box center [1038, 500] width 72 height 24
drag, startPoint x: 824, startPoint y: 365, endPoint x: 852, endPoint y: 401, distance: 45.5
click at [852, 401] on div "Based on the basic job details provided ({job_title}, {company_name}, {required…" at bounding box center [829, 396] width 72 height 24
drag, startPoint x: 819, startPoint y: 226, endPoint x: 853, endPoint y: 290, distance: 72.2
click at [853, 290] on div "gpt-4o-mini Drop tools here" at bounding box center [823, 304] width 91 height 59
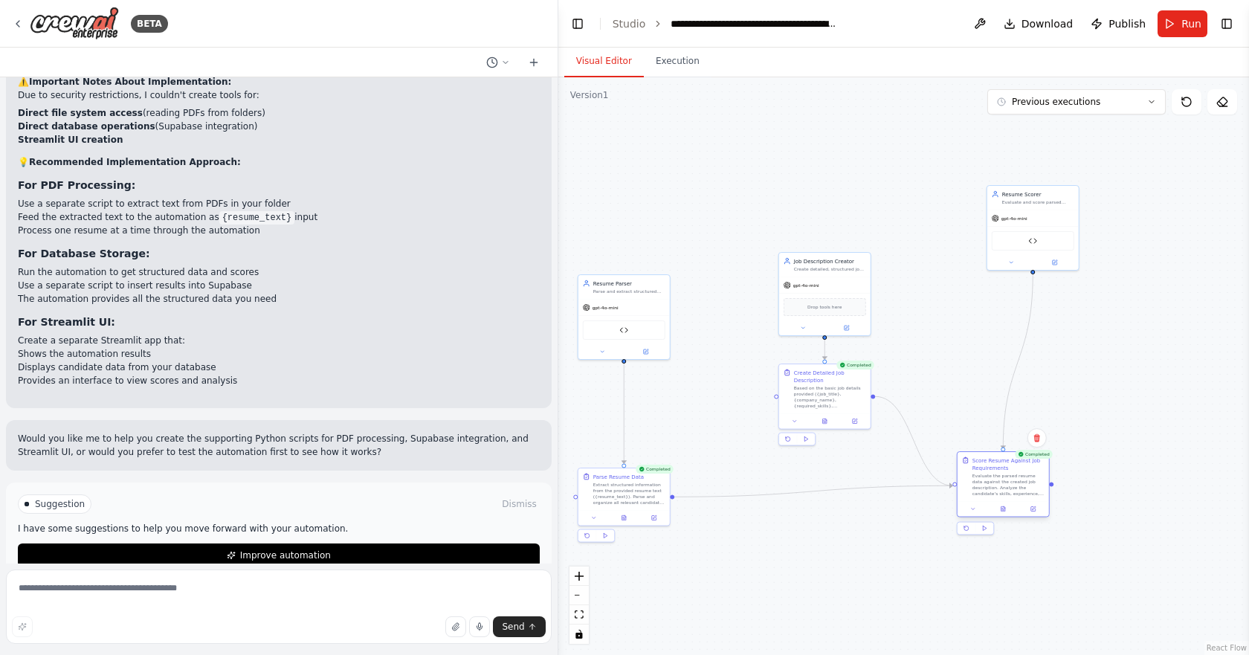
drag, startPoint x: 1016, startPoint y: 489, endPoint x: 986, endPoint y: 477, distance: 32.0
click at [986, 477] on div "Evaluate the parsed resume data against the created job description. Analyze th…" at bounding box center [1008, 485] width 72 height 24
drag, startPoint x: 633, startPoint y: 501, endPoint x: 845, endPoint y: 564, distance: 220.2
click at [845, 564] on div "Extract structured information from the provided resume text ({resume_text}). P…" at bounding box center [829, 552] width 72 height 24
drag, startPoint x: 644, startPoint y: 307, endPoint x: 699, endPoint y: 393, distance: 101.7
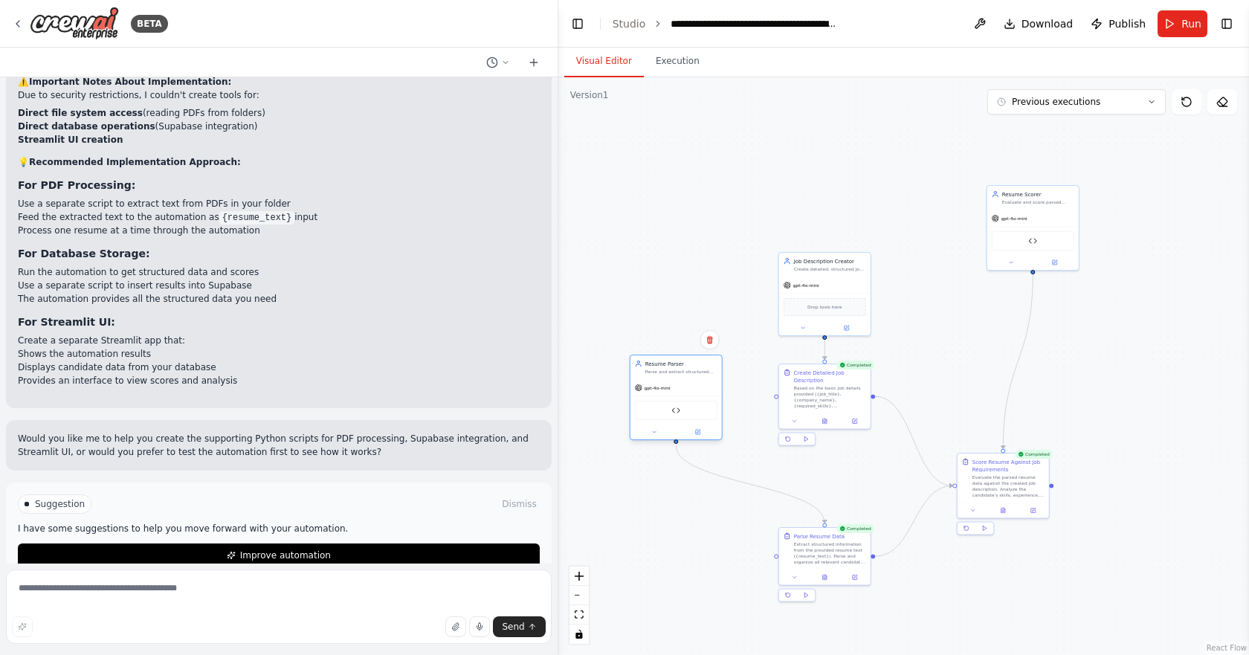
click at [699, 393] on div "gpt-4o-mini" at bounding box center [675, 388] width 91 height 16
drag, startPoint x: 996, startPoint y: 490, endPoint x: 978, endPoint y: 505, distance: 23.2
click at [978, 505] on div "Evaluate the parsed resume data against the created job description. Analyze th…" at bounding box center [993, 500] width 72 height 24
drag, startPoint x: 821, startPoint y: 553, endPoint x: 689, endPoint y: 567, distance: 132.3
click at [689, 567] on div "Extract structured information from the provided resume text ({resume_text}). P…" at bounding box center [703, 567] width 72 height 24
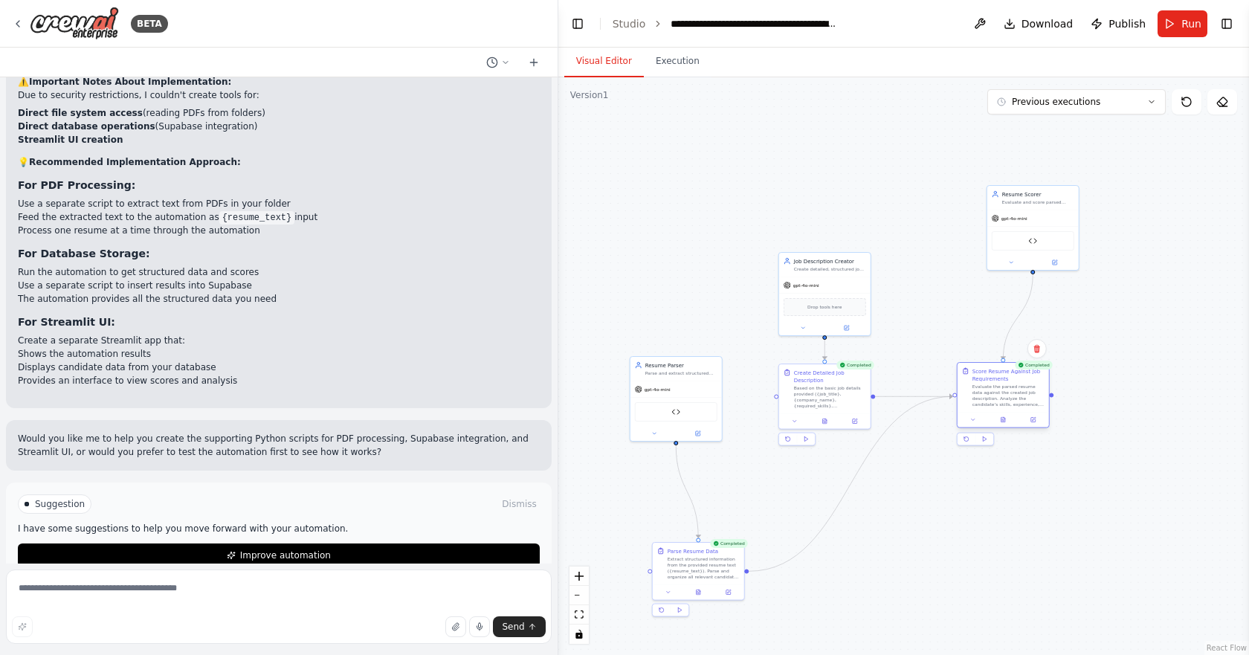
drag, startPoint x: 1001, startPoint y: 506, endPoint x: 1013, endPoint y: 402, distance: 104.1
click at [1013, 402] on div "Evaluate the parsed resume data against the created job description. Analyze th…" at bounding box center [1008, 396] width 72 height 24
drag, startPoint x: 720, startPoint y: 575, endPoint x: 847, endPoint y: 553, distance: 128.4
click at [847, 553] on div "Extract structured information from the provided resume text ({resume_text}). P…" at bounding box center [829, 544] width 72 height 24
drag, startPoint x: 682, startPoint y: 408, endPoint x: 683, endPoint y: 432, distance: 23.8
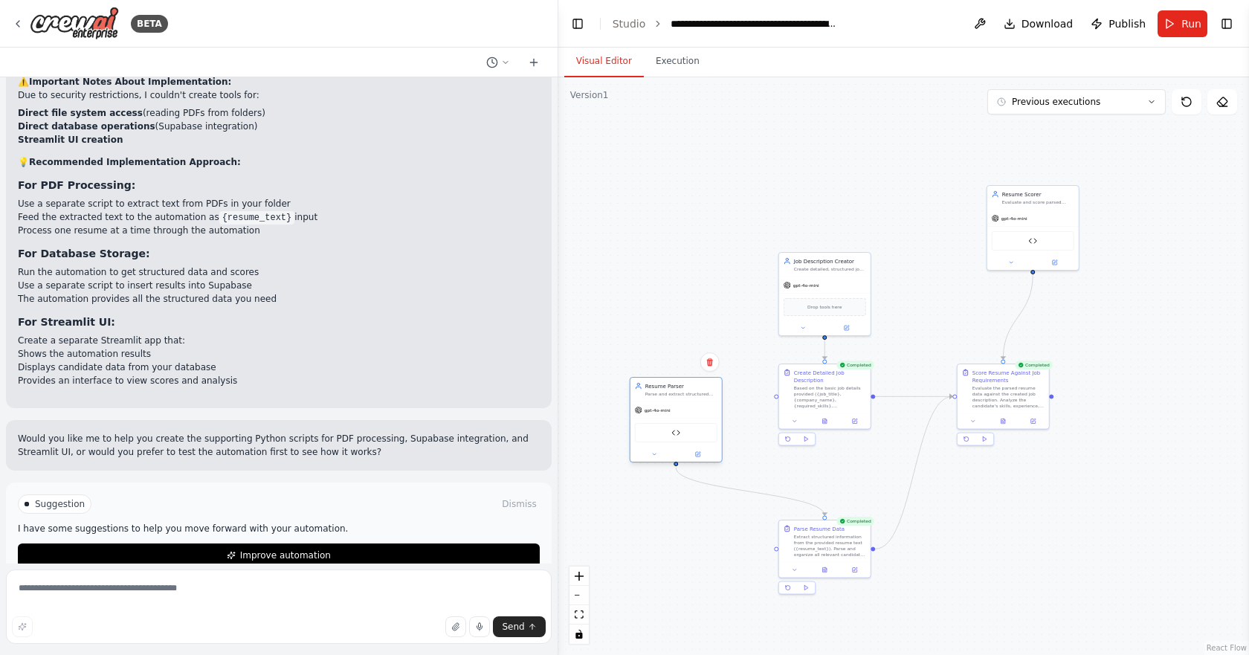
click at [683, 432] on div "Resume Parser Tool" at bounding box center [675, 432] width 83 height 19
drag, startPoint x: 1014, startPoint y: 259, endPoint x: 983, endPoint y: 310, distance: 59.4
click at [983, 310] on button at bounding box center [981, 313] width 42 height 9
drag, startPoint x: 863, startPoint y: 291, endPoint x: 864, endPoint y: 271, distance: 20.1
click at [864, 271] on div "gpt-4o-mini Drop tools here" at bounding box center [823, 282] width 91 height 59
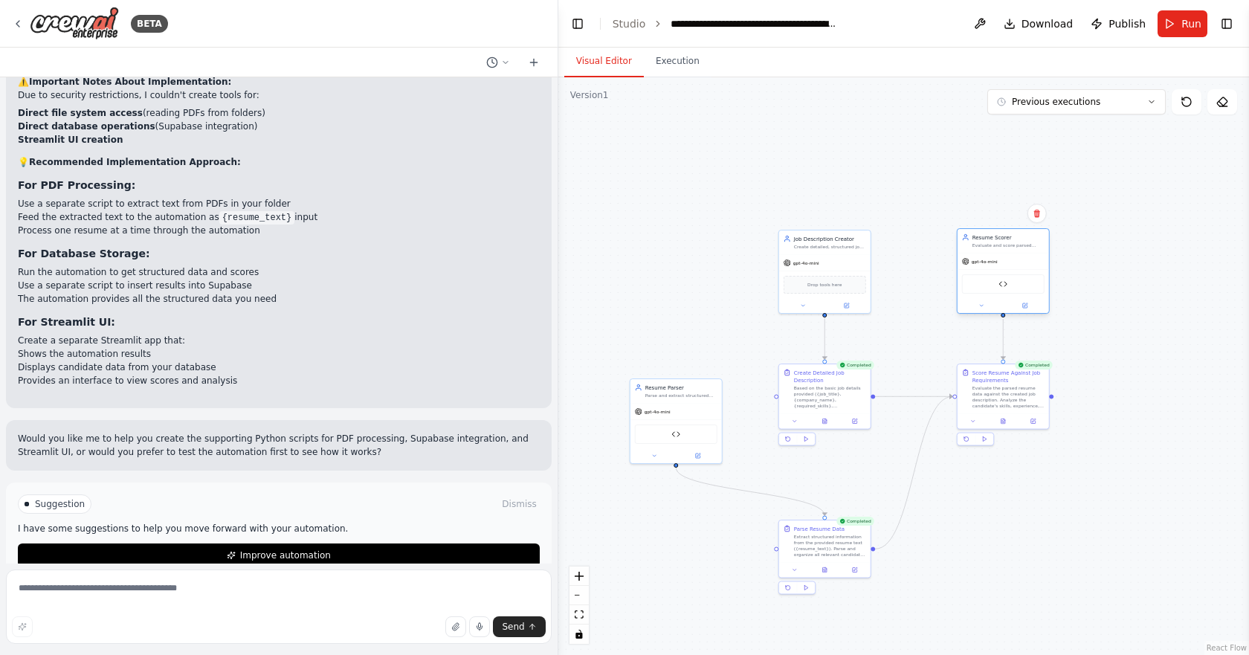
drag, startPoint x: 1021, startPoint y: 267, endPoint x: 1021, endPoint y: 257, distance: 10.4
click at [1021, 257] on div "gpt-4o-mini" at bounding box center [1002, 262] width 91 height 16
drag, startPoint x: 838, startPoint y: 562, endPoint x: 834, endPoint y: 607, distance: 45.6
click at [834, 607] on div at bounding box center [823, 613] width 91 height 16
drag, startPoint x: 709, startPoint y: 418, endPoint x: 865, endPoint y: 488, distance: 171.1
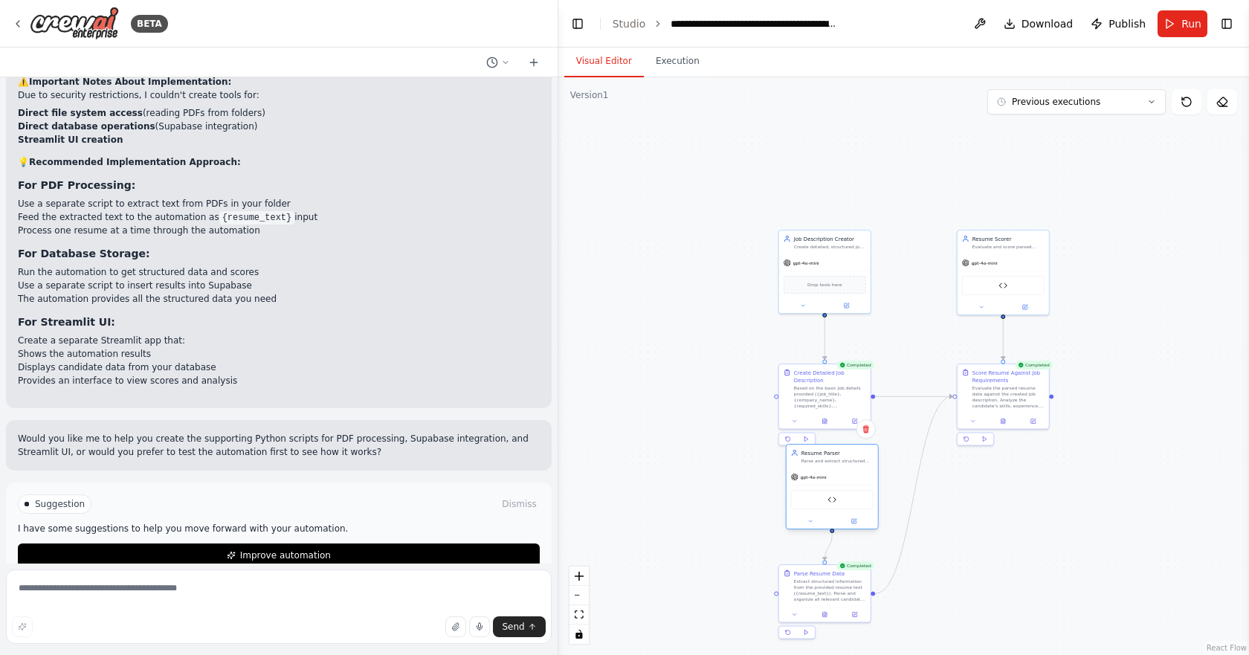
click at [865, 488] on div "Resume Parser Tool" at bounding box center [831, 500] width 91 height 29
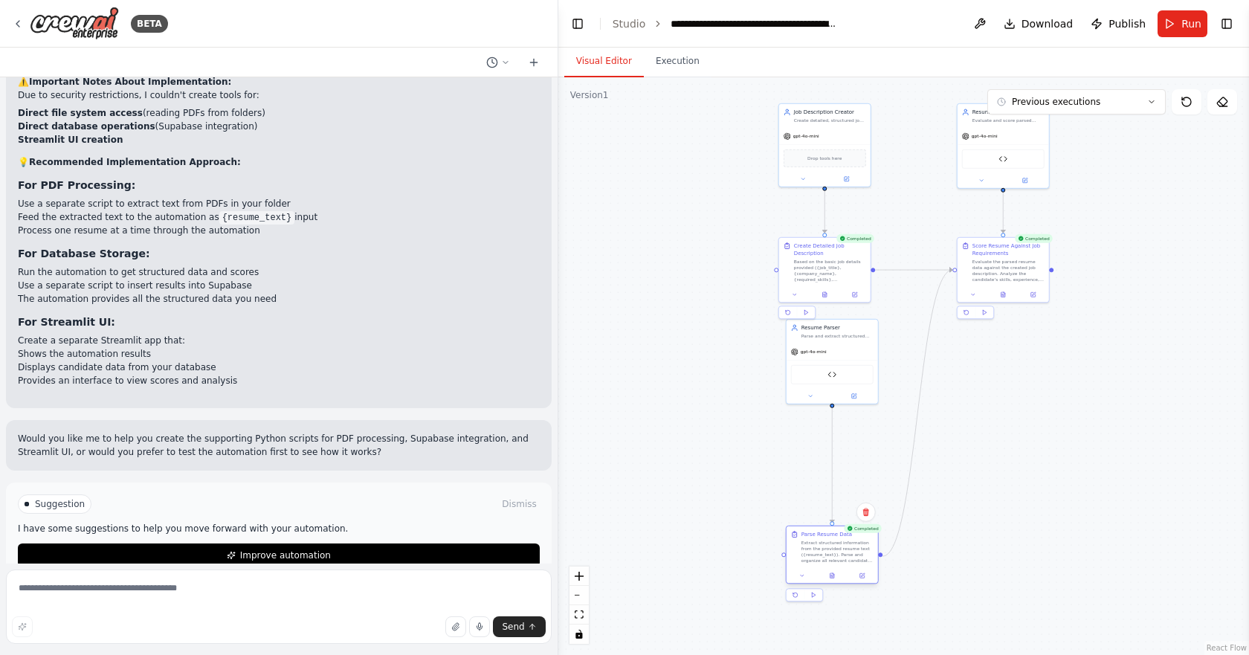
drag, startPoint x: 826, startPoint y: 596, endPoint x: 836, endPoint y: 562, distance: 35.0
click at [836, 562] on div "Extract structured information from the provided resume text ({resume_text}). P…" at bounding box center [837, 552] width 72 height 24
drag, startPoint x: 832, startPoint y: 547, endPoint x: 834, endPoint y: 479, distance: 68.4
click at [834, 479] on div "Extract structured information from the provided resume text ({resume_text}). P…" at bounding box center [837, 485] width 72 height 24
drag, startPoint x: 984, startPoint y: 285, endPoint x: 957, endPoint y: 334, distance: 56.3
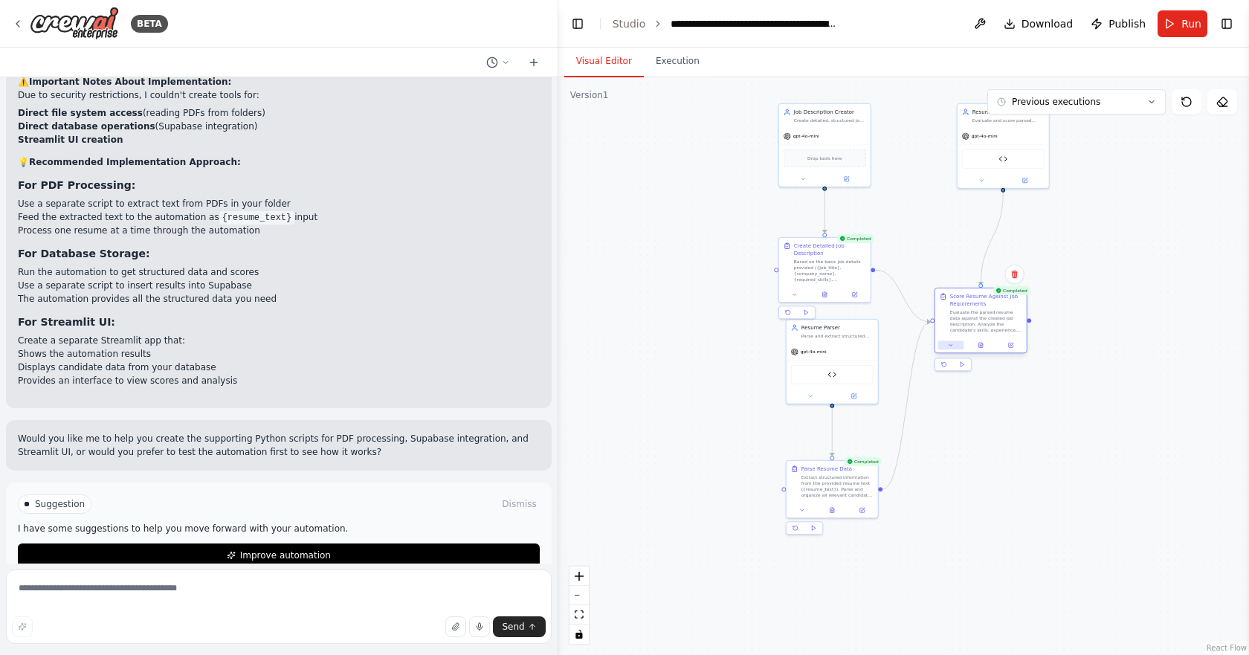
click at [957, 334] on div "Score Resume Against Job Requirements Evaluate the parsed resume data against t…" at bounding box center [980, 321] width 93 height 66
drag, startPoint x: 988, startPoint y: 167, endPoint x: 965, endPoint y: 181, distance: 27.0
click at [965, 181] on div "Resume Scoring Tool" at bounding box center [980, 172] width 83 height 19
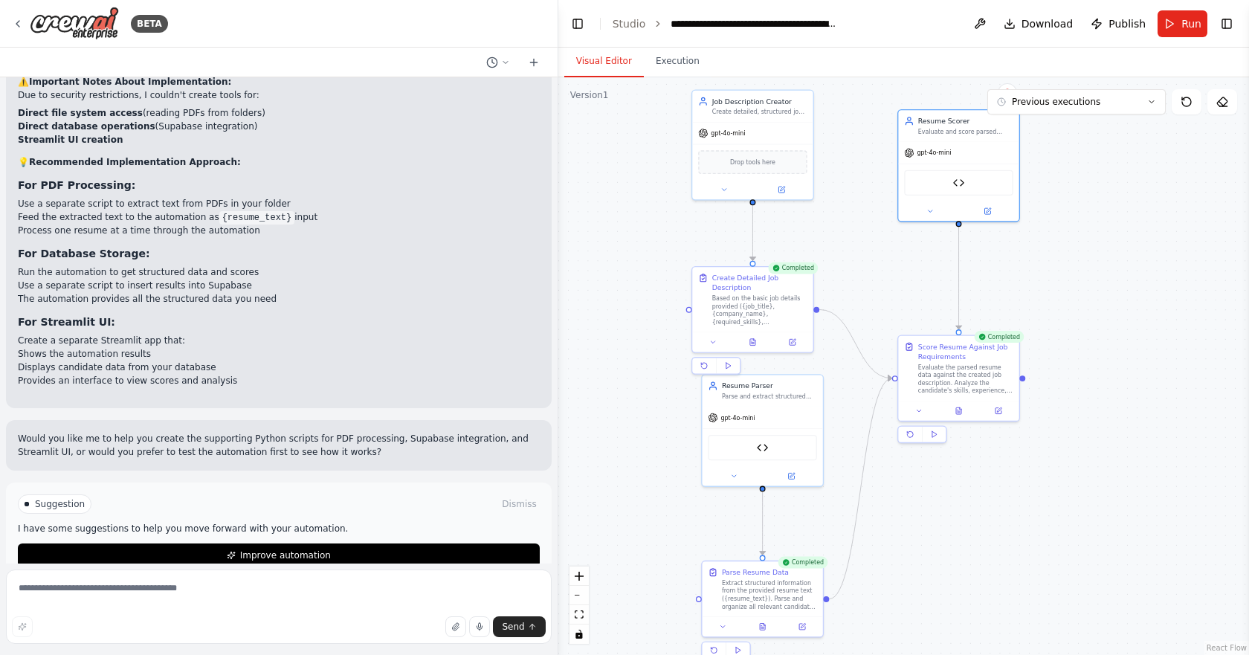
drag, startPoint x: 1086, startPoint y: 352, endPoint x: 1097, endPoint y: 427, distance: 75.3
click at [1097, 427] on div ".deletable-edge-delete-btn { width: 20px; height: 20px; border: 0px solid #ffff…" at bounding box center [903, 366] width 691 height 578
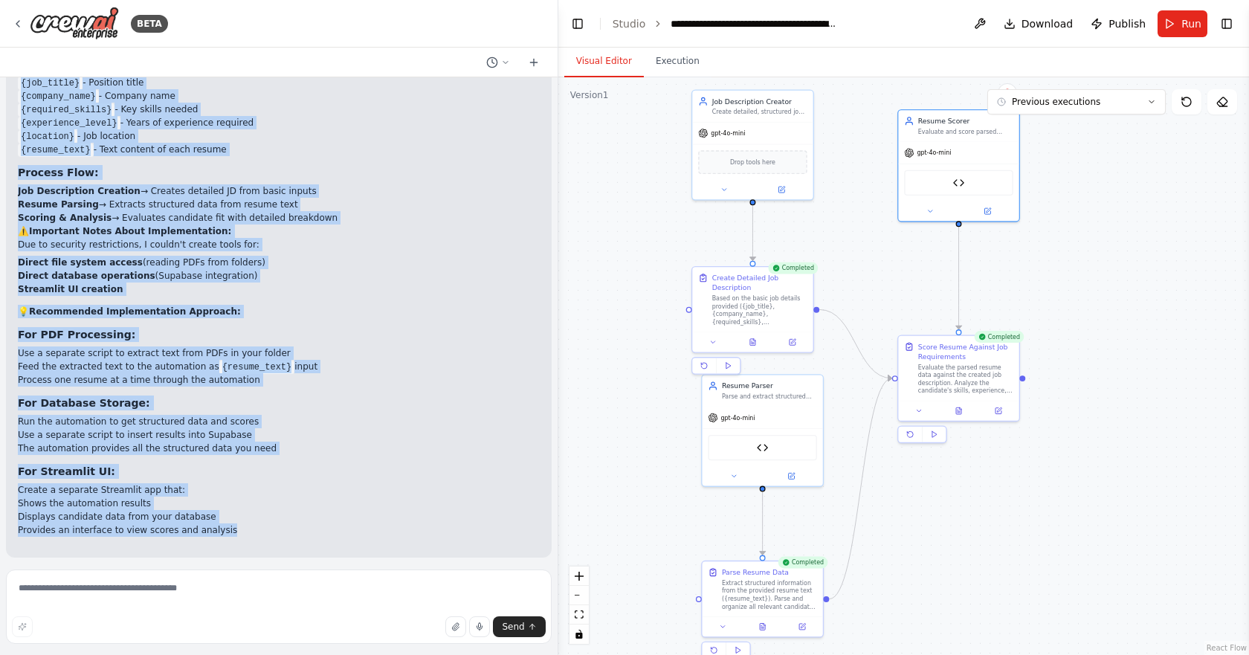
scroll to position [3350, 0]
drag, startPoint x: 34, startPoint y: 181, endPoint x: 276, endPoint y: 512, distance: 409.7
click at [276, 512] on div "Perfect! I've successfully created your AI Recruiter System with CrewAI. Here's…" at bounding box center [279, 171] width 522 height 748
copy div "LO Ipsumdolo Sitame Consecte Adipis Elitsed: Doe Temporincid Utlabor - Etdolor …"
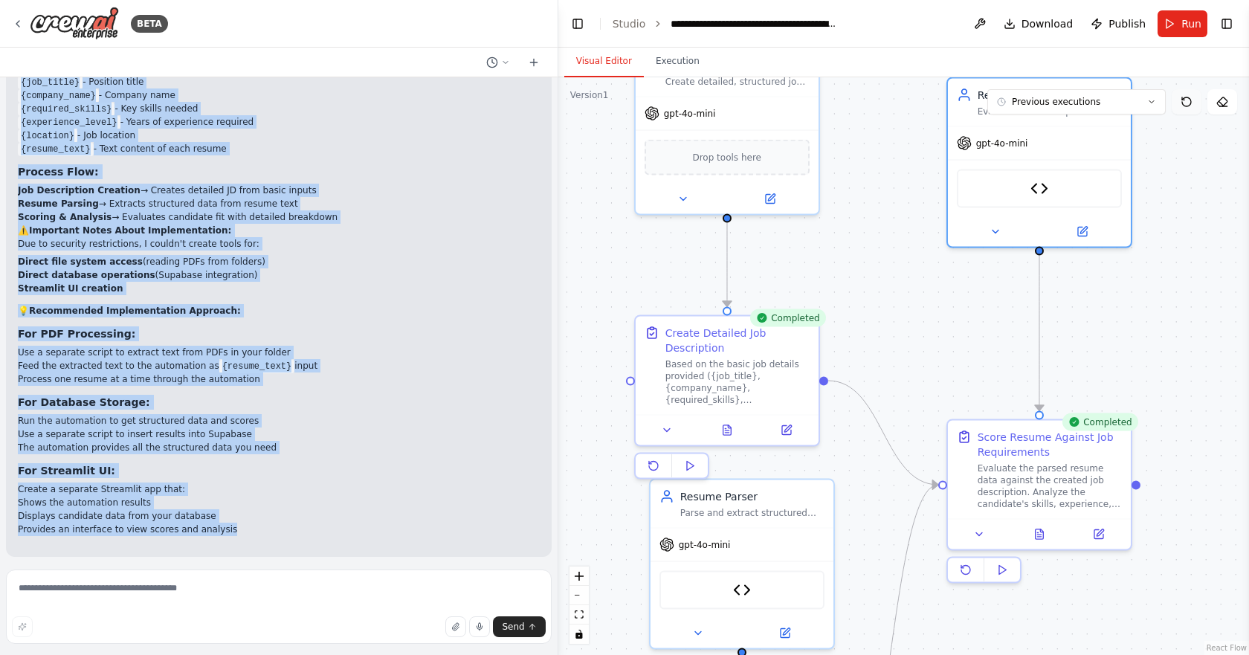
click at [1184, 103] on icon at bounding box center [1187, 102] width 12 height 12
click at [1168, 19] on button "Run" at bounding box center [1183, 23] width 50 height 27
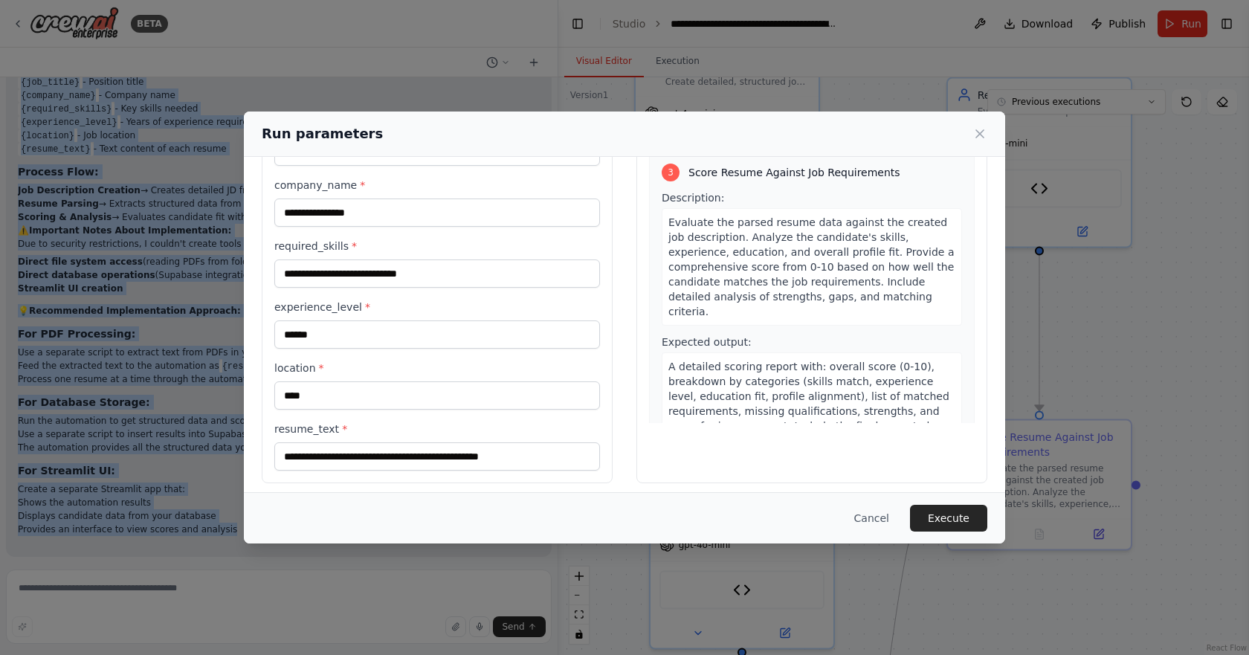
scroll to position [100, 0]
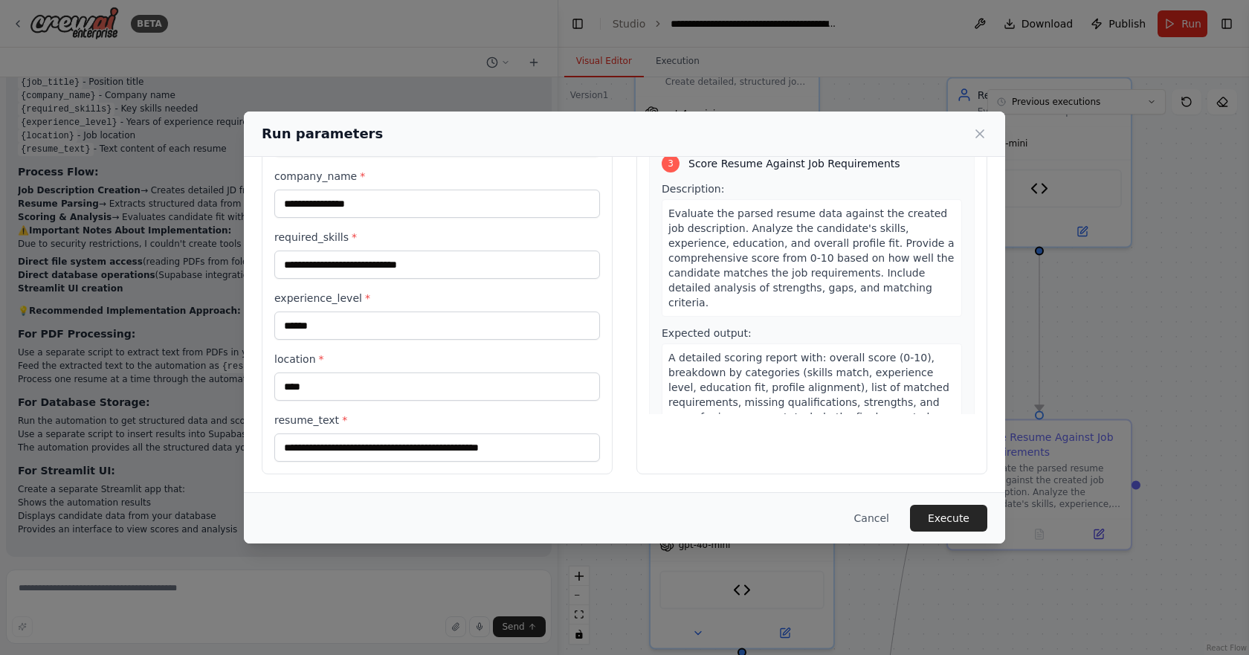
click at [1127, 390] on div "**********" at bounding box center [624, 327] width 1249 height 655
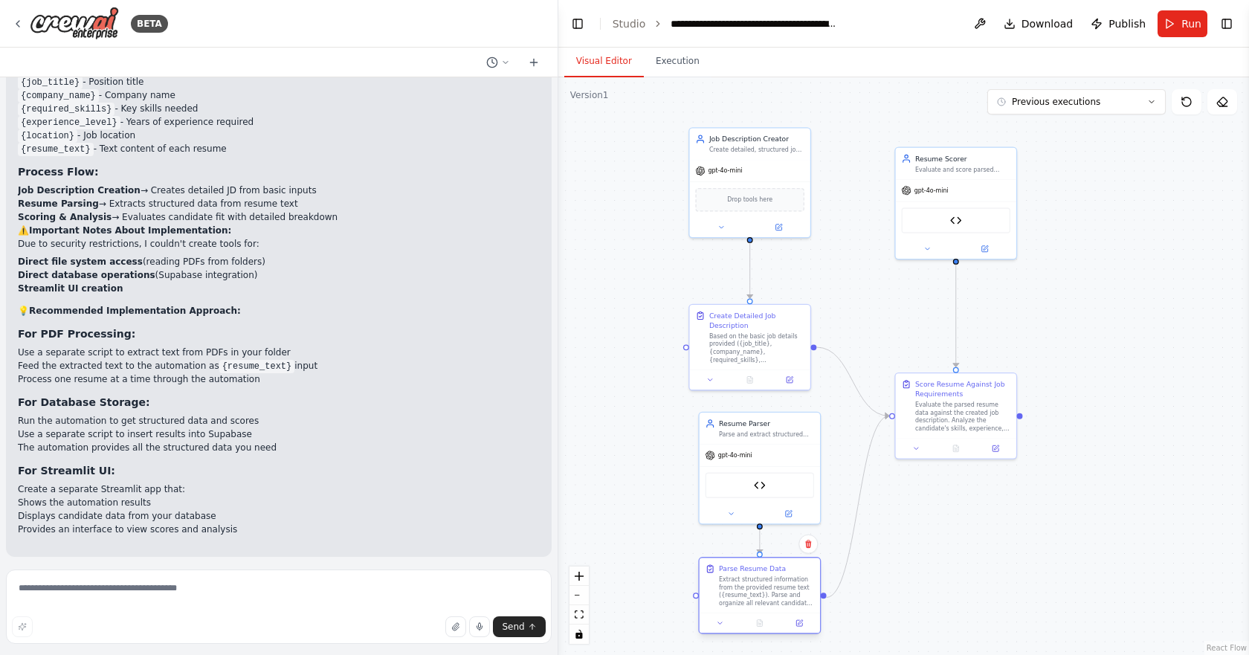
drag, startPoint x: 785, startPoint y: 616, endPoint x: 788, endPoint y: 575, distance: 41.7
click at [788, 575] on div "Parse Resume Data Extract structured information from the provided resume text …" at bounding box center [766, 585] width 95 height 43
drag, startPoint x: 754, startPoint y: 369, endPoint x: 755, endPoint y: 330, distance: 38.7
click at [755, 330] on div at bounding box center [749, 339] width 120 height 20
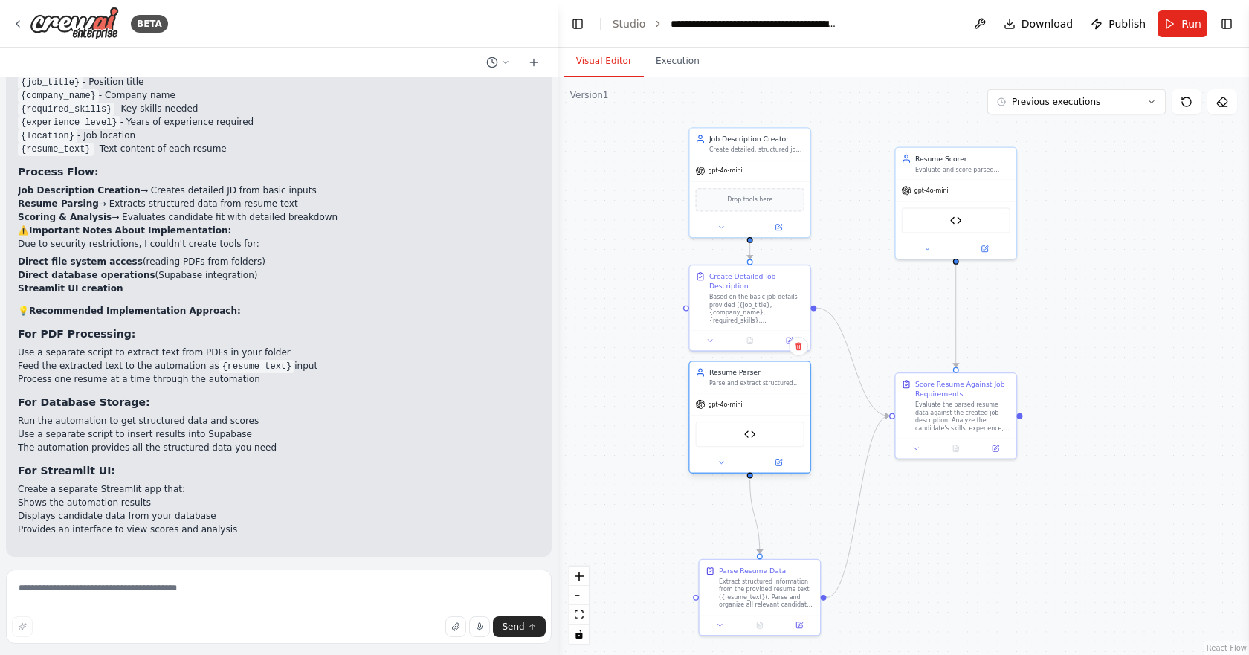
drag, startPoint x: 778, startPoint y: 442, endPoint x: 764, endPoint y: 393, distance: 50.9
click at [764, 393] on div "gpt-4o-mini Resume Parser Tool" at bounding box center [749, 433] width 120 height 80
drag, startPoint x: 775, startPoint y: 590, endPoint x: 760, endPoint y: 532, distance: 59.9
click at [760, 532] on div "Extract structured information from the provided resume text ({resume_text}). P…" at bounding box center [756, 532] width 95 height 31
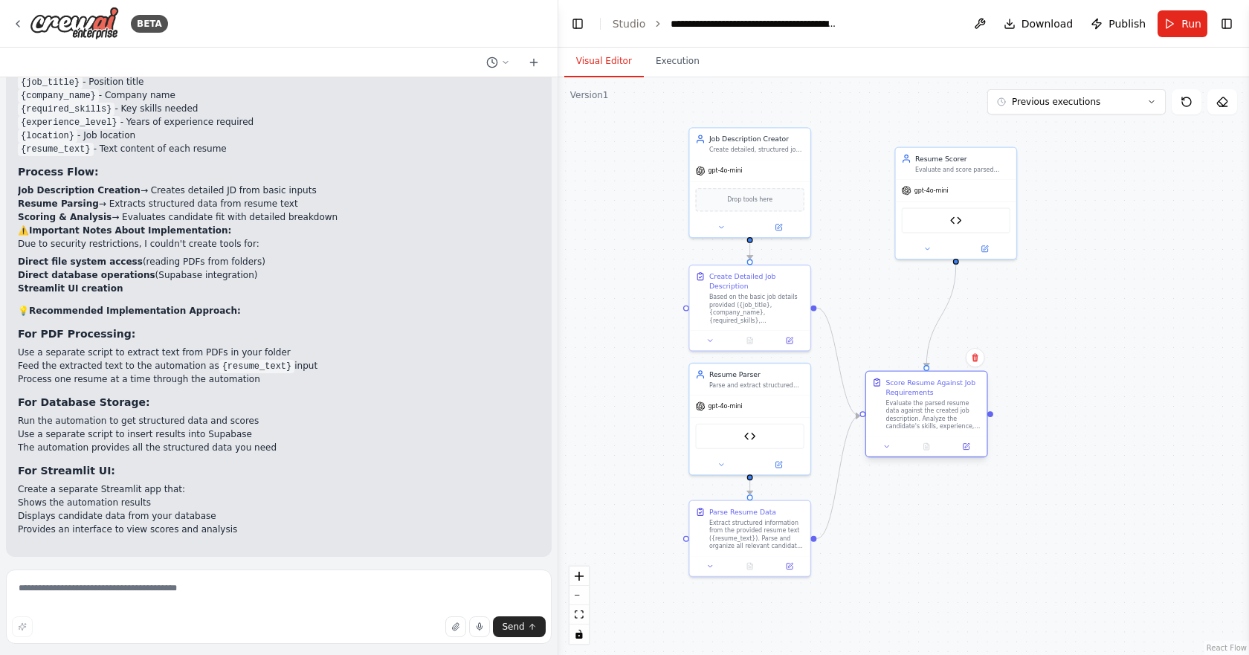
drag, startPoint x: 976, startPoint y: 421, endPoint x: 945, endPoint y: 422, distance: 31.3
click at [945, 422] on div "Evaluate the parsed resume data against the created job description. Analyze th…" at bounding box center [933, 414] width 95 height 31
drag, startPoint x: 960, startPoint y: 168, endPoint x: 926, endPoint y: 201, distance: 47.8
click at [926, 201] on div "Resume Scorer Evaluate and score parsed resume data against job descriptions on…" at bounding box center [926, 190] width 120 height 31
